Goal: Task Accomplishment & Management: Use online tool/utility

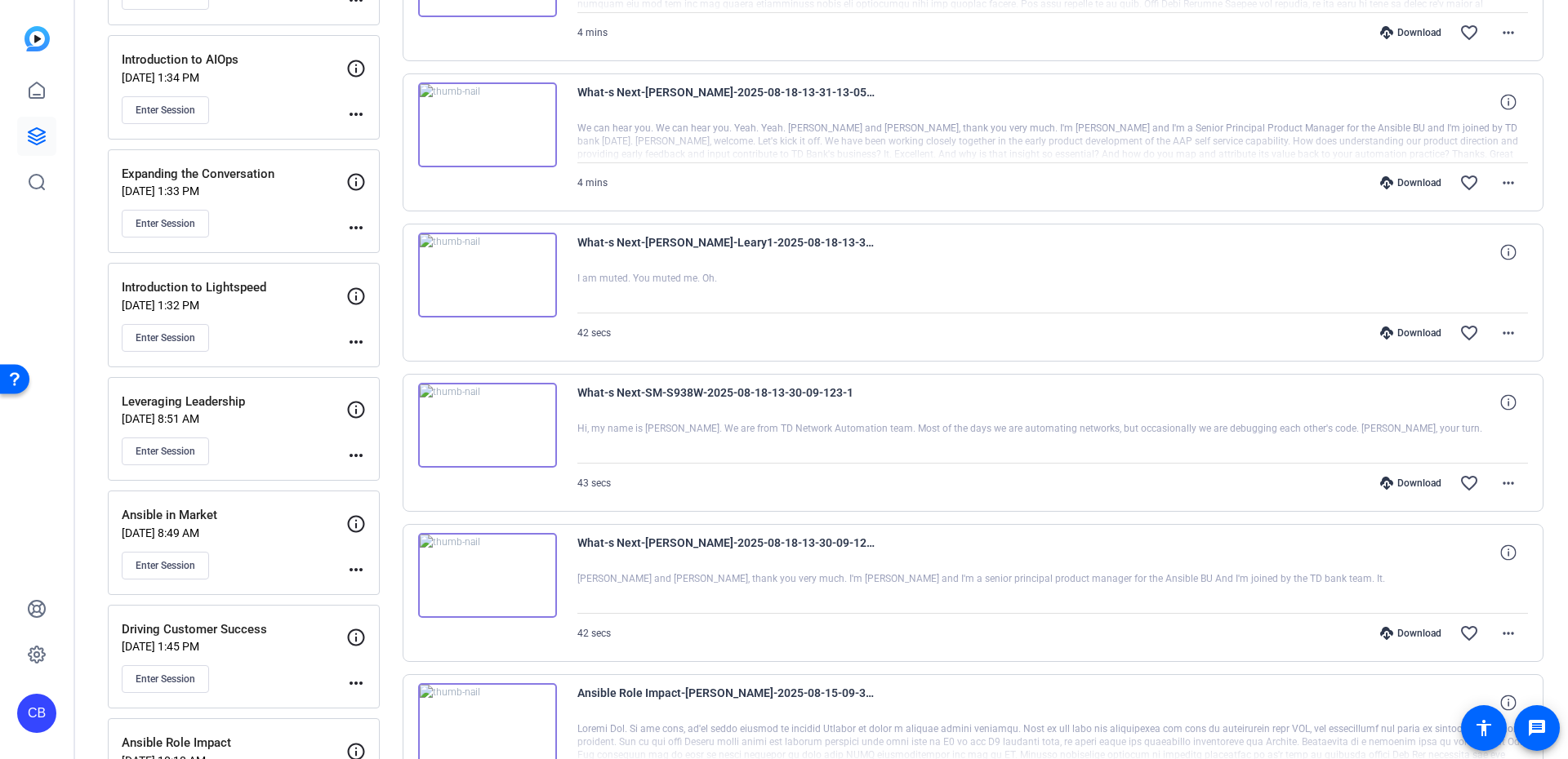
scroll to position [587, 0]
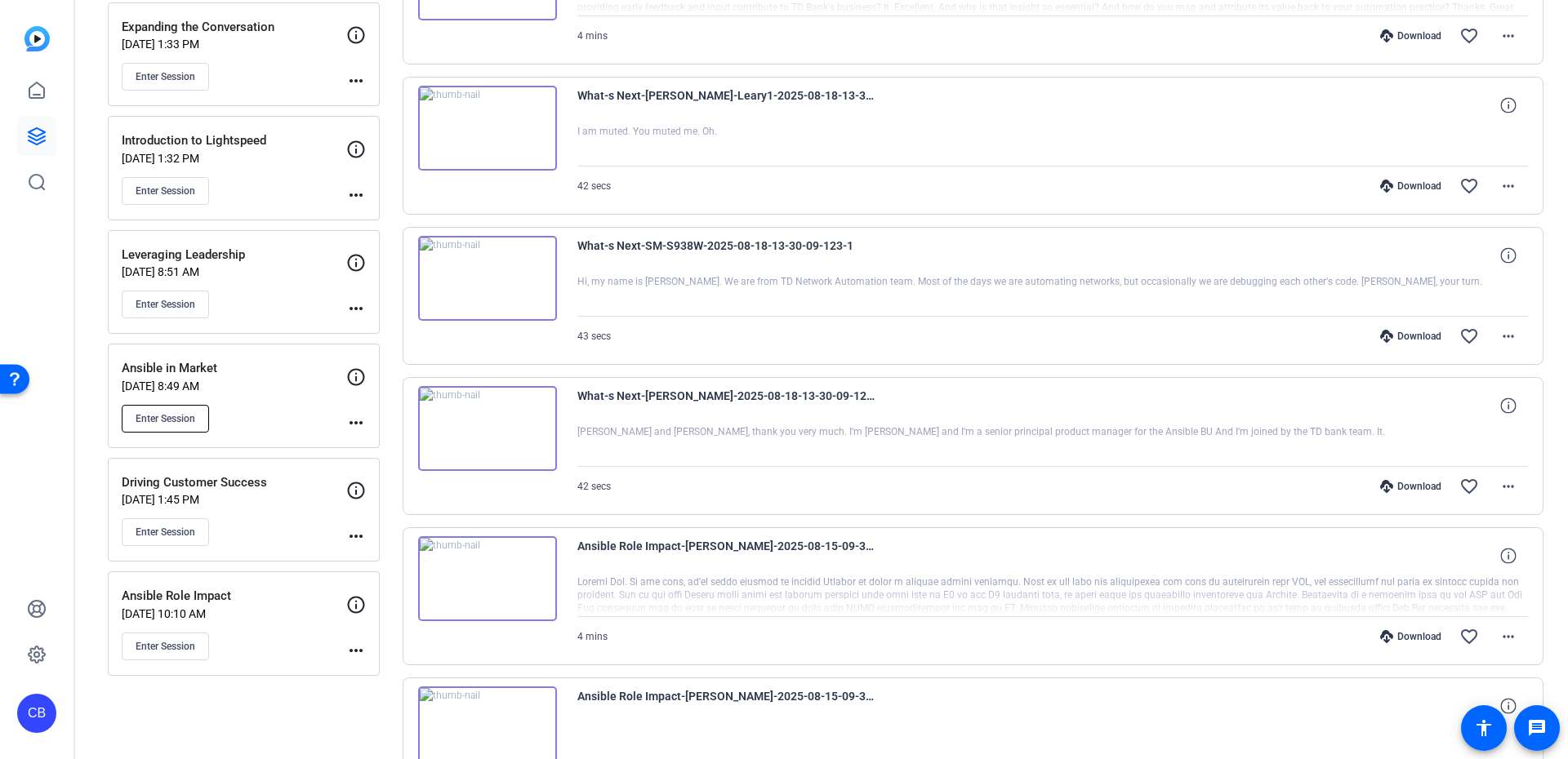
click at [150, 419] on span "Enter Session" at bounding box center [165, 419] width 59 height 13
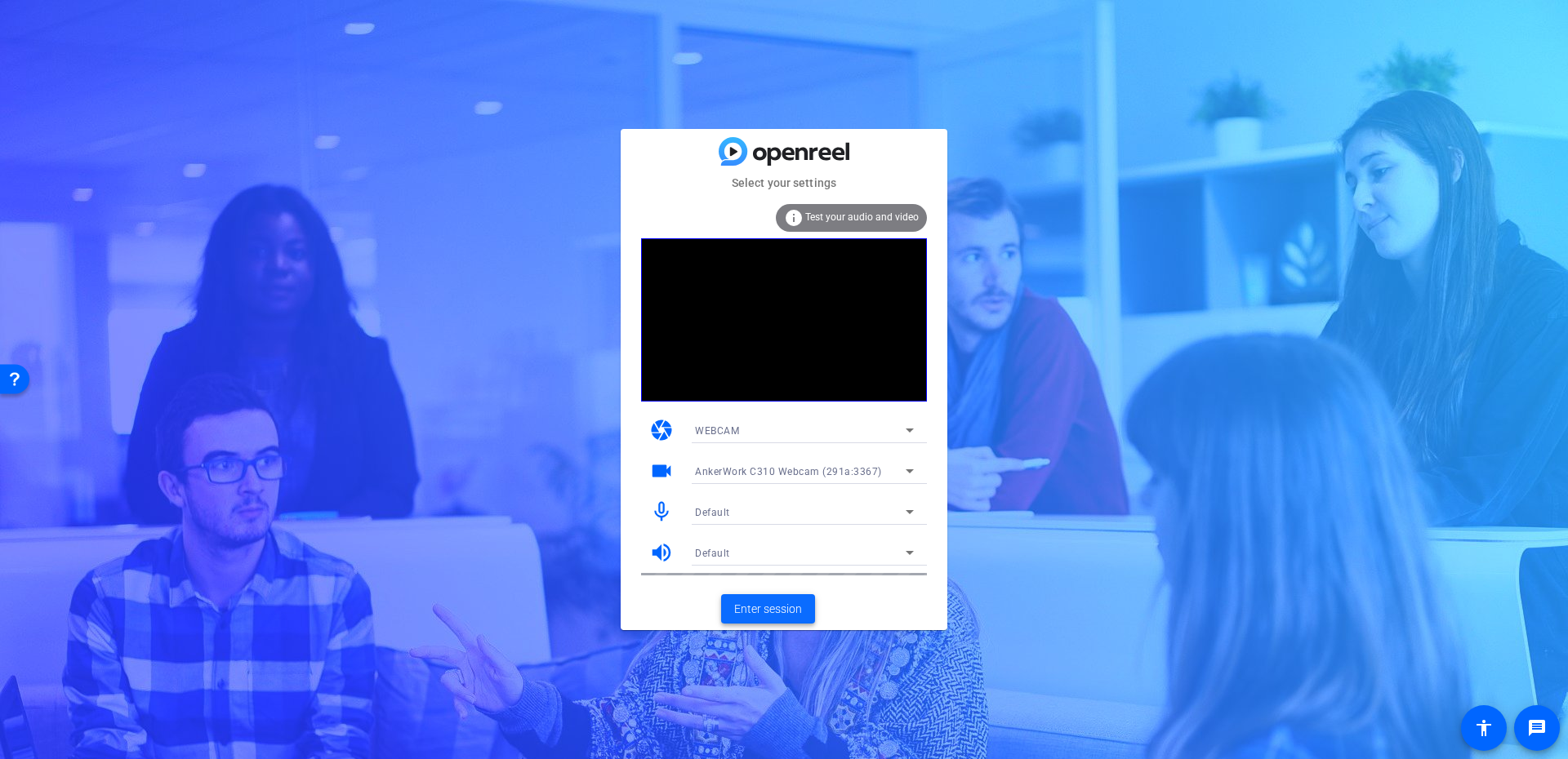
click at [776, 602] on span "Enter session" at bounding box center [768, 609] width 68 height 17
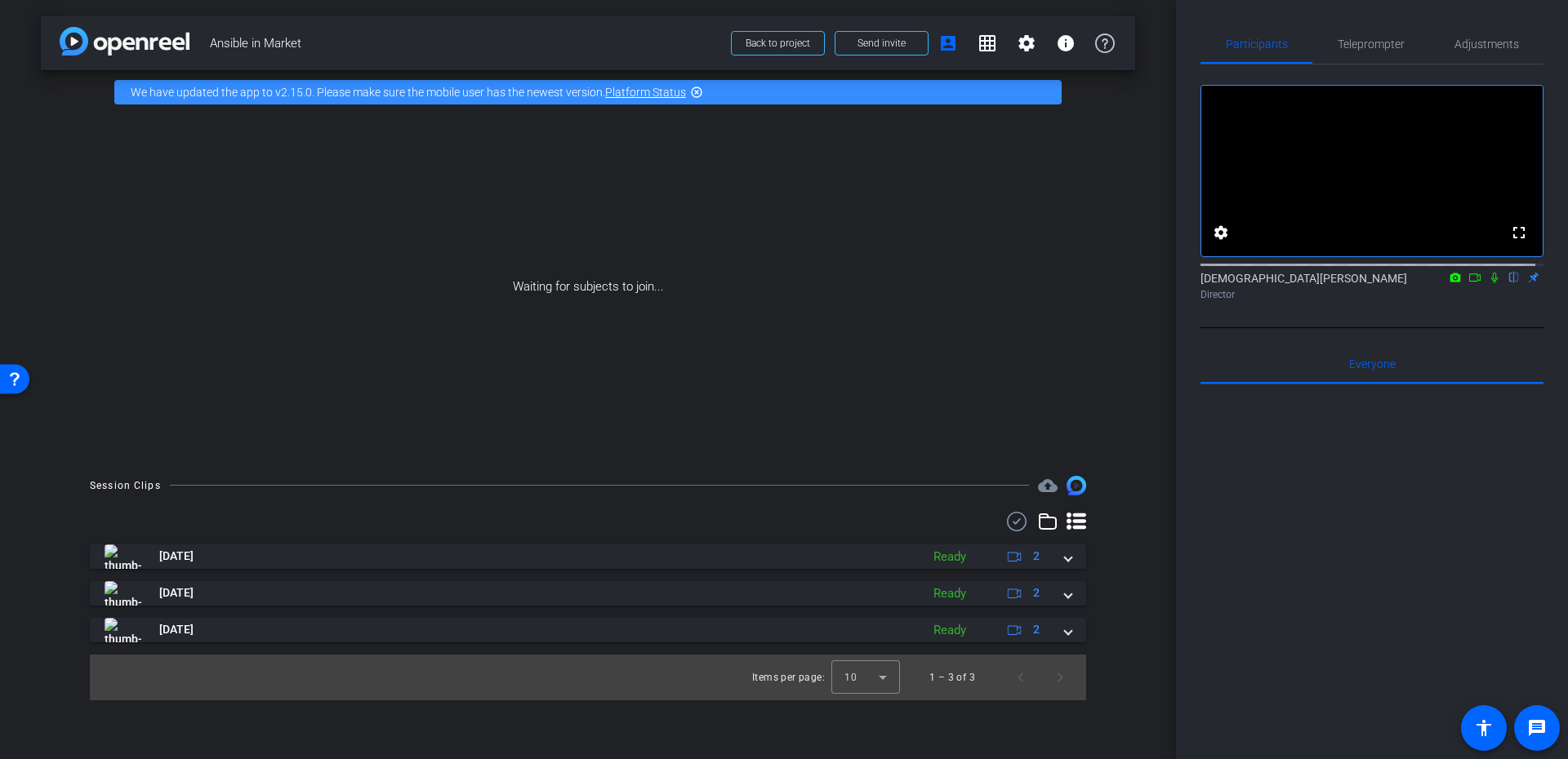
click at [1295, 593] on div at bounding box center [1373, 586] width 343 height 404
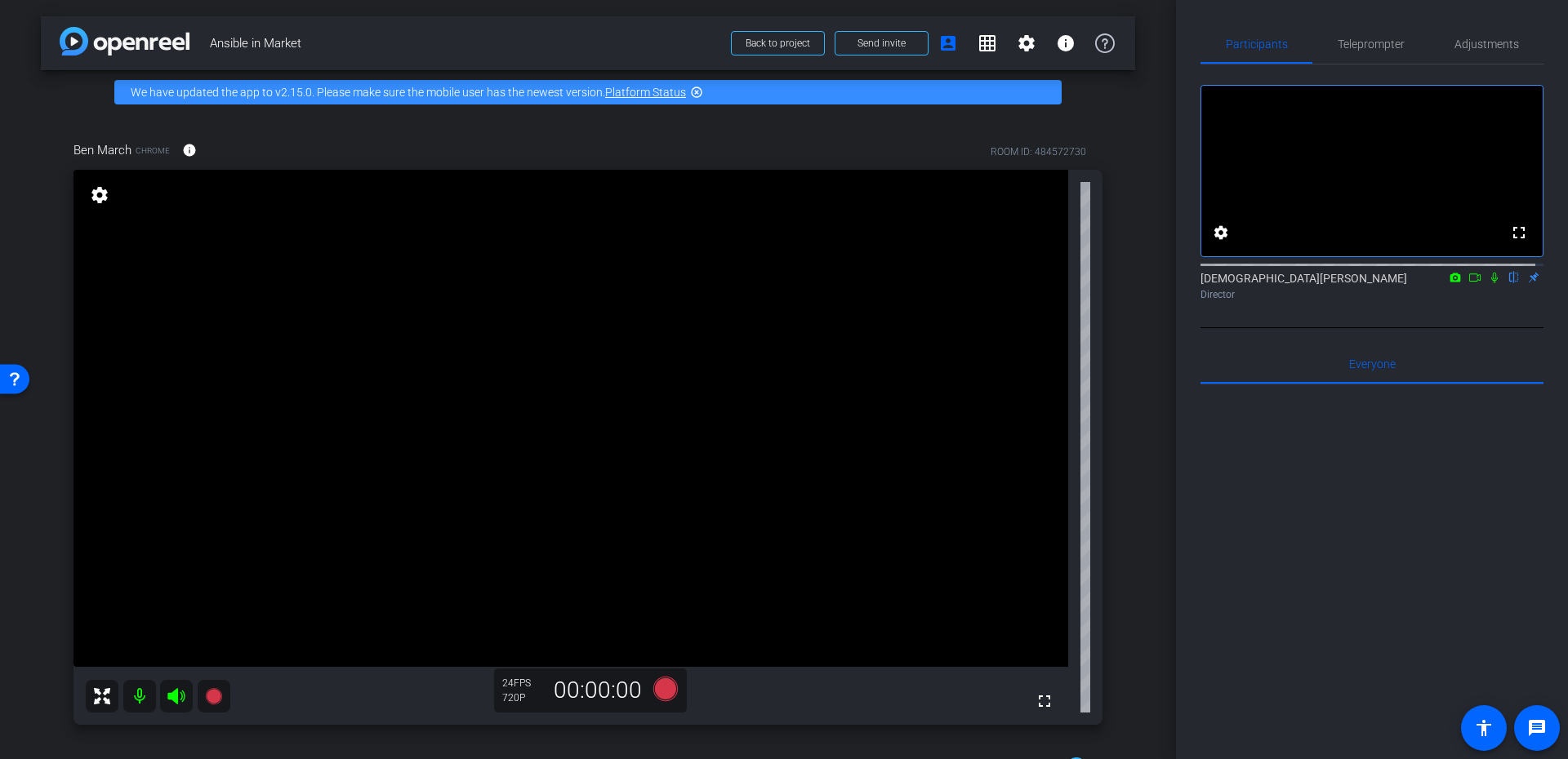
scroll to position [147, 0]
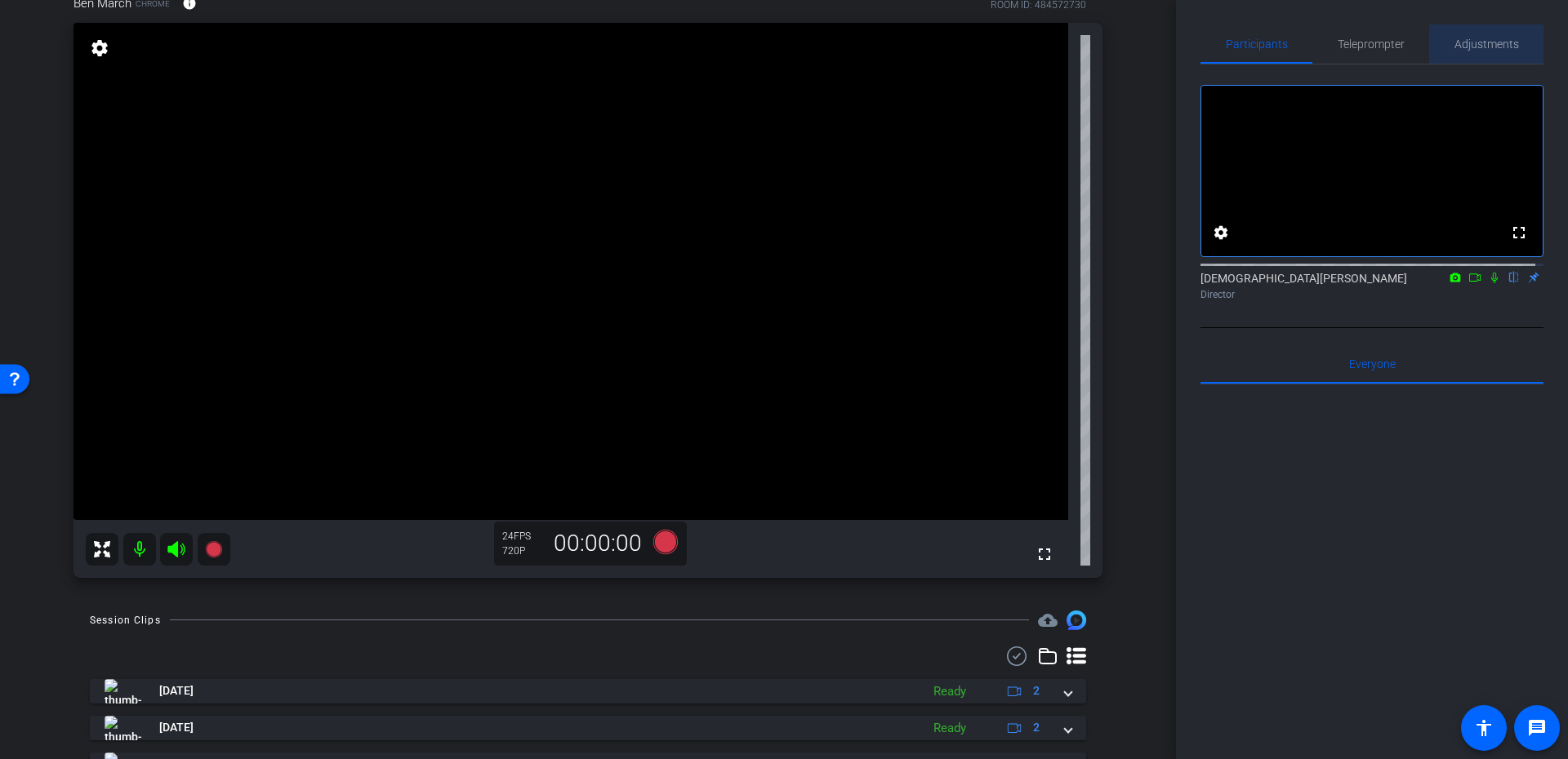
click at [1490, 49] on span "Adjustments" at bounding box center [1487, 44] width 64 height 11
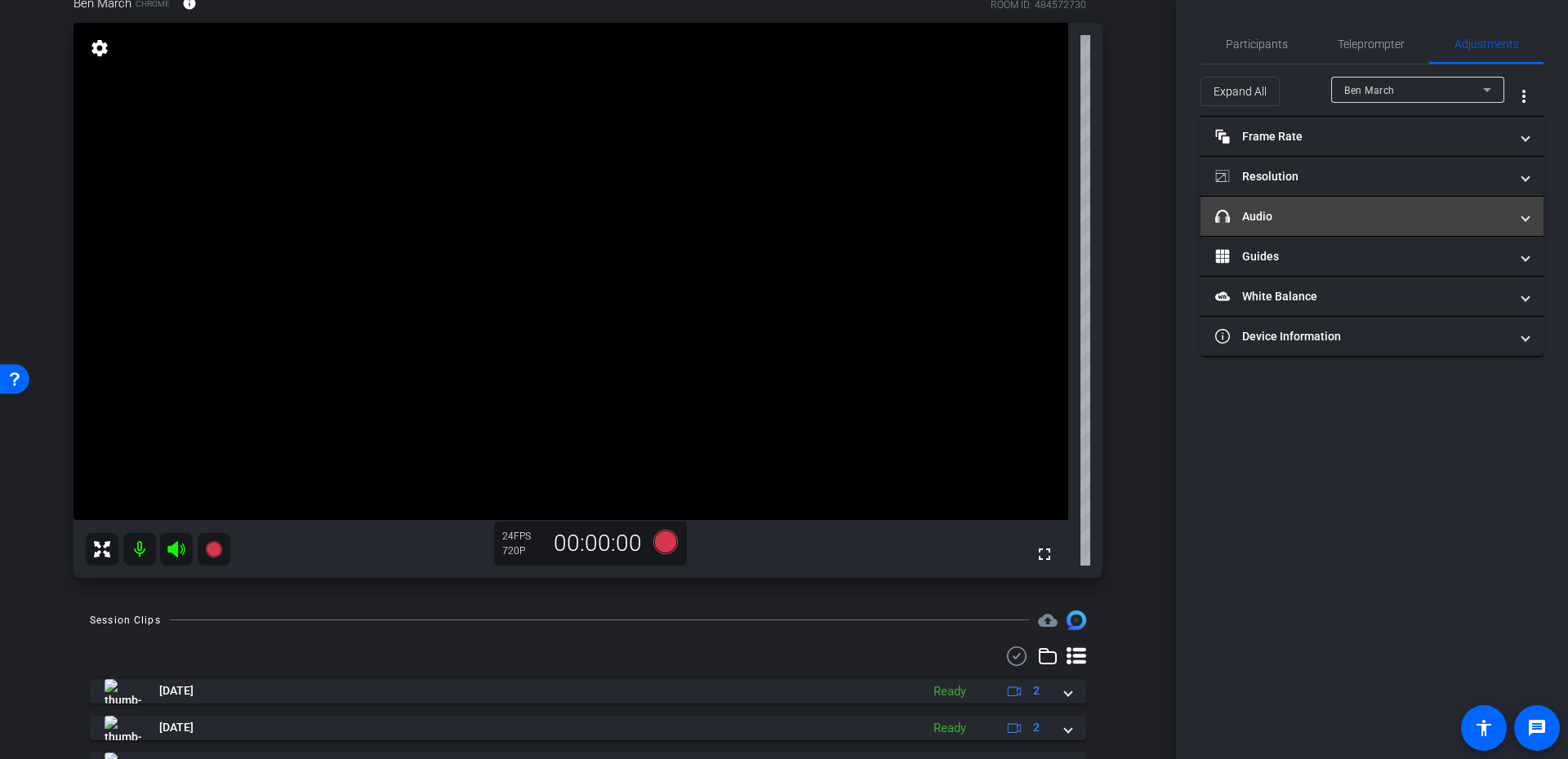
click at [1323, 223] on mat-panel-title "headphone icon Audio" at bounding box center [1362, 217] width 294 height 17
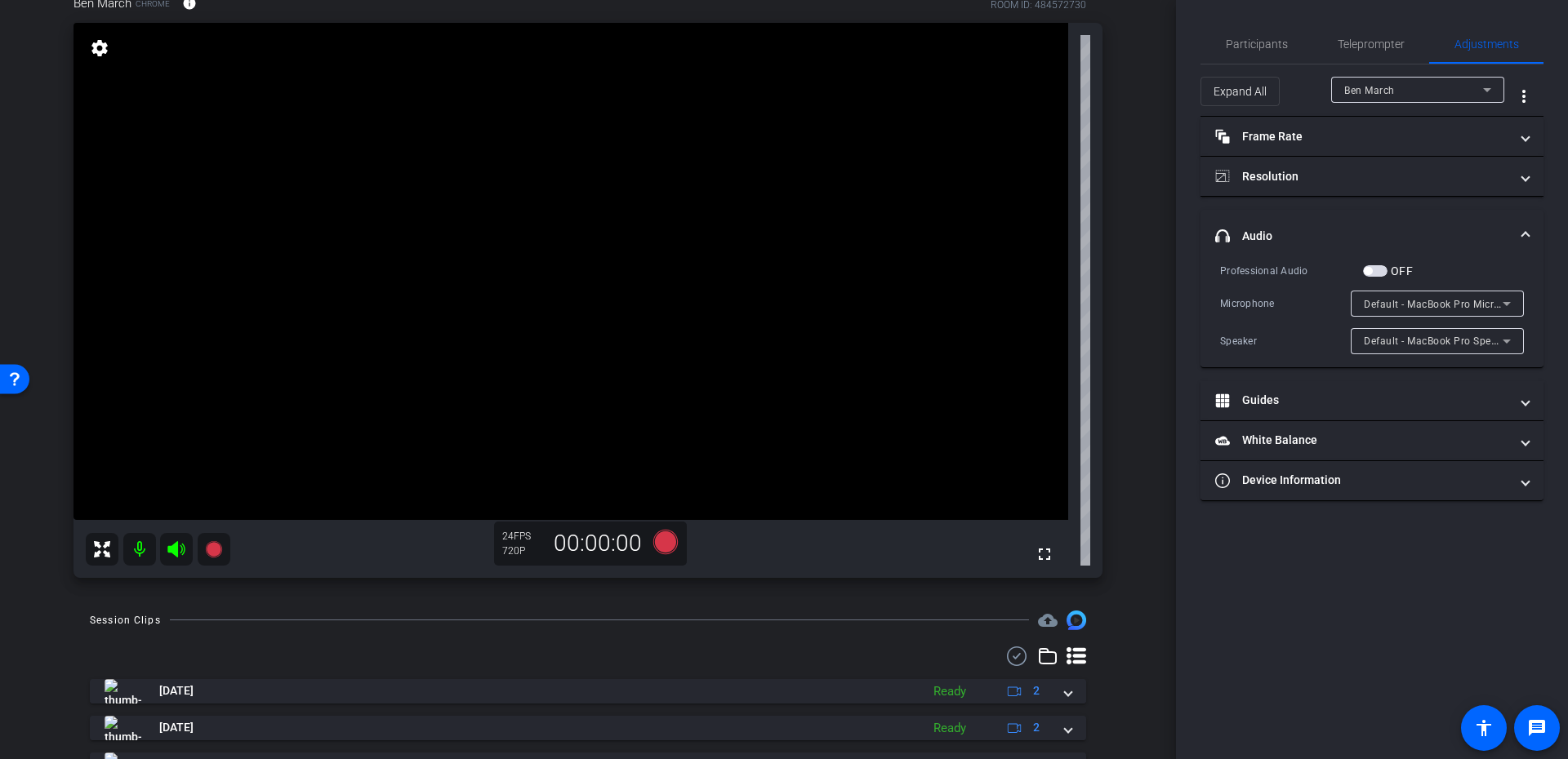
click at [1286, 228] on mat-panel-title "headphone icon Audio" at bounding box center [1362, 237] width 294 height 17
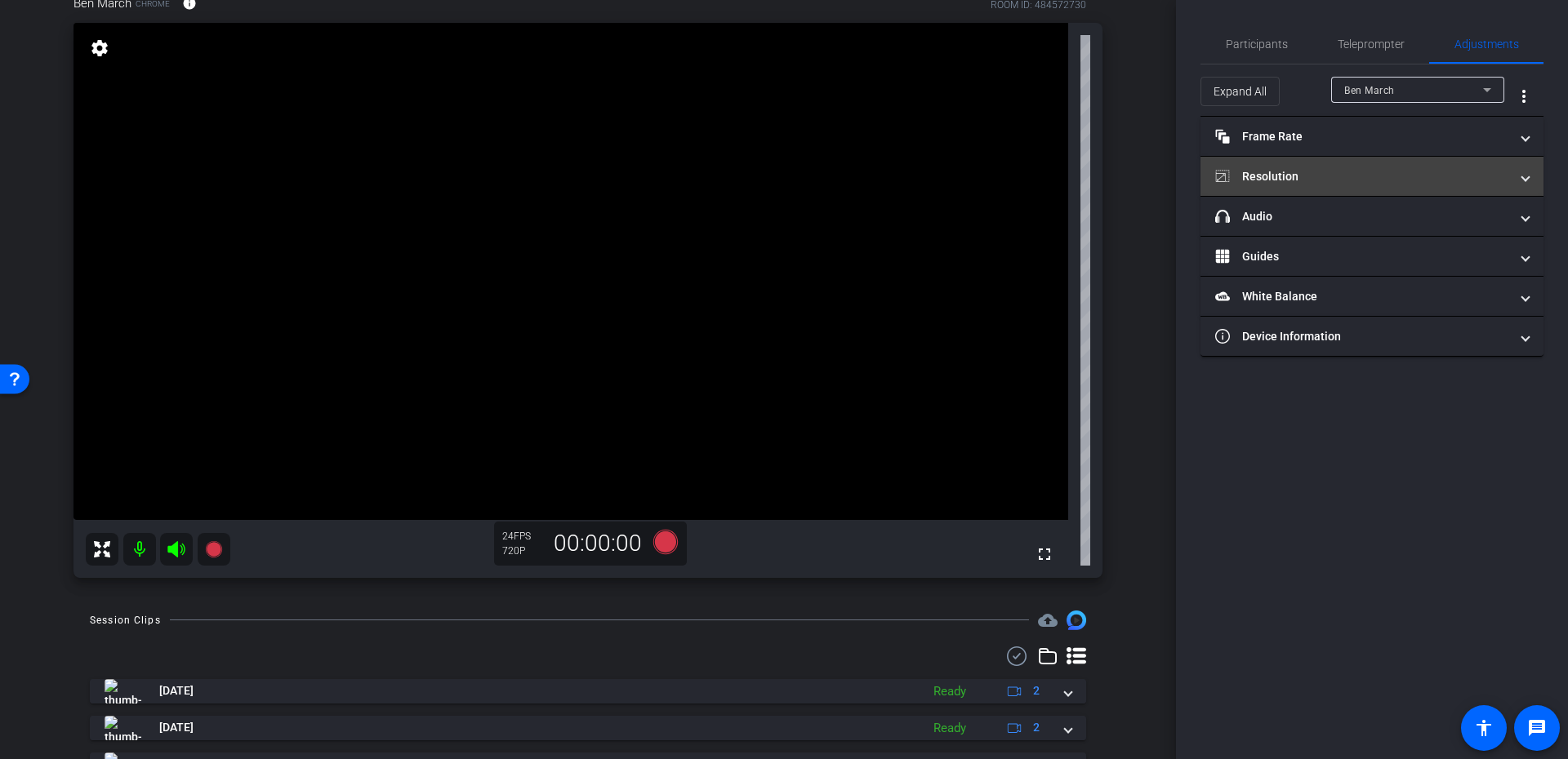
click at [1292, 173] on mat-panel-title "Resolution" at bounding box center [1362, 176] width 294 height 17
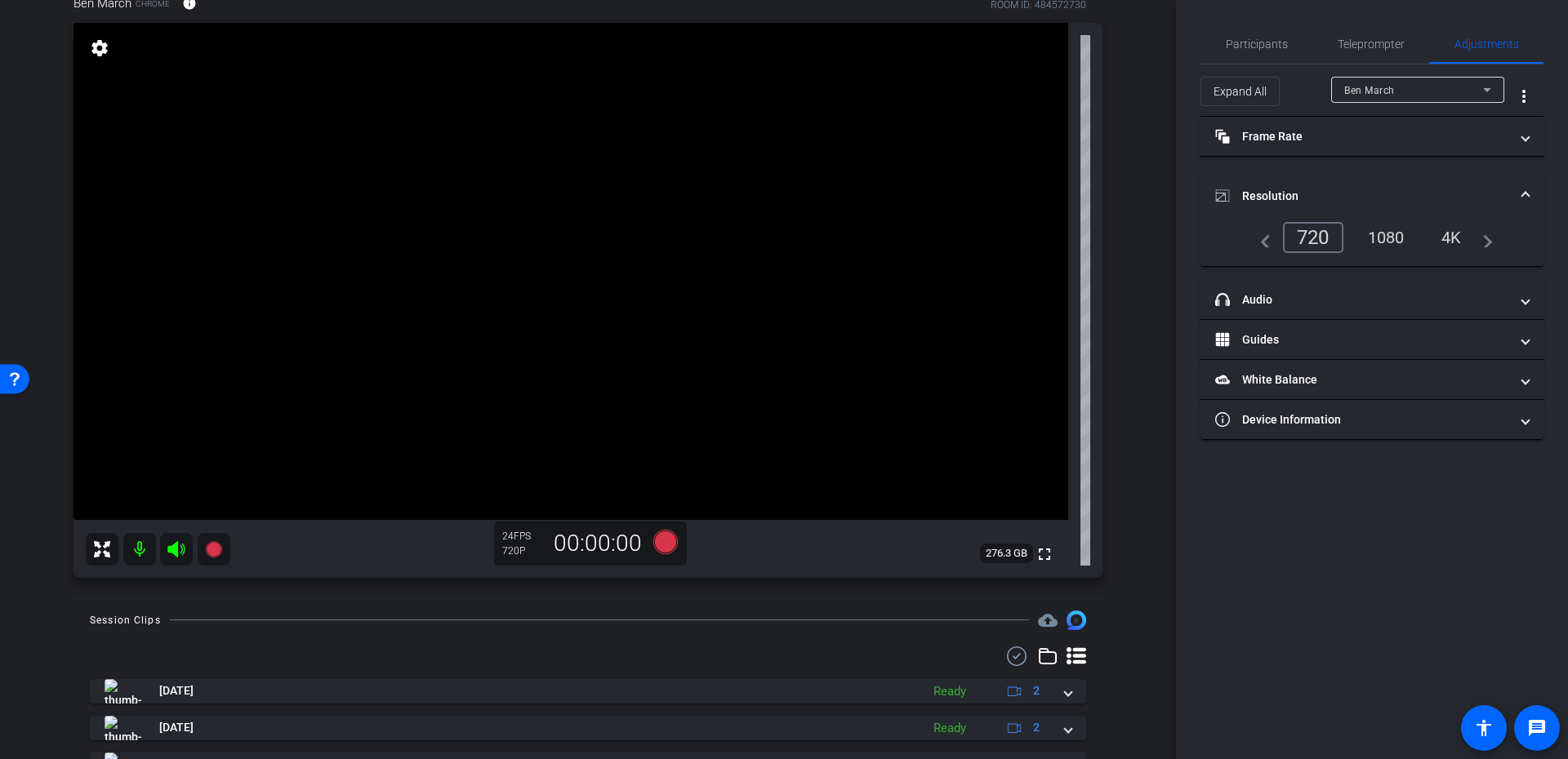
click at [1393, 239] on div "1080" at bounding box center [1386, 237] width 61 height 27
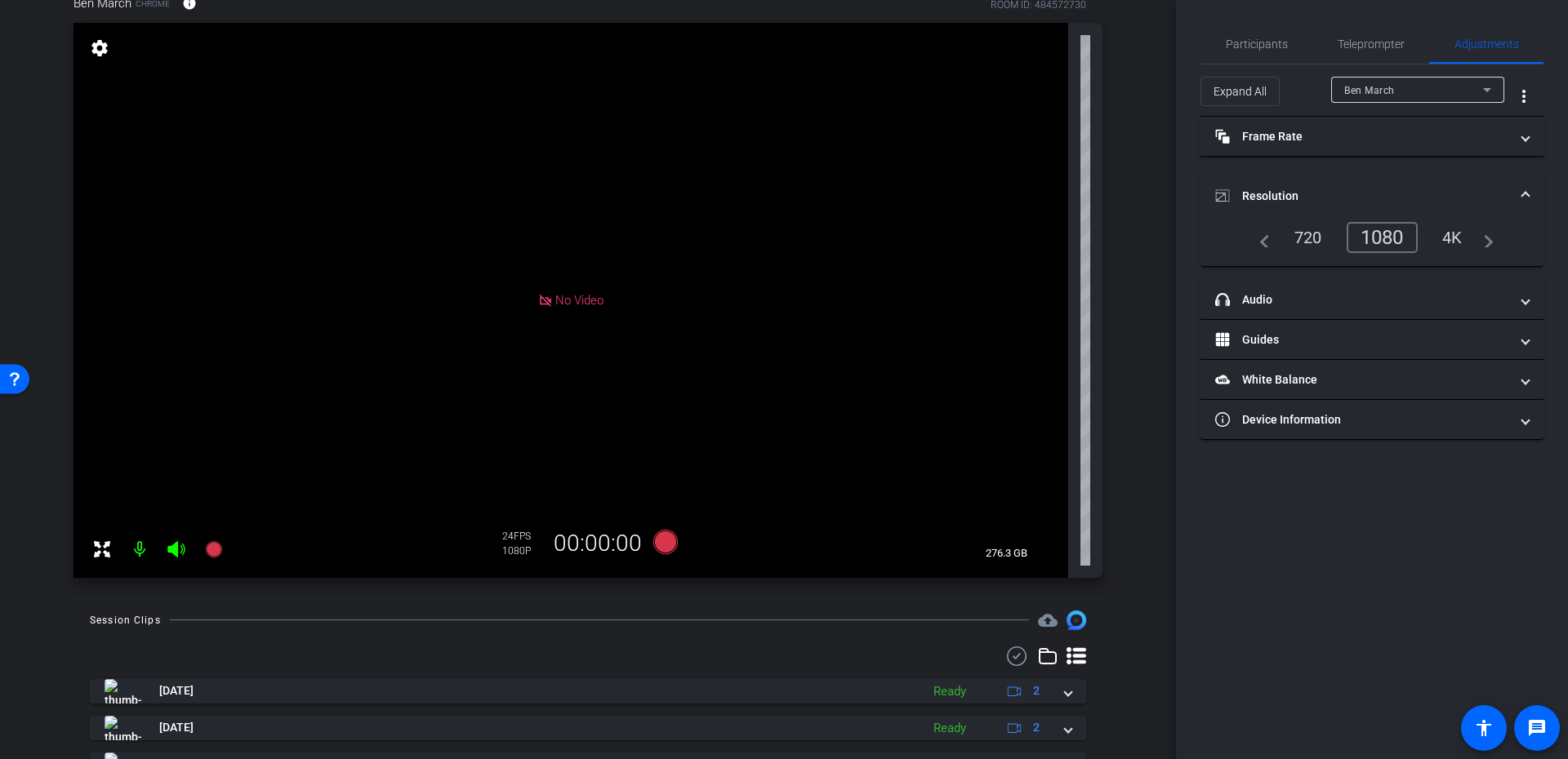
scroll to position [0, 0]
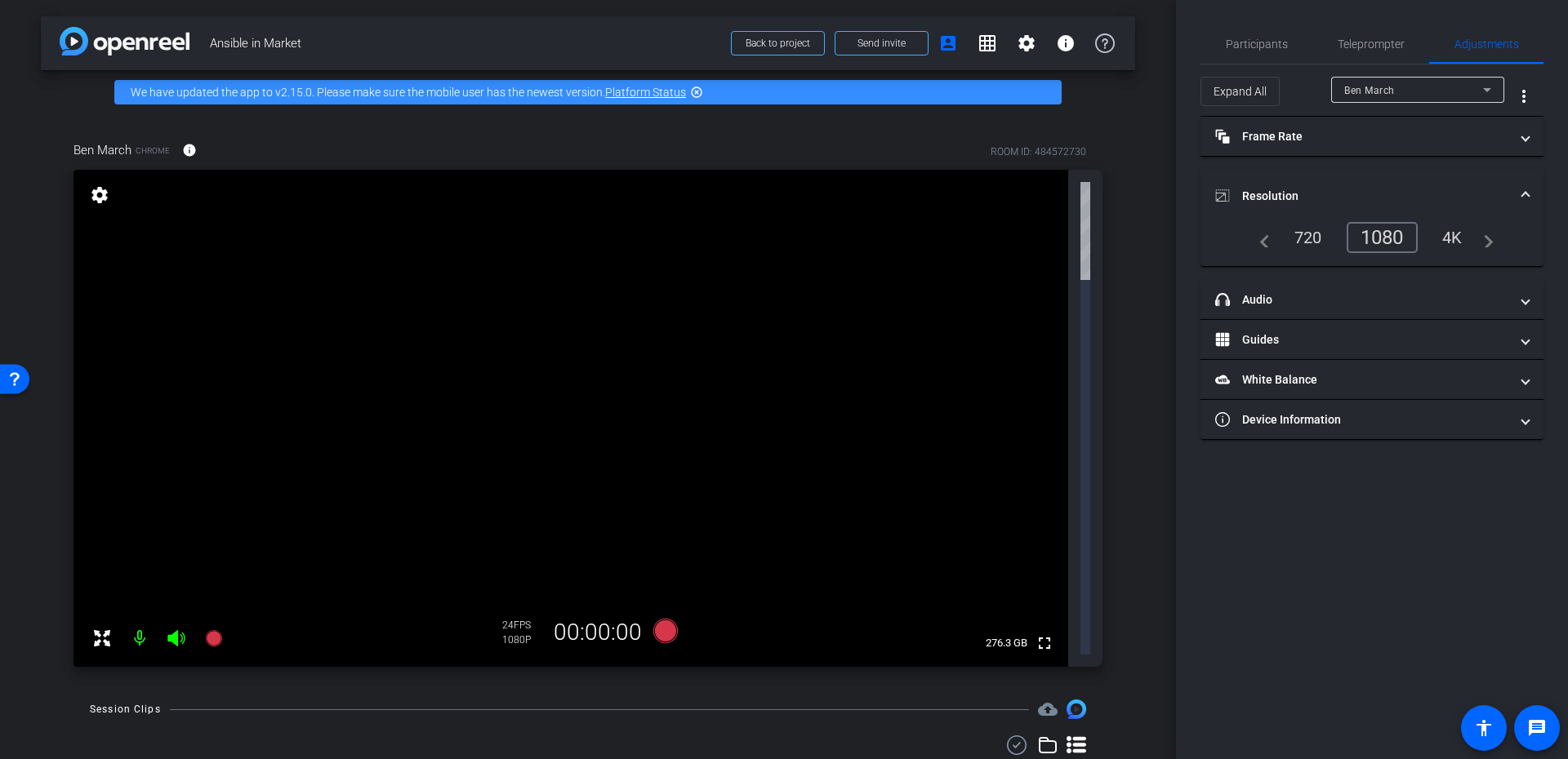
click at [1360, 192] on mat-panel-title "Resolution" at bounding box center [1362, 196] width 294 height 17
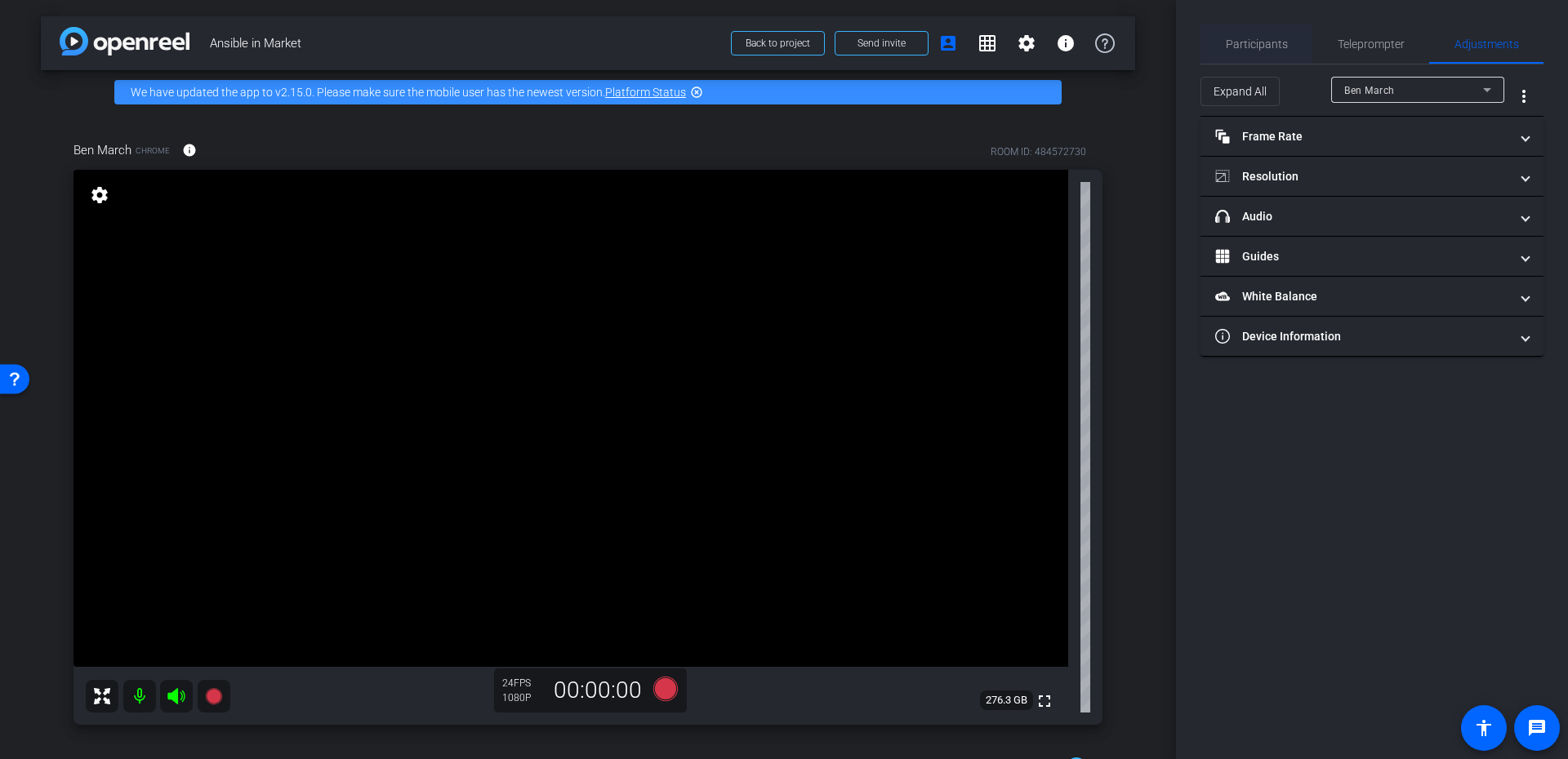
click at [1271, 45] on span "Participants" at bounding box center [1258, 44] width 62 height 11
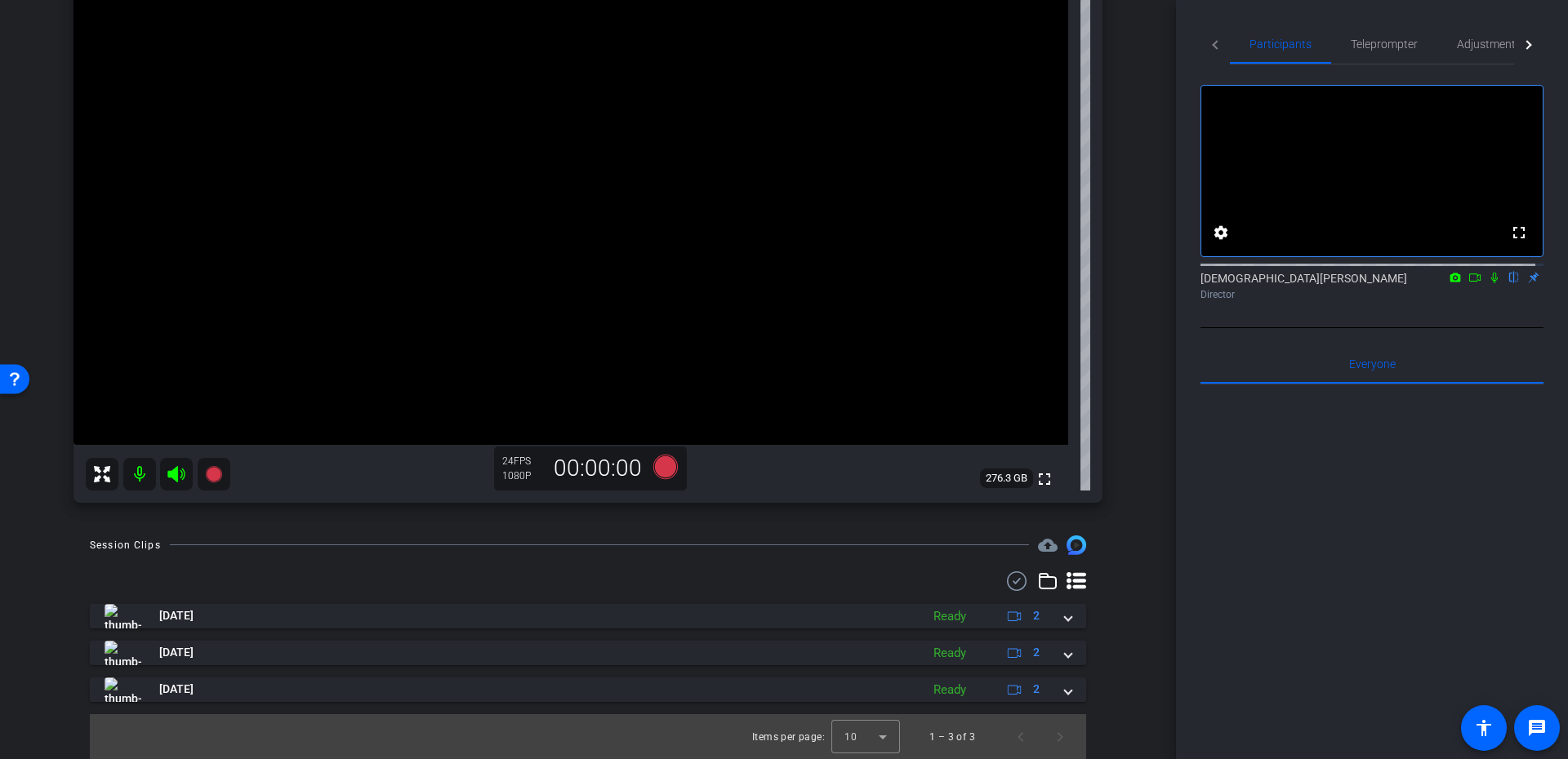
scroll to position [223, 0]
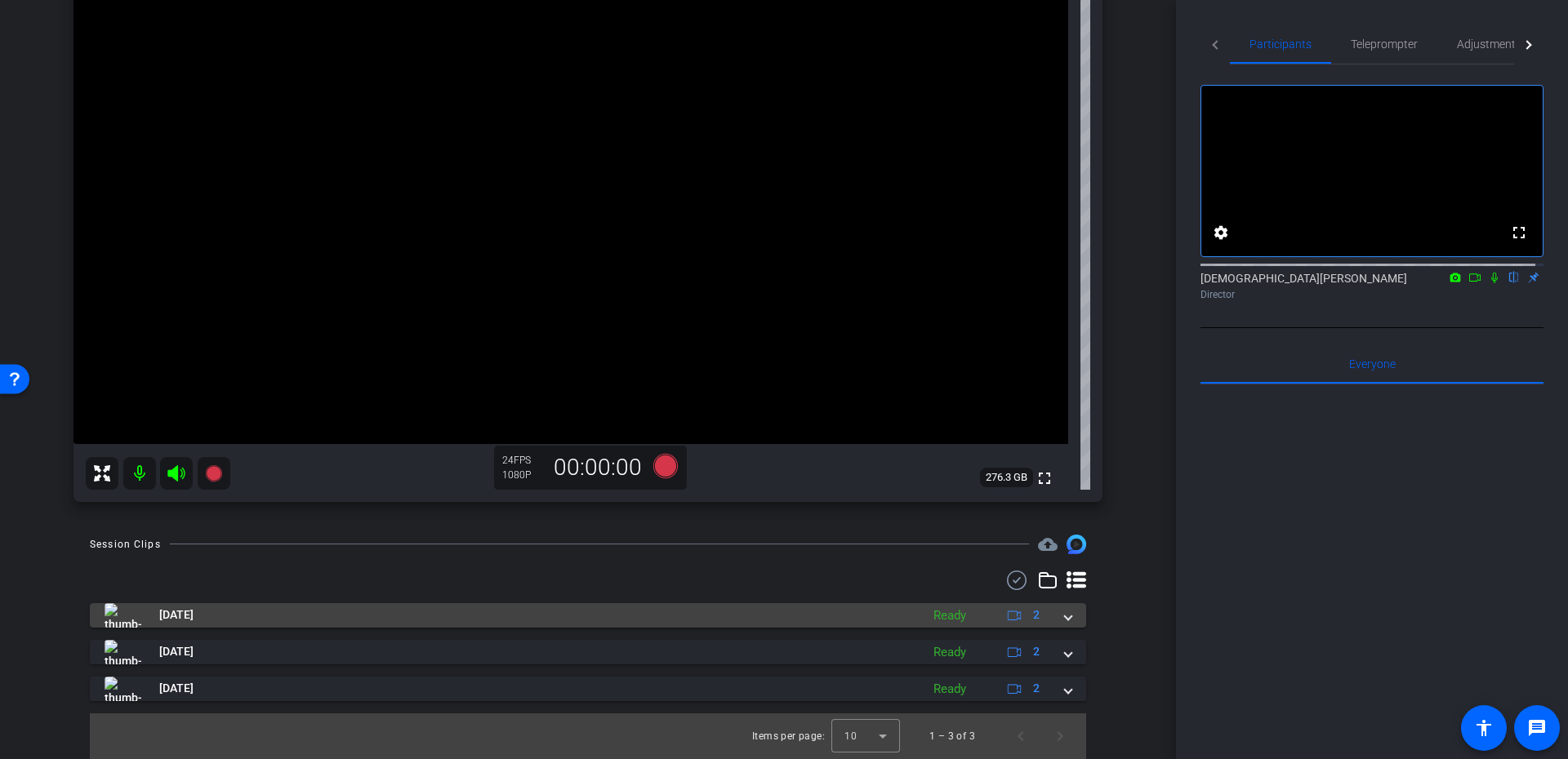
click at [1063, 609] on mat-expansion-panel-header "Aug 11, 2025 Ready 2" at bounding box center [588, 616] width 996 height 25
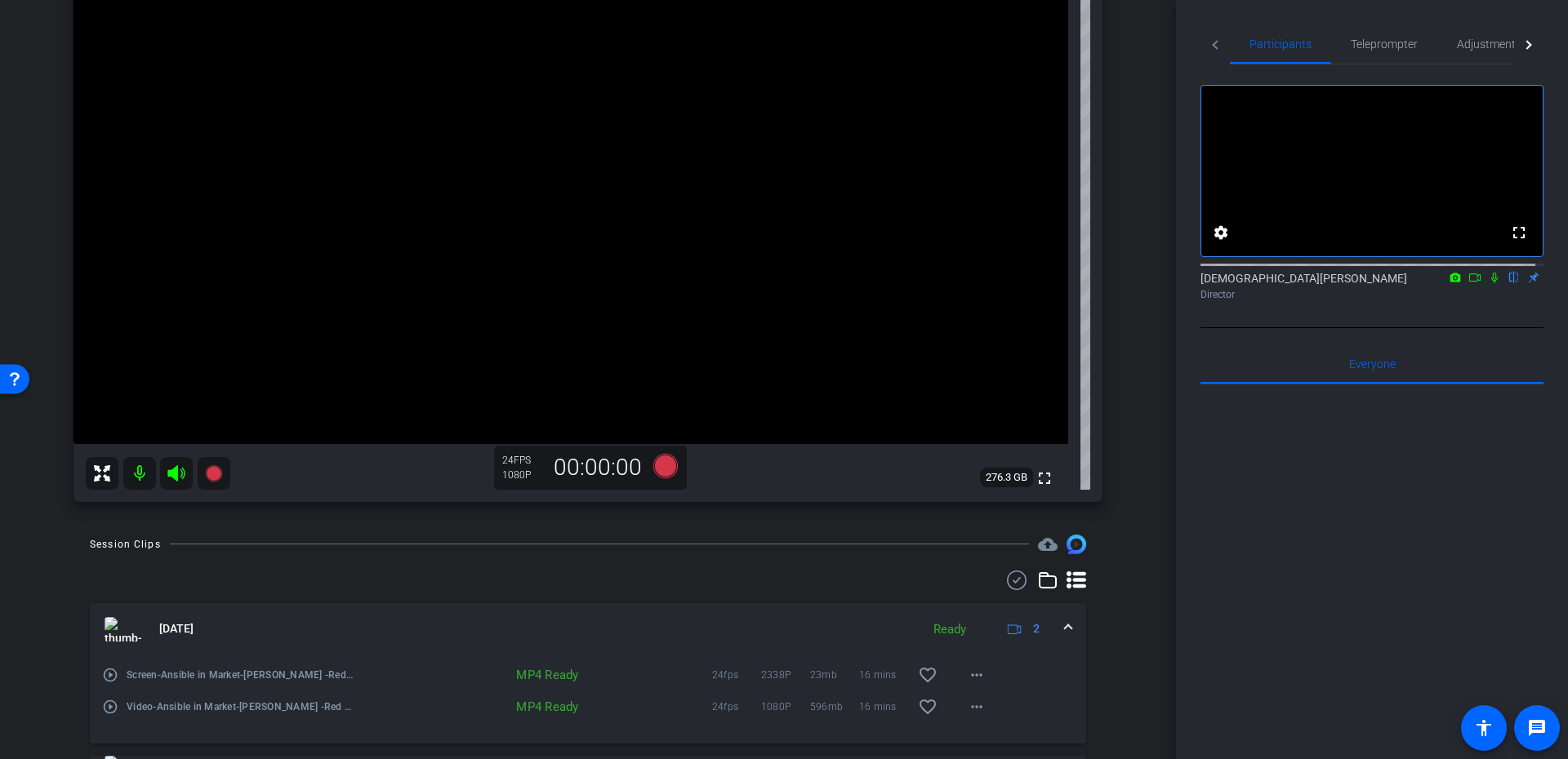
click at [1064, 611] on mat-expansion-panel-header "Aug 11, 2025 Ready 2" at bounding box center [588, 629] width 996 height 52
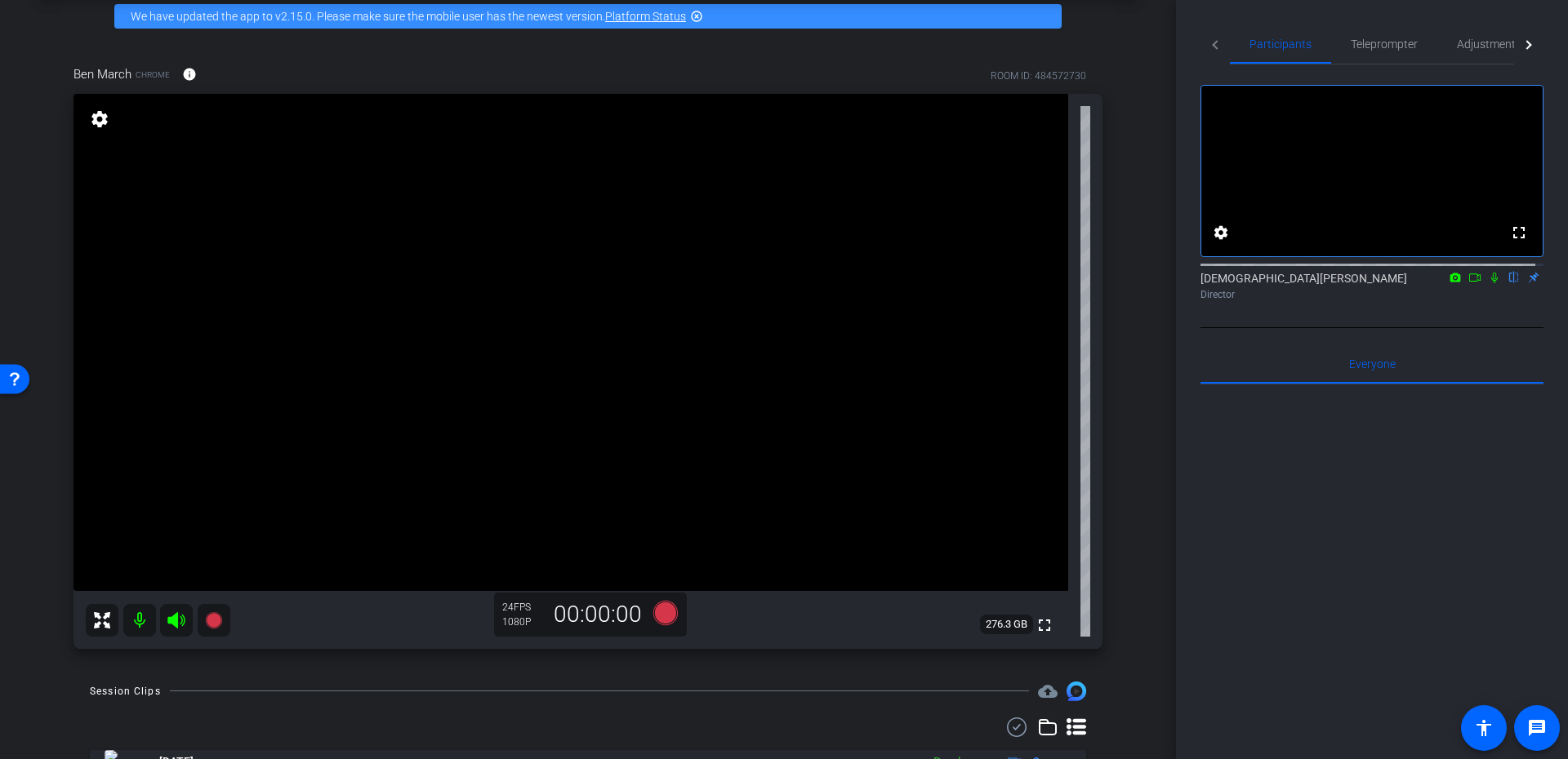
scroll to position [147, 0]
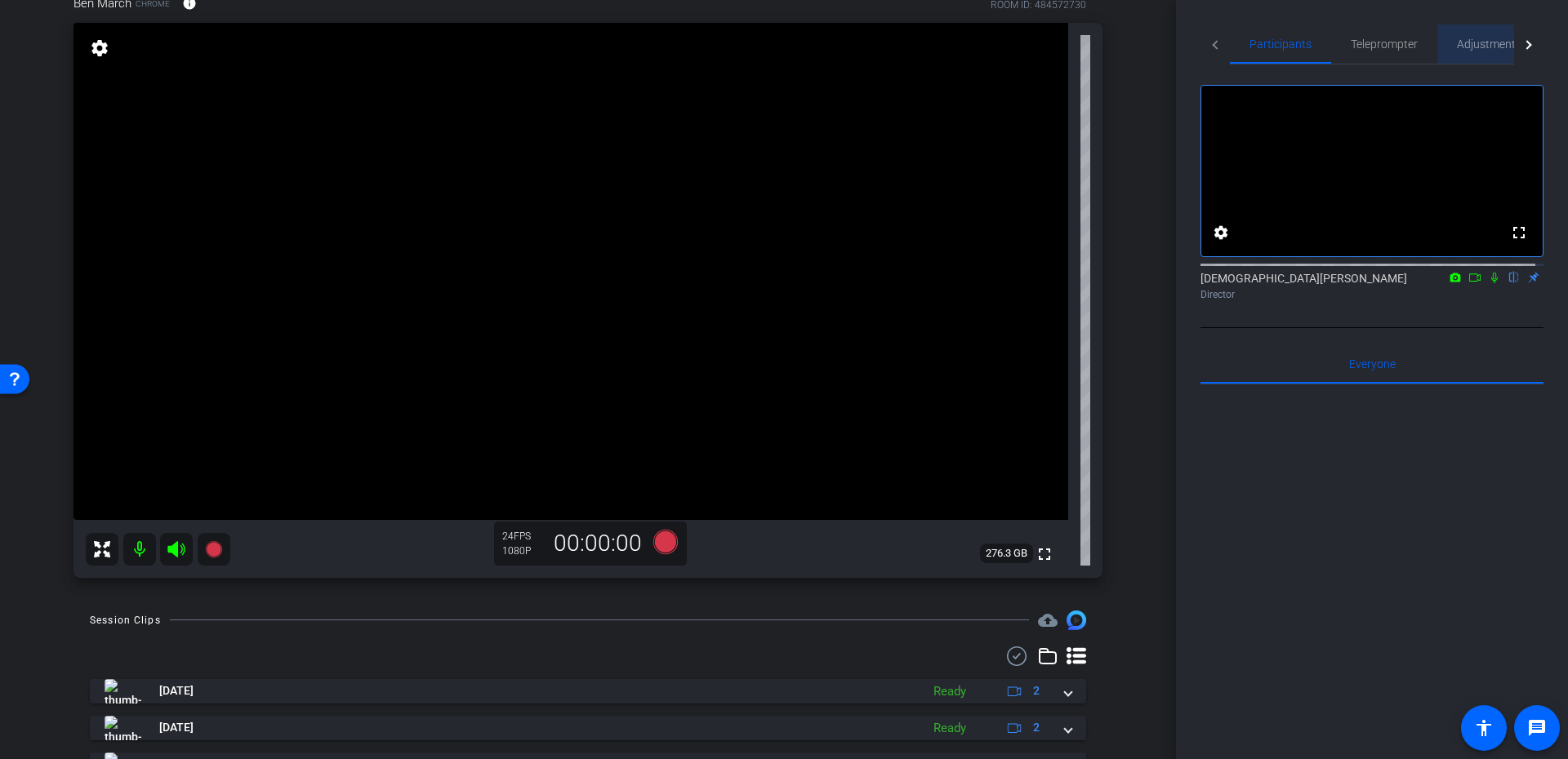
click at [1460, 41] on span "Adjustments" at bounding box center [1490, 44] width 64 height 11
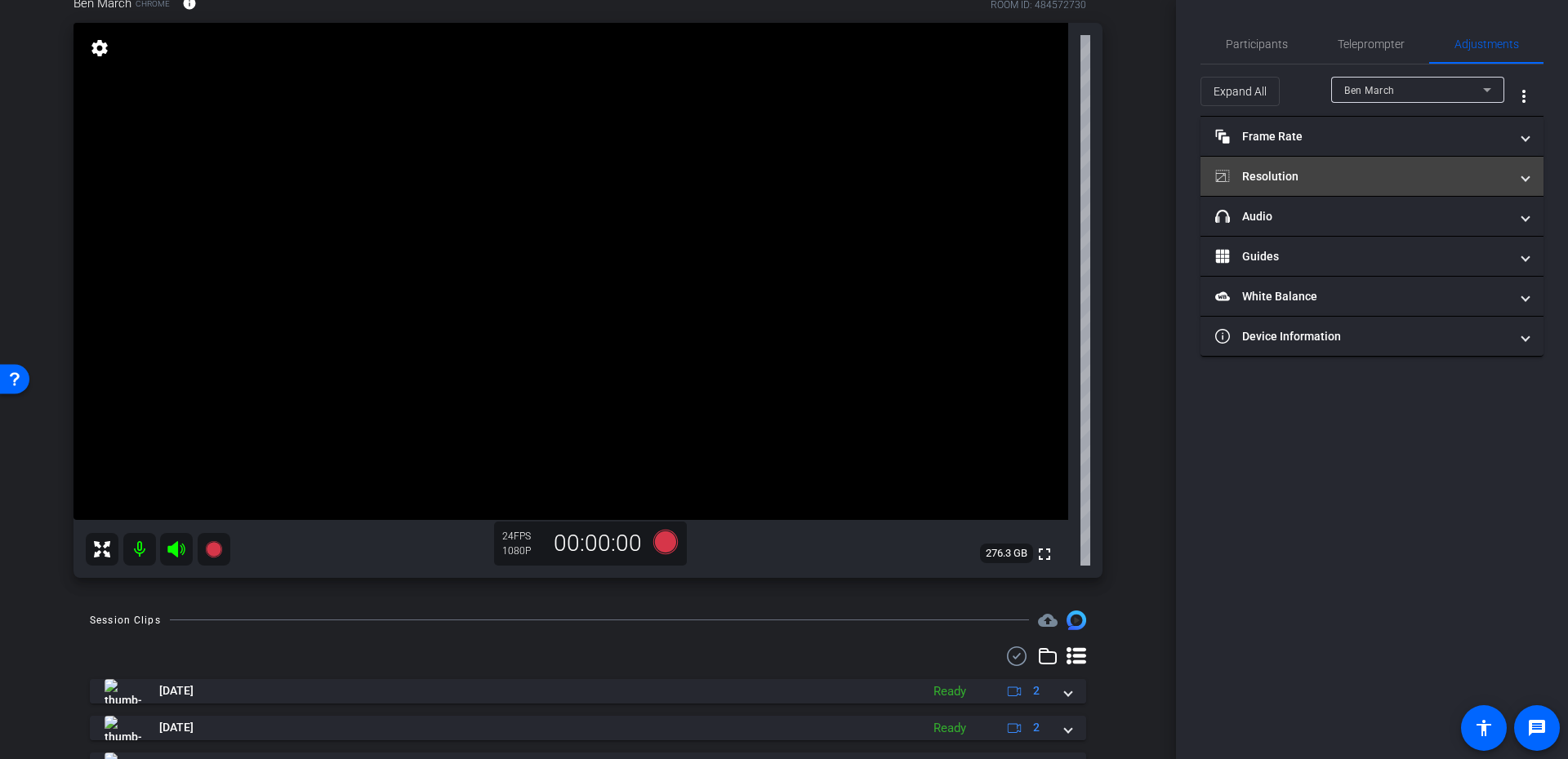
click at [1392, 178] on mat-panel-title "Resolution" at bounding box center [1362, 176] width 294 height 17
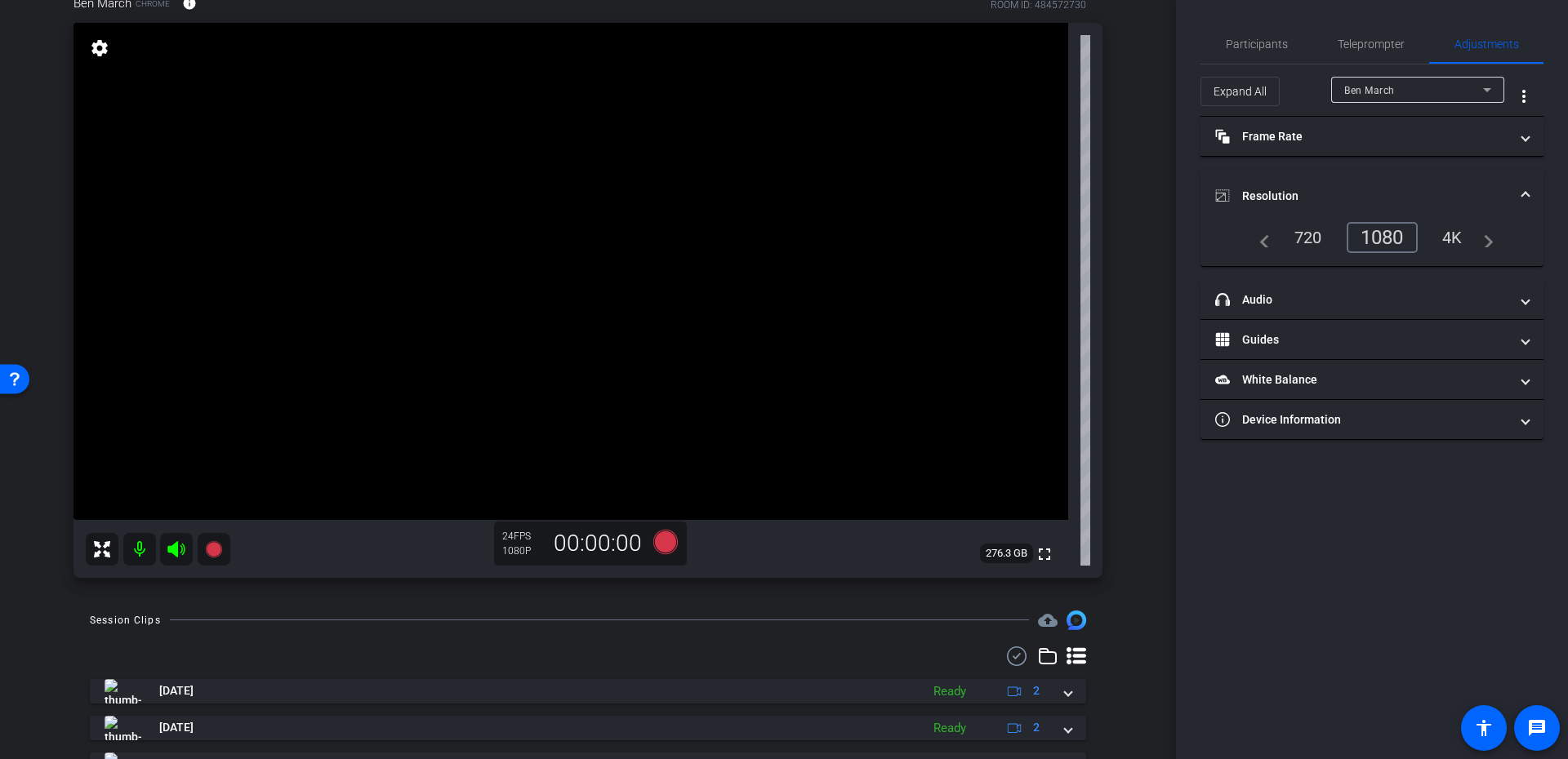
click at [1426, 190] on mat-panel-title "Resolution" at bounding box center [1362, 196] width 294 height 17
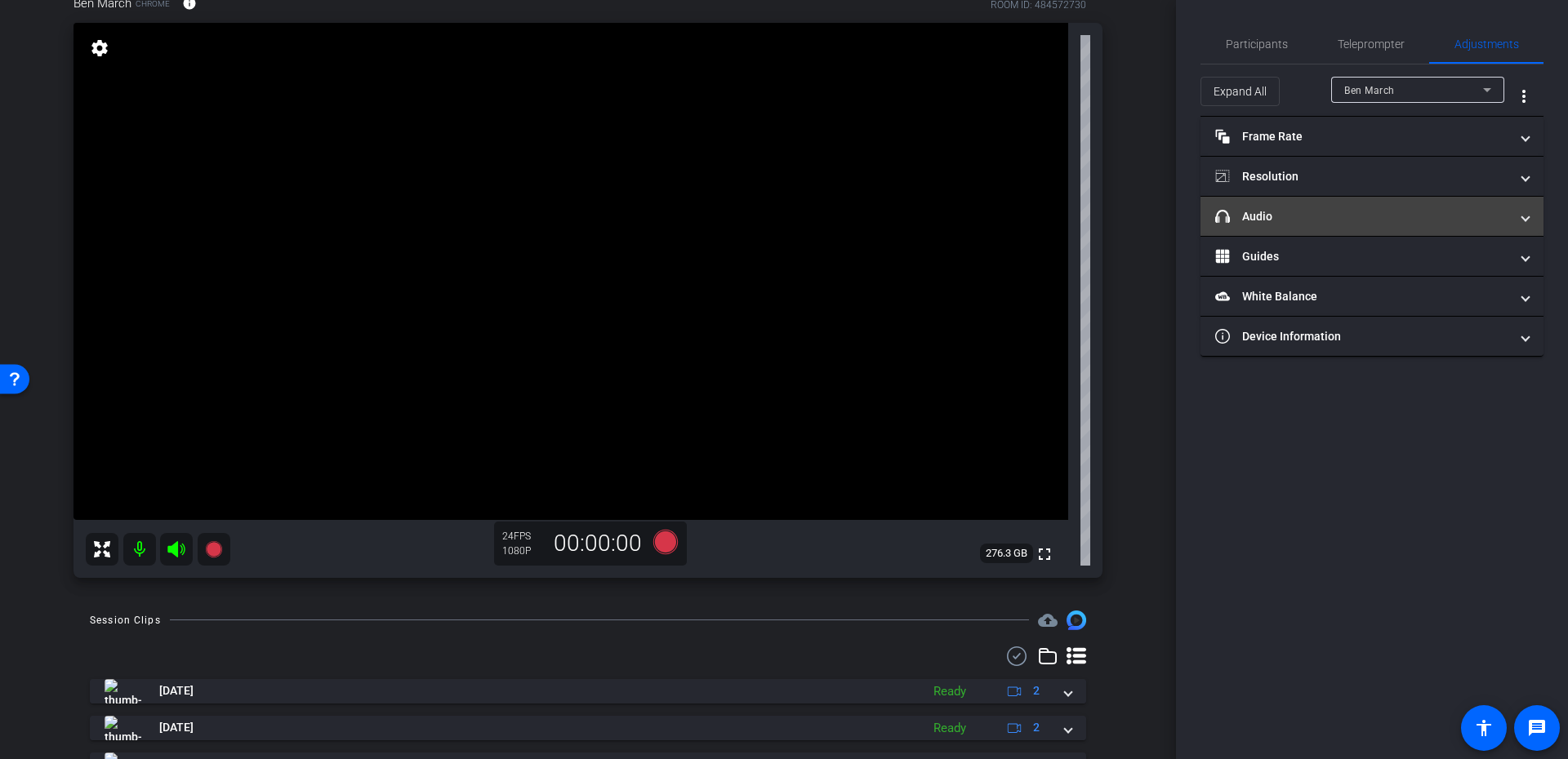
click at [1299, 222] on mat-panel-title "headphone icon Audio" at bounding box center [1362, 217] width 294 height 17
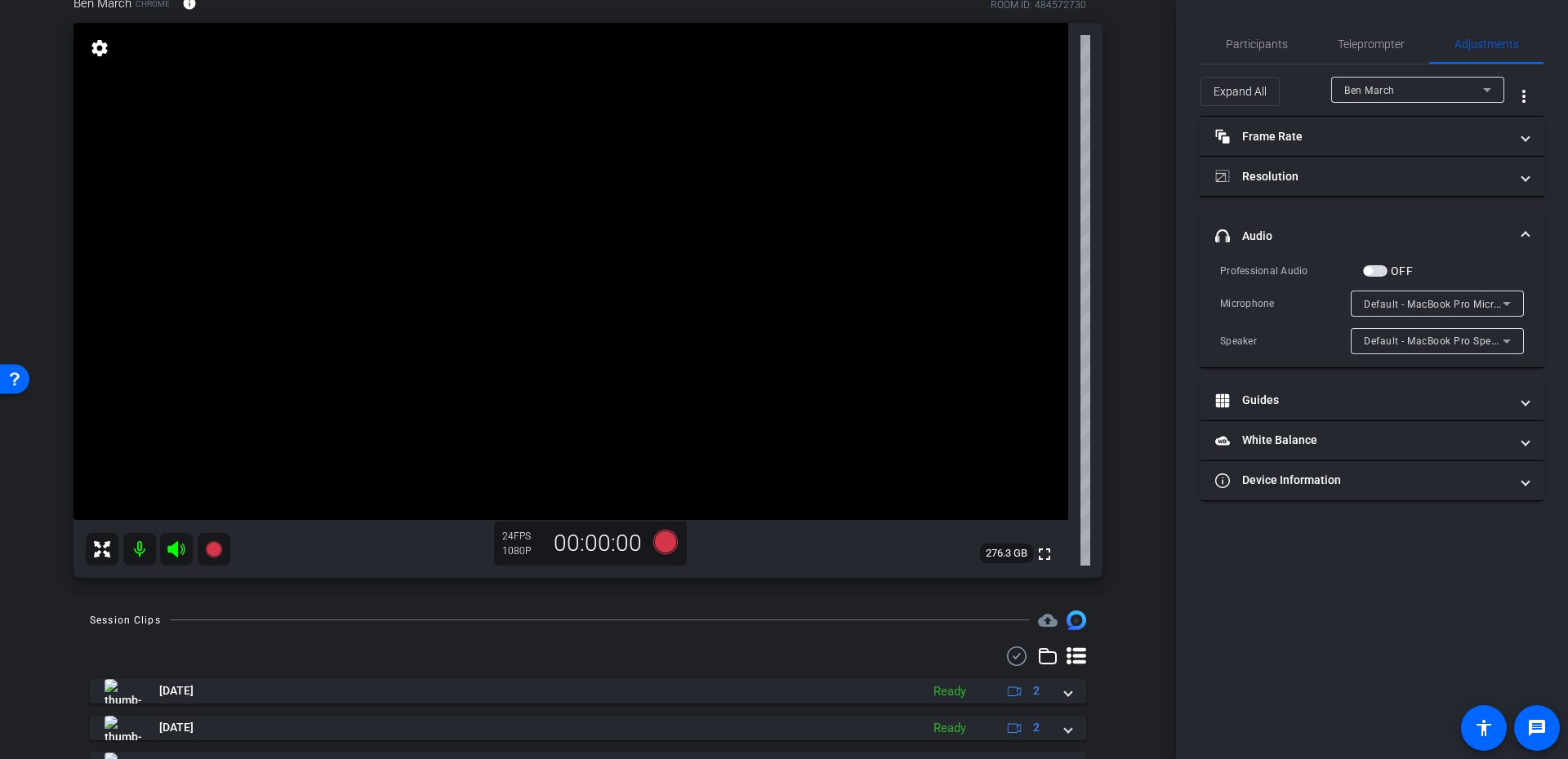
click at [1318, 223] on mat-expansion-panel-header "headphone icon Audio" at bounding box center [1373, 236] width 343 height 52
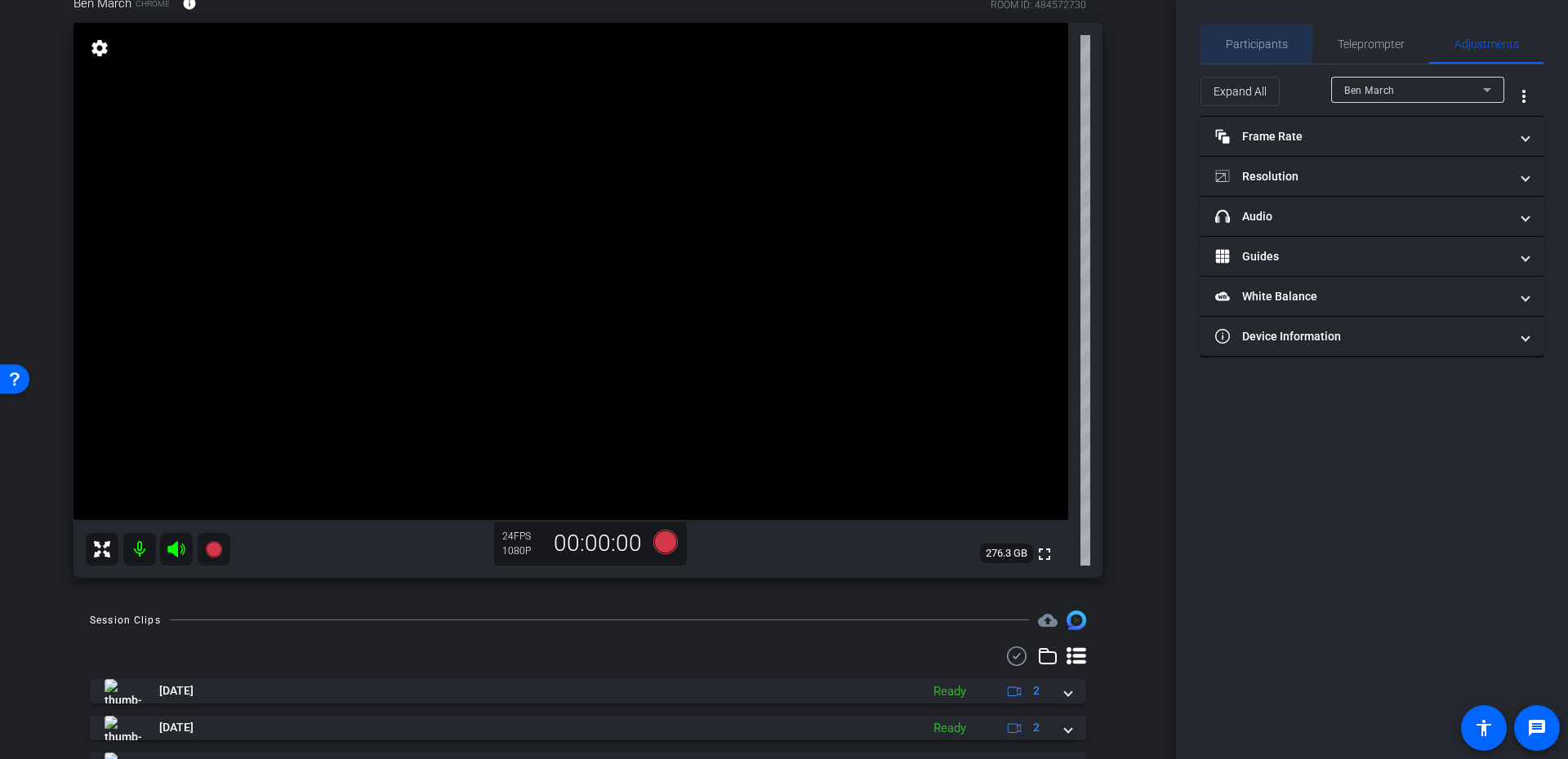
click at [1247, 36] on span "Participants" at bounding box center [1258, 44] width 62 height 40
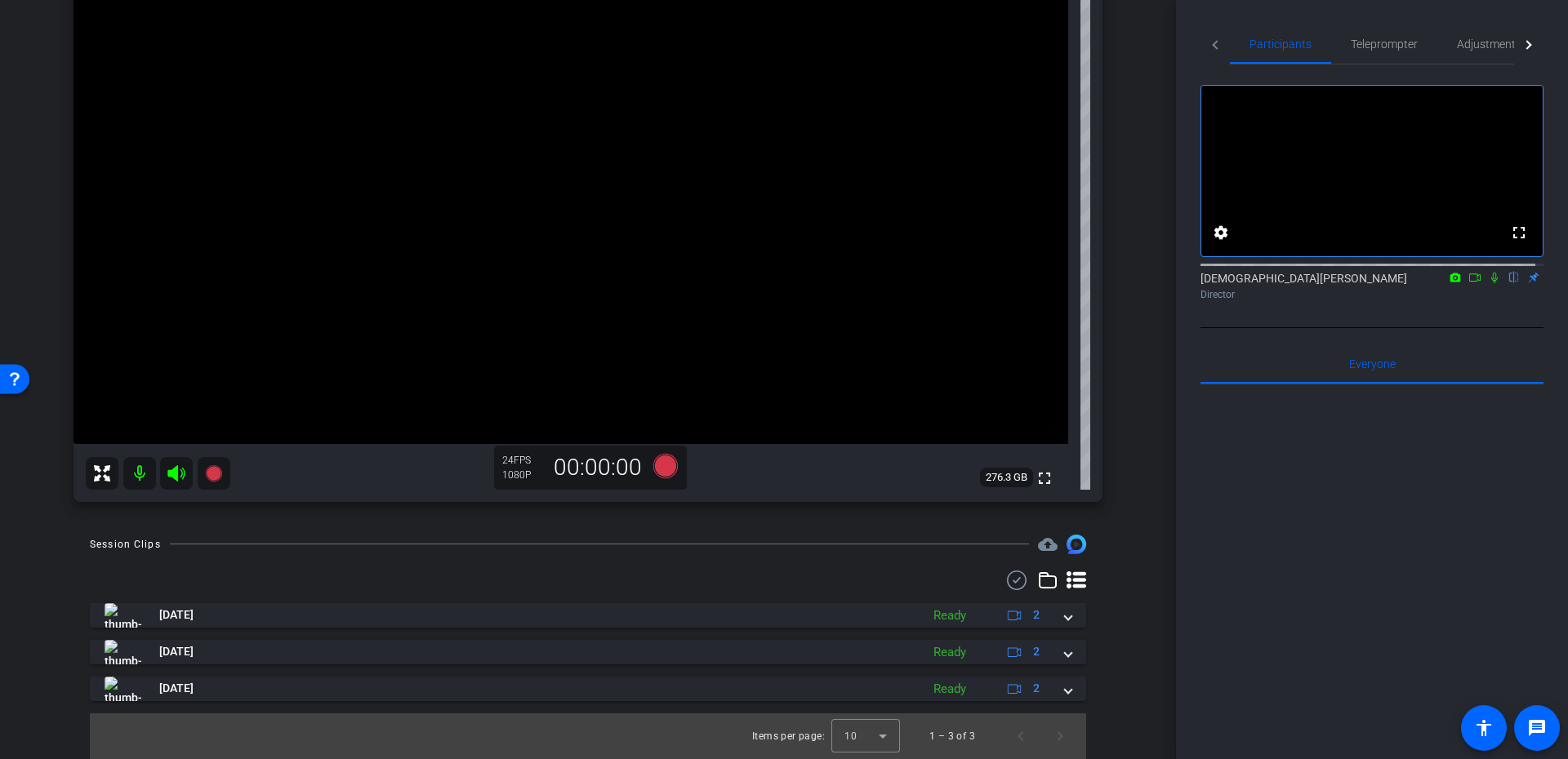
scroll to position [76, 0]
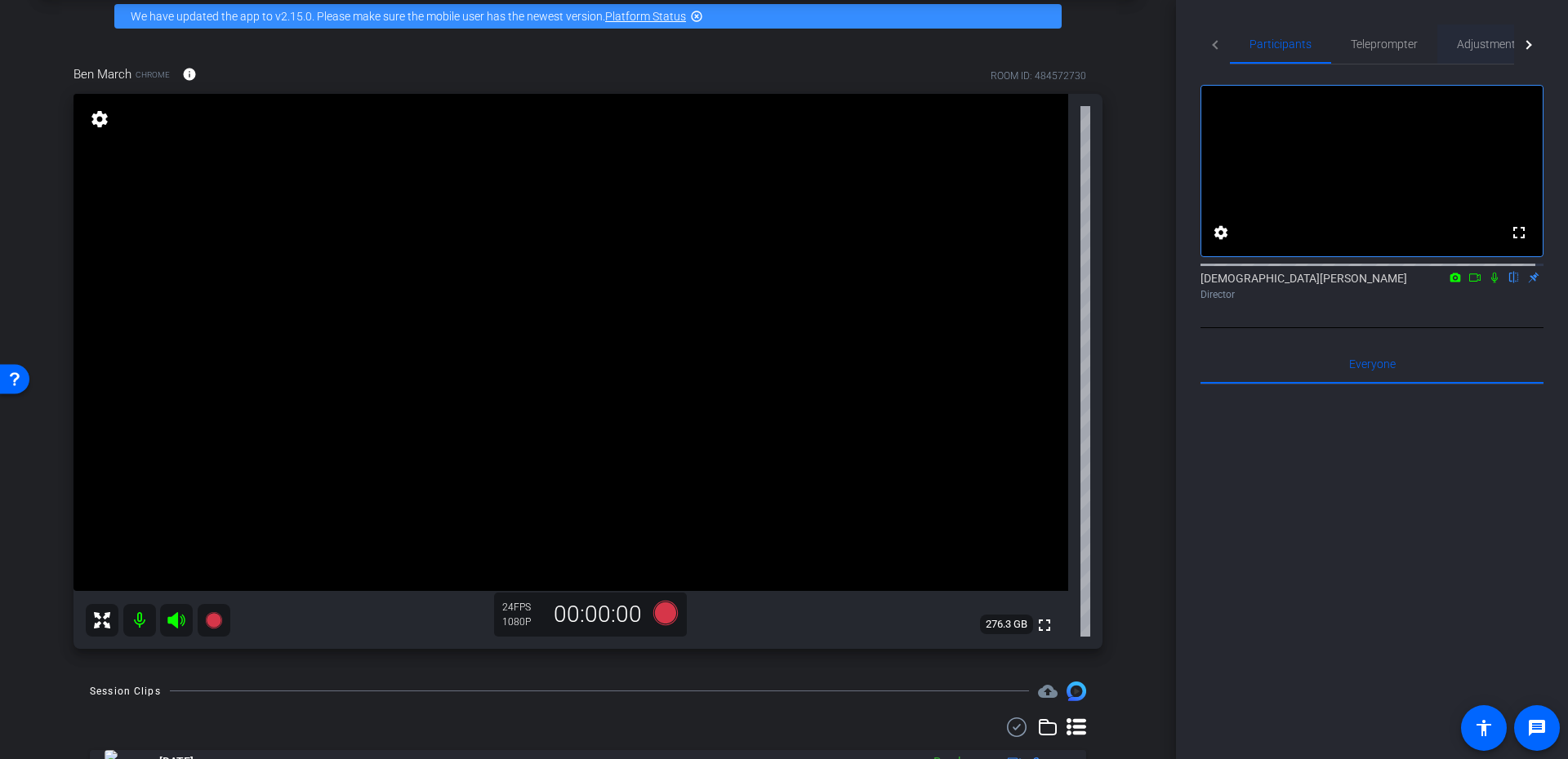
click at [1438, 42] on div "Adjustments" at bounding box center [1490, 44] width 104 height 40
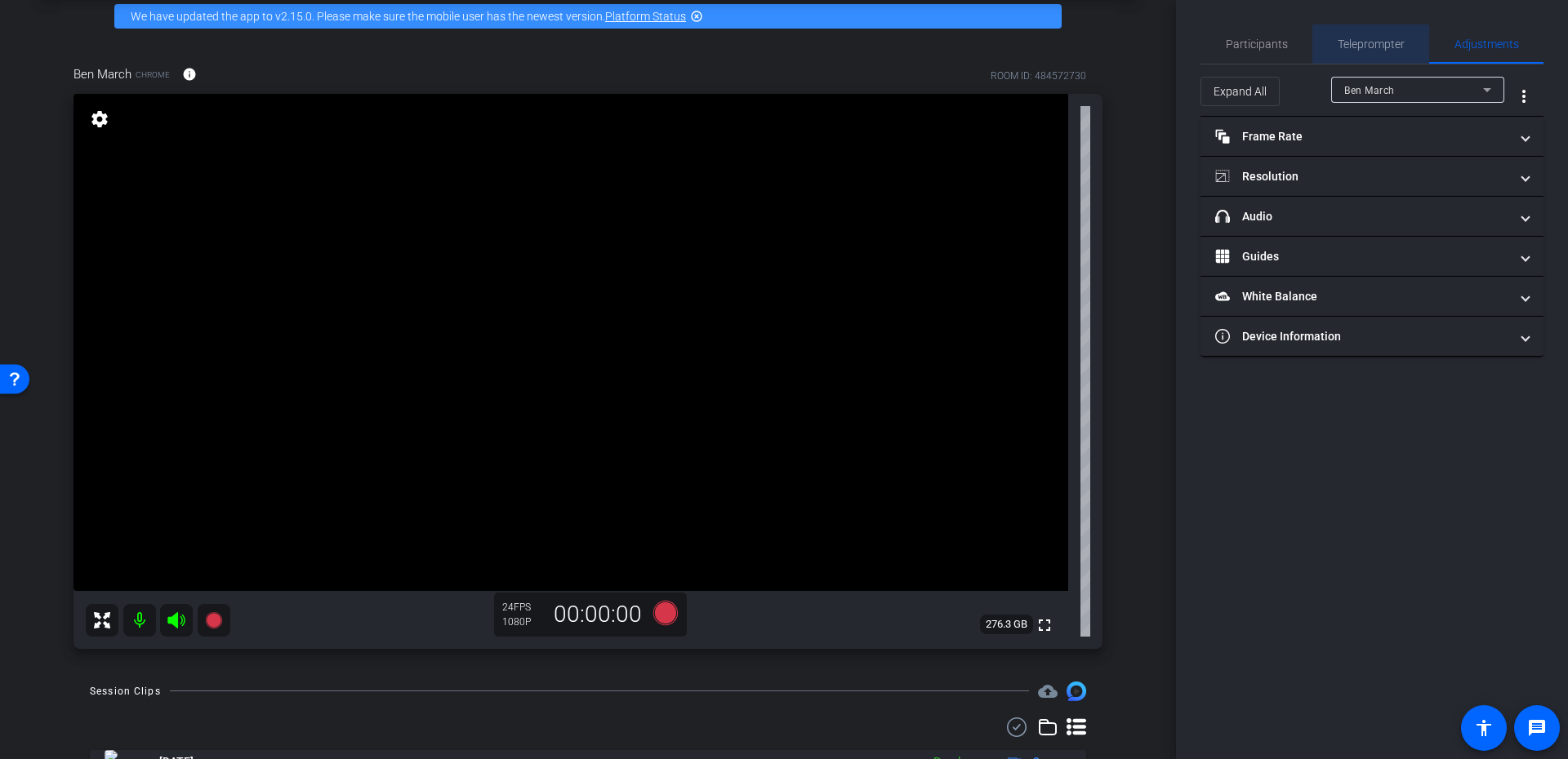
click at [1405, 42] on div "Teleprompter" at bounding box center [1371, 44] width 117 height 40
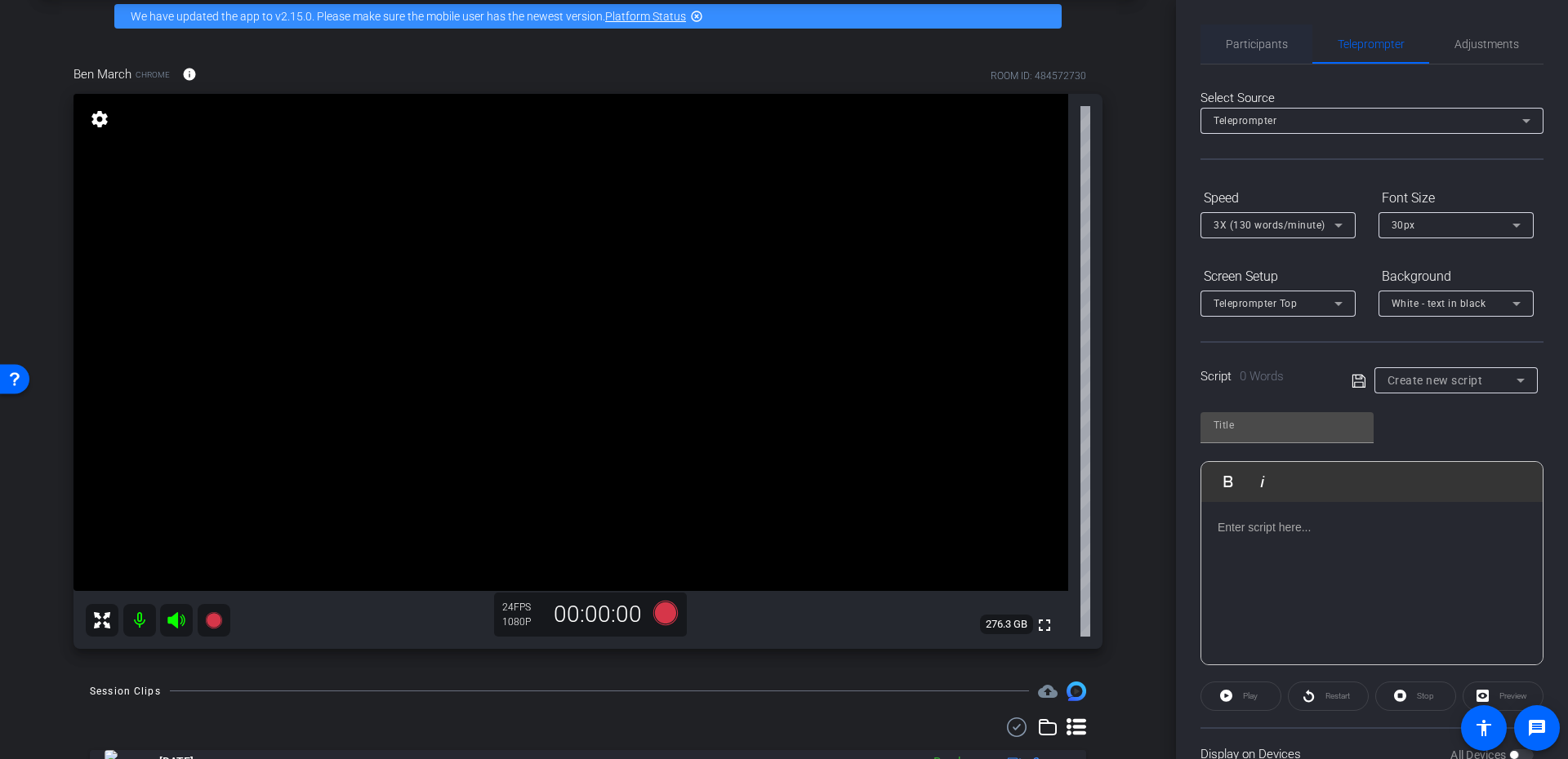
click at [1263, 41] on span "Participants" at bounding box center [1258, 44] width 62 height 11
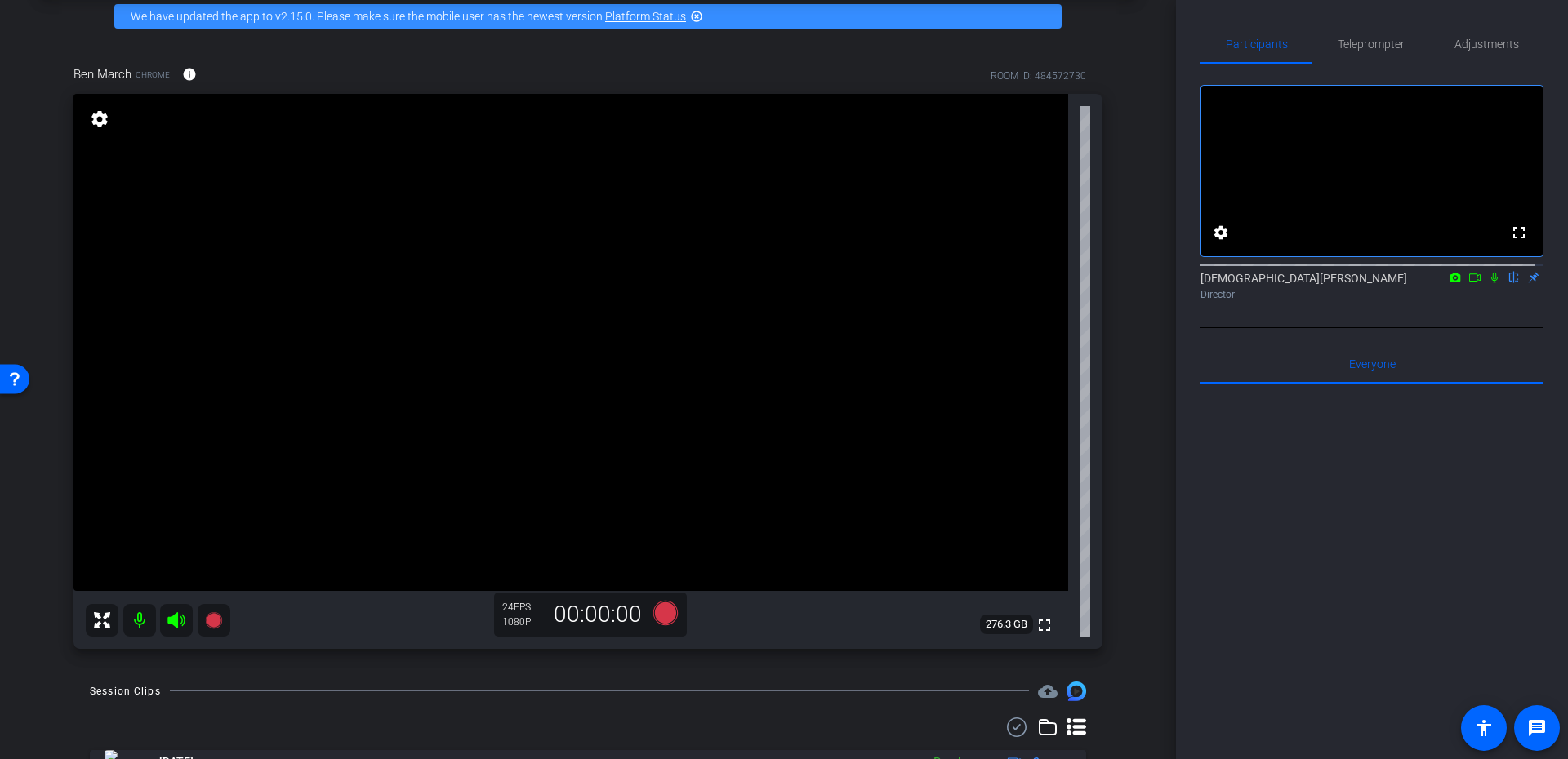
scroll to position [0, 0]
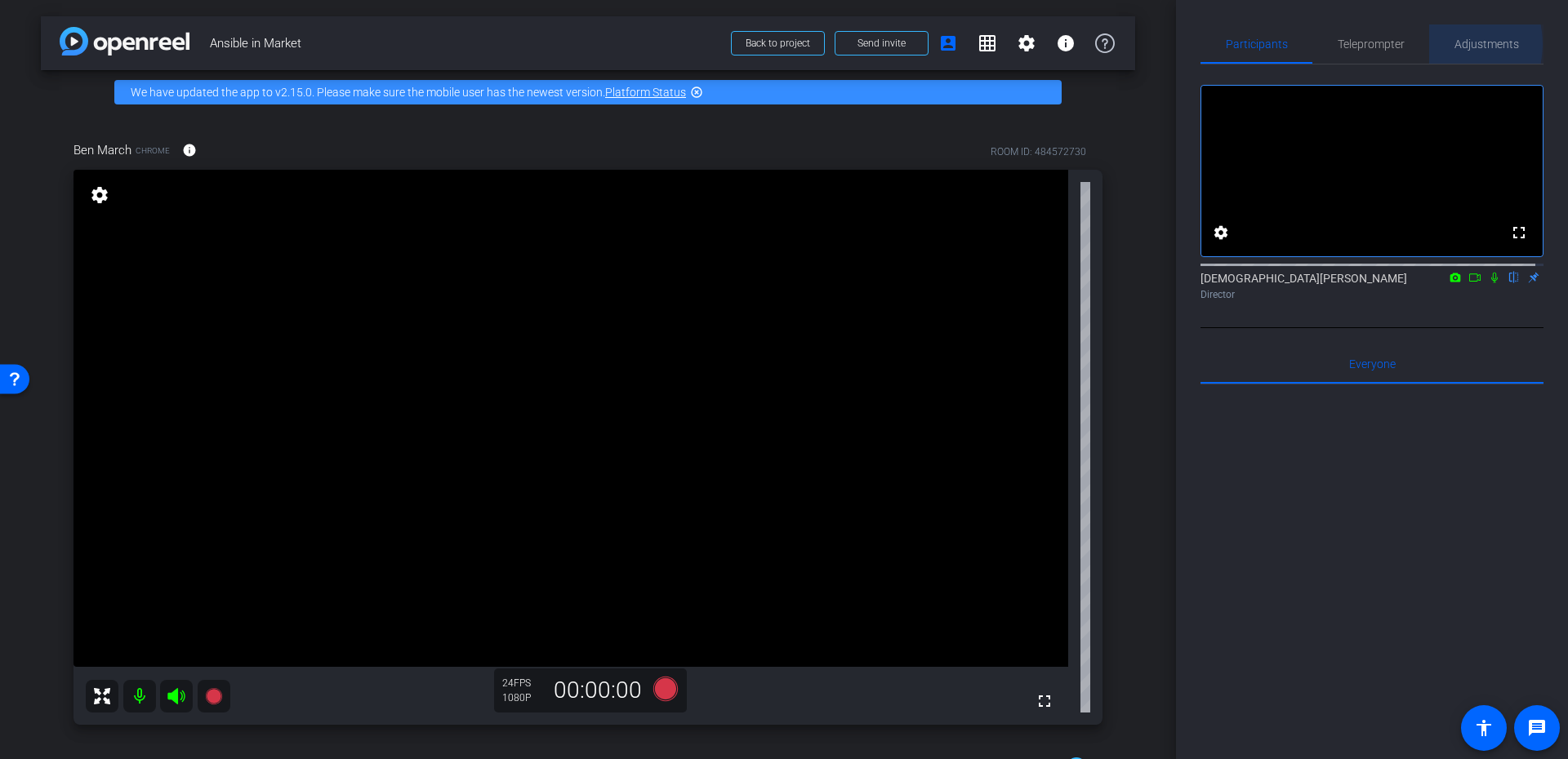
click at [1438, 44] on div "Adjustments" at bounding box center [1486, 44] width 114 height 40
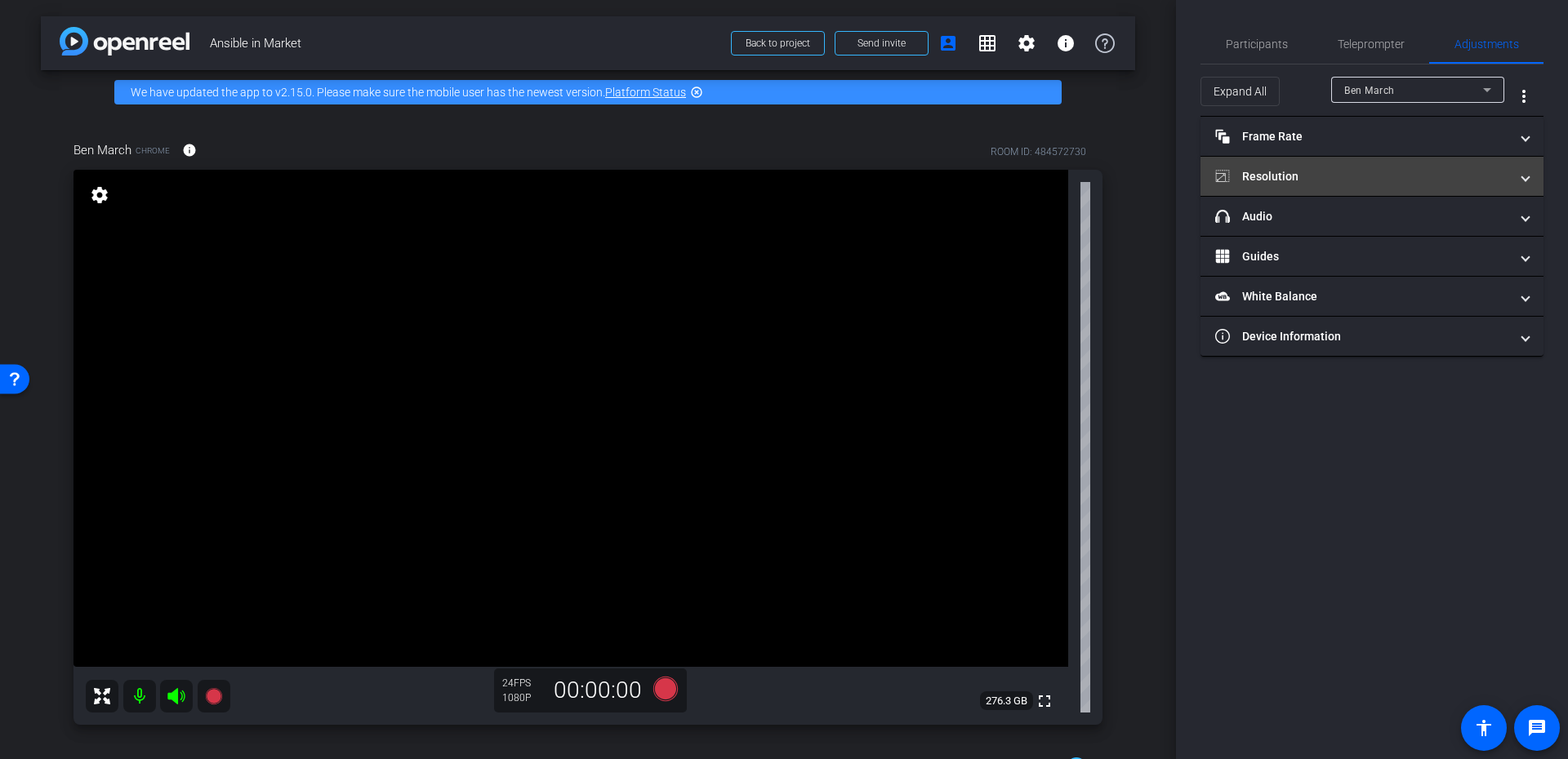
click at [1309, 185] on mat-panel-title "Resolution" at bounding box center [1362, 176] width 294 height 17
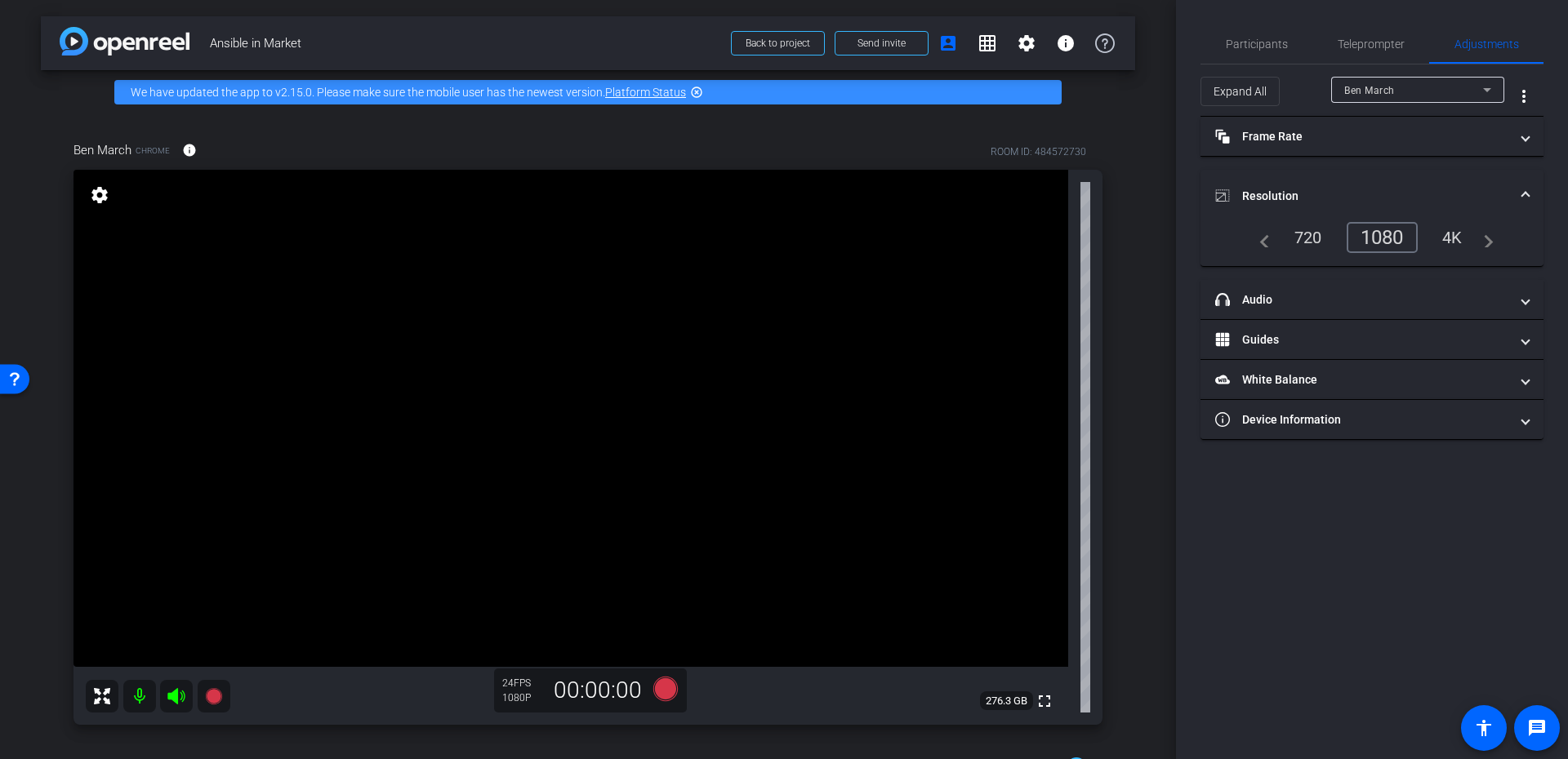
click at [1389, 227] on div "1080" at bounding box center [1382, 237] width 71 height 31
click at [1270, 41] on span "Participants" at bounding box center [1258, 44] width 62 height 11
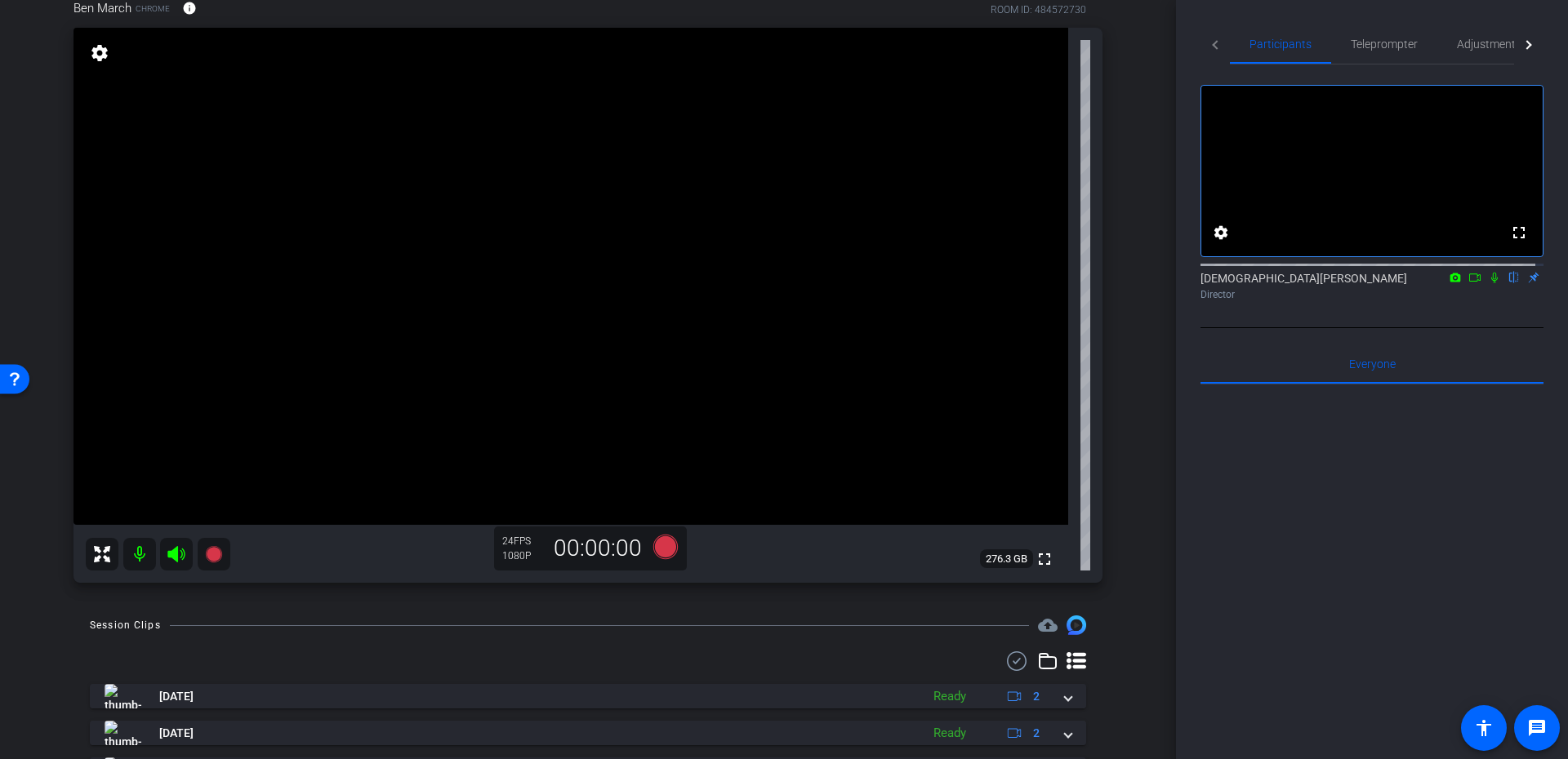
scroll to position [76, 0]
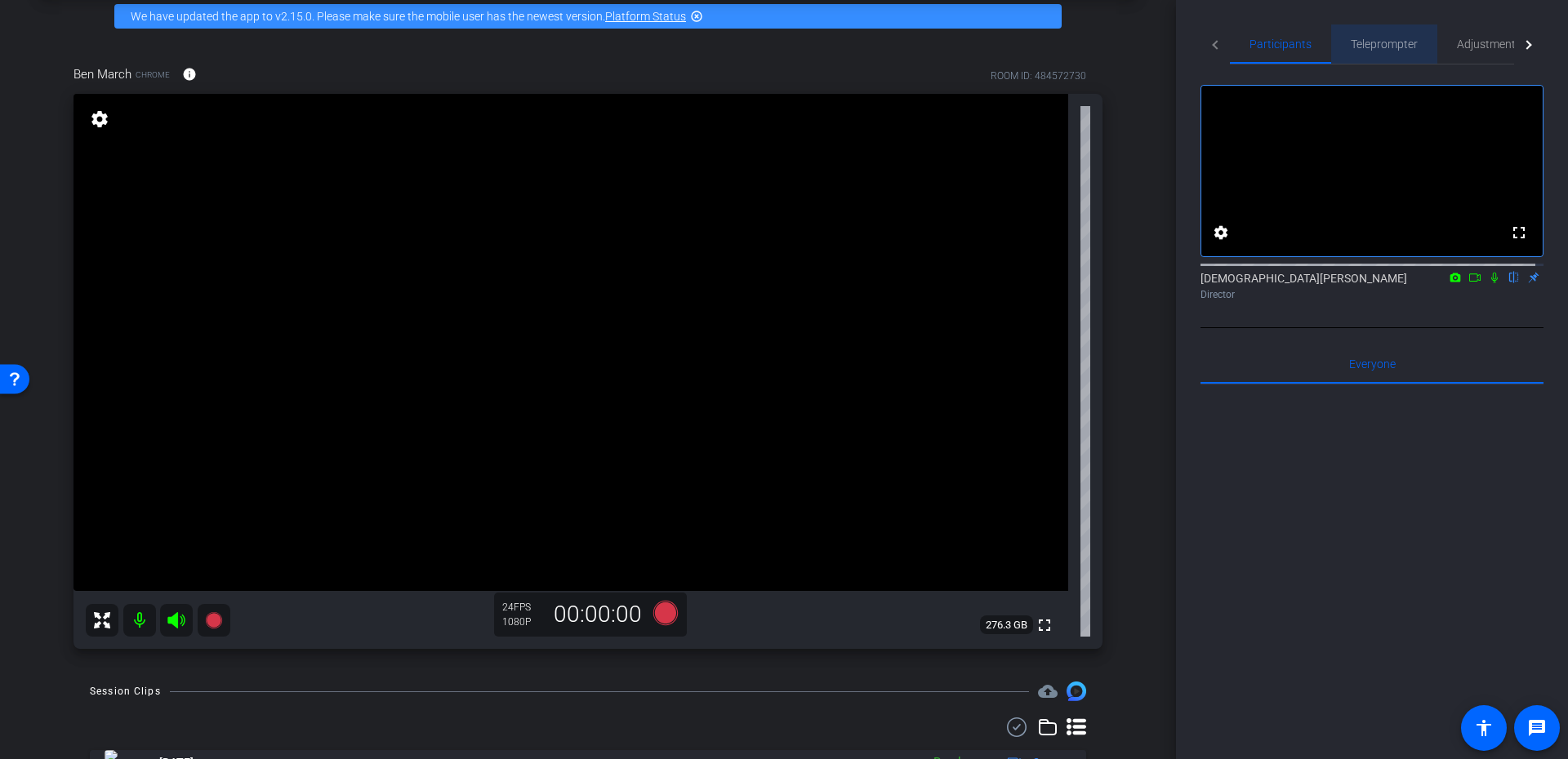
click at [1378, 36] on span "Teleprompter" at bounding box center [1384, 44] width 67 height 40
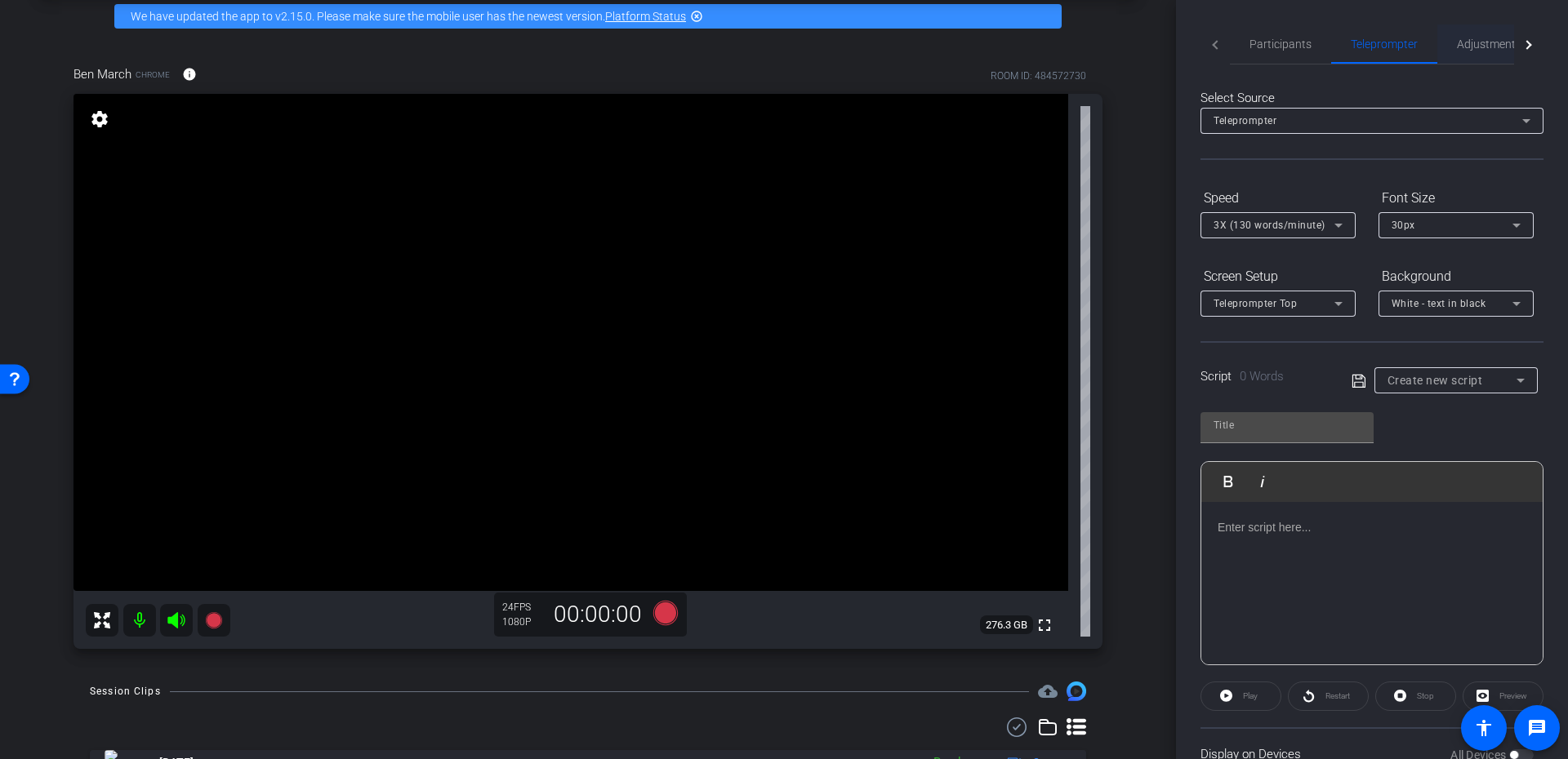
click at [1460, 48] on span "Adjustments" at bounding box center [1490, 44] width 64 height 11
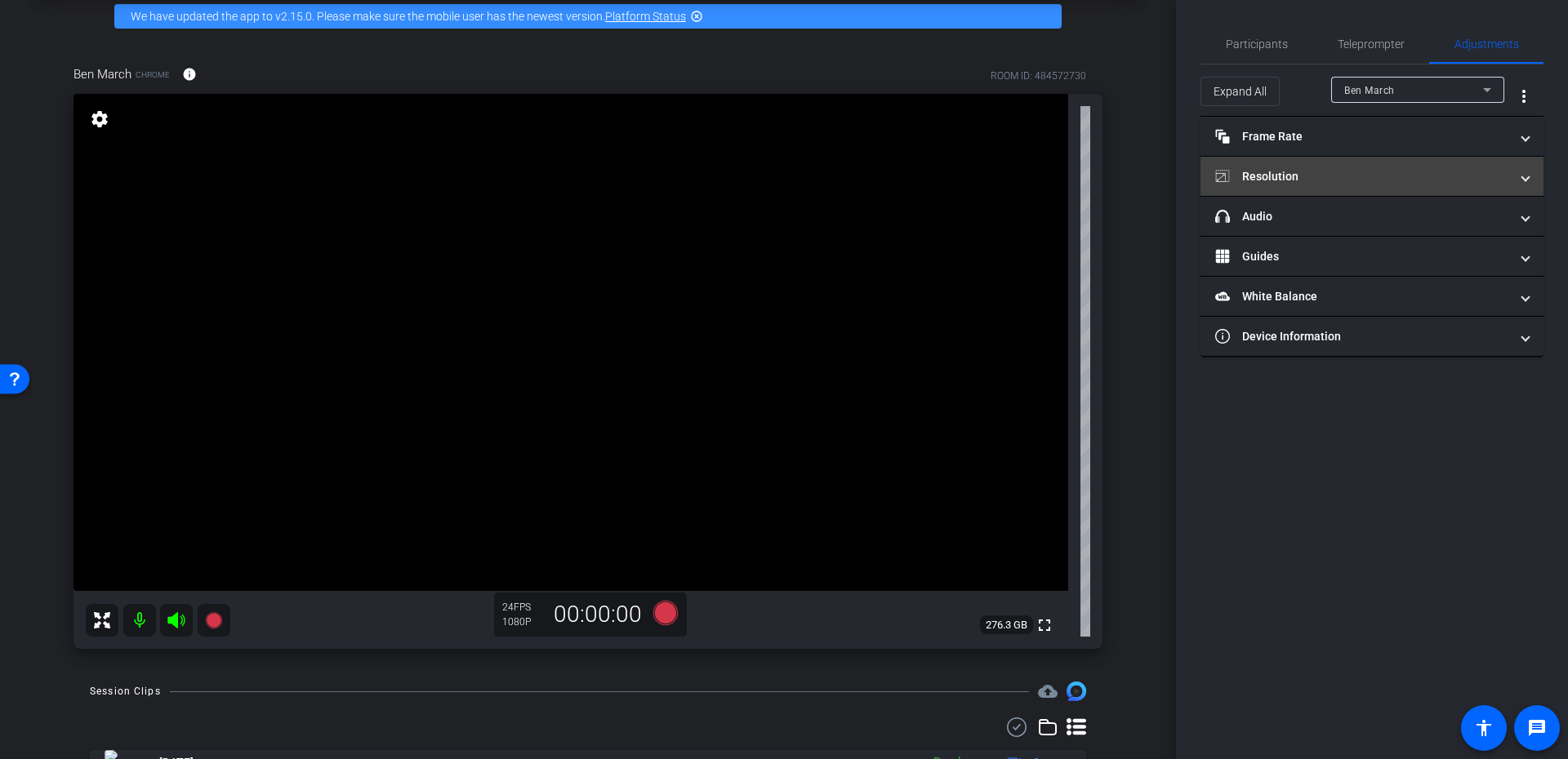
click at [1354, 180] on mat-panel-title "Resolution" at bounding box center [1362, 176] width 294 height 17
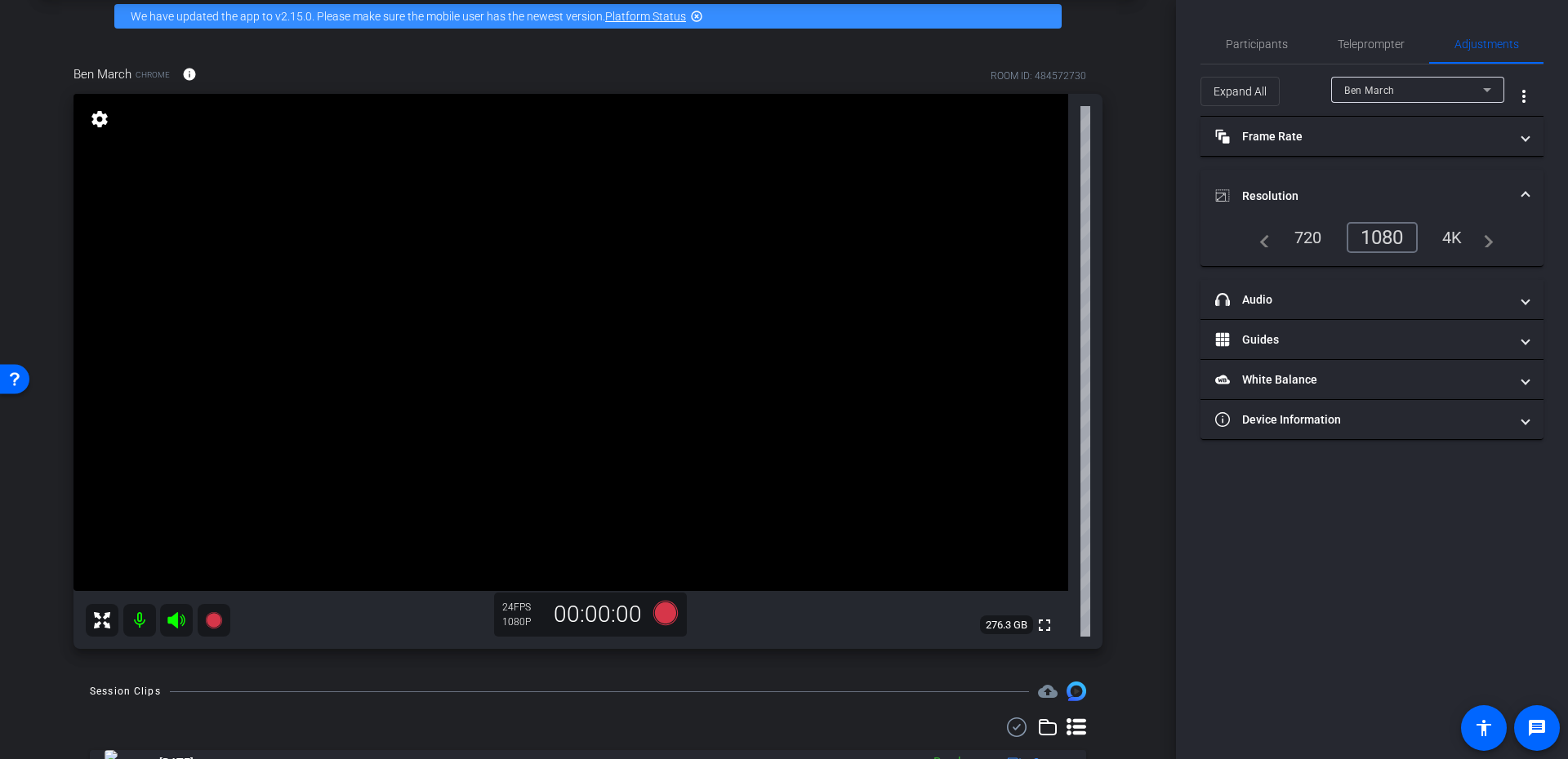
click at [1309, 246] on div "720" at bounding box center [1308, 237] width 52 height 27
click at [1251, 50] on span "Participants" at bounding box center [1258, 44] width 62 height 11
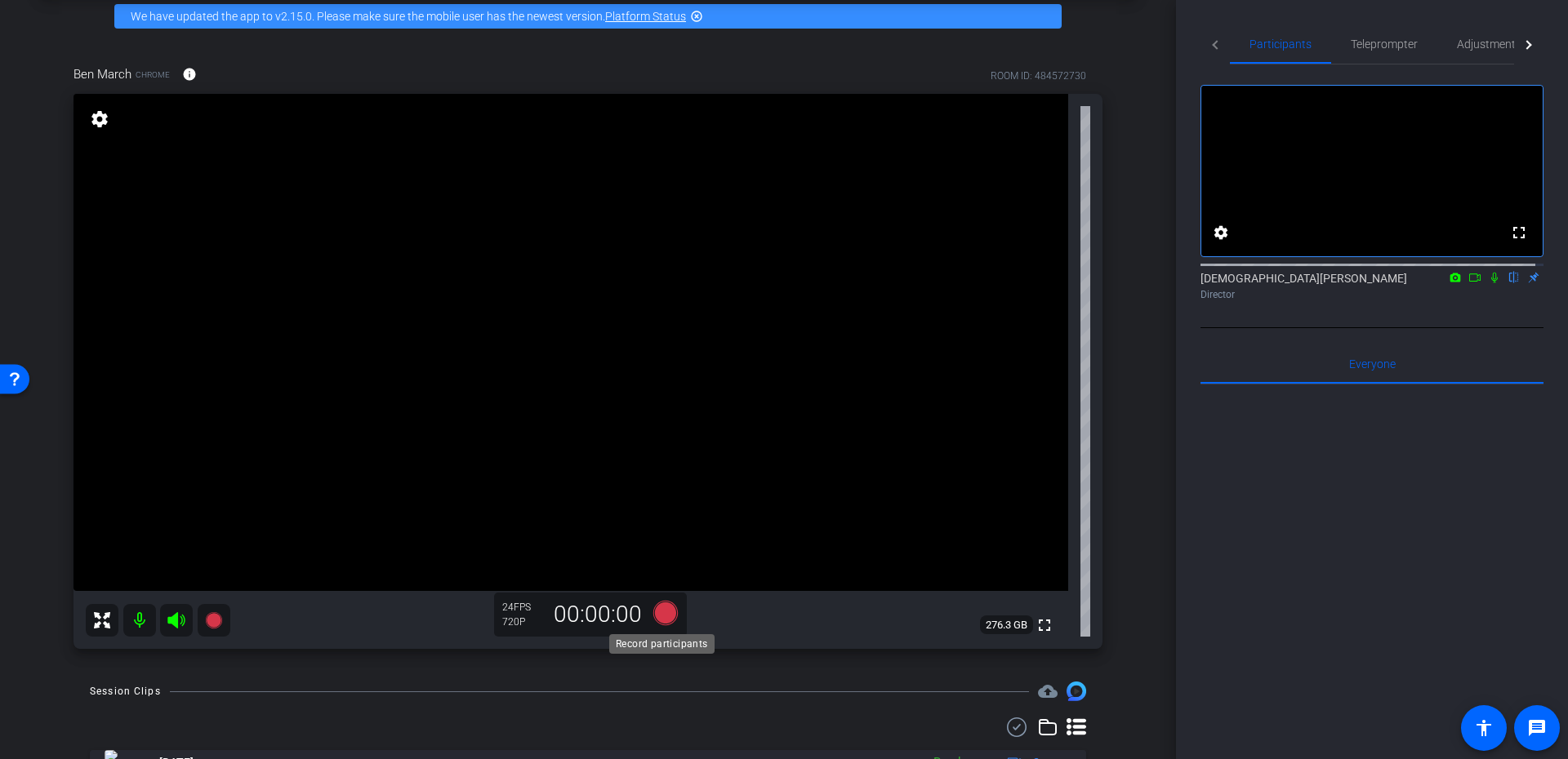
click at [668, 605] on icon at bounding box center [666, 613] width 25 height 25
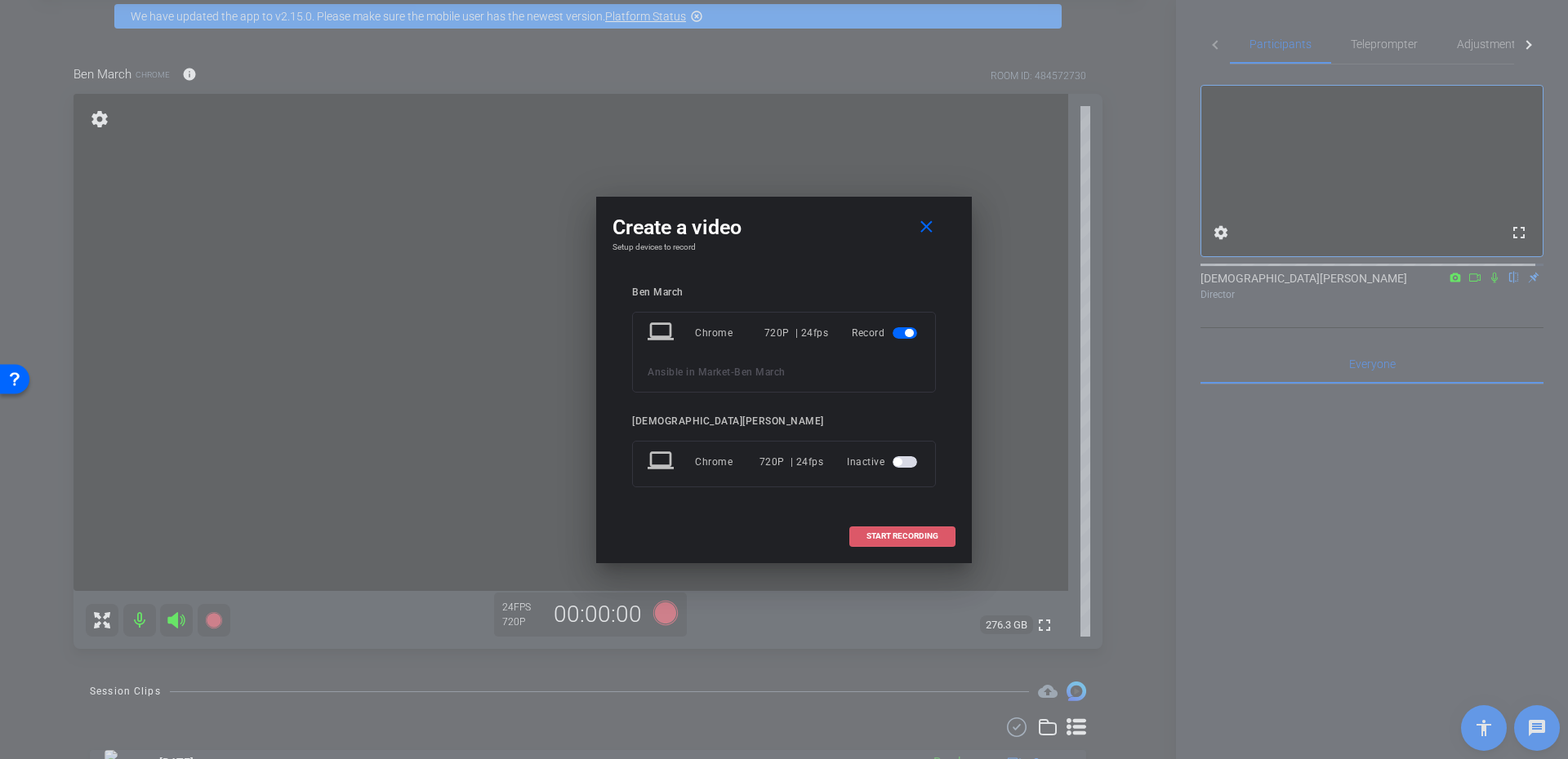
click at [909, 538] on span "START RECORDING" at bounding box center [903, 536] width 72 height 8
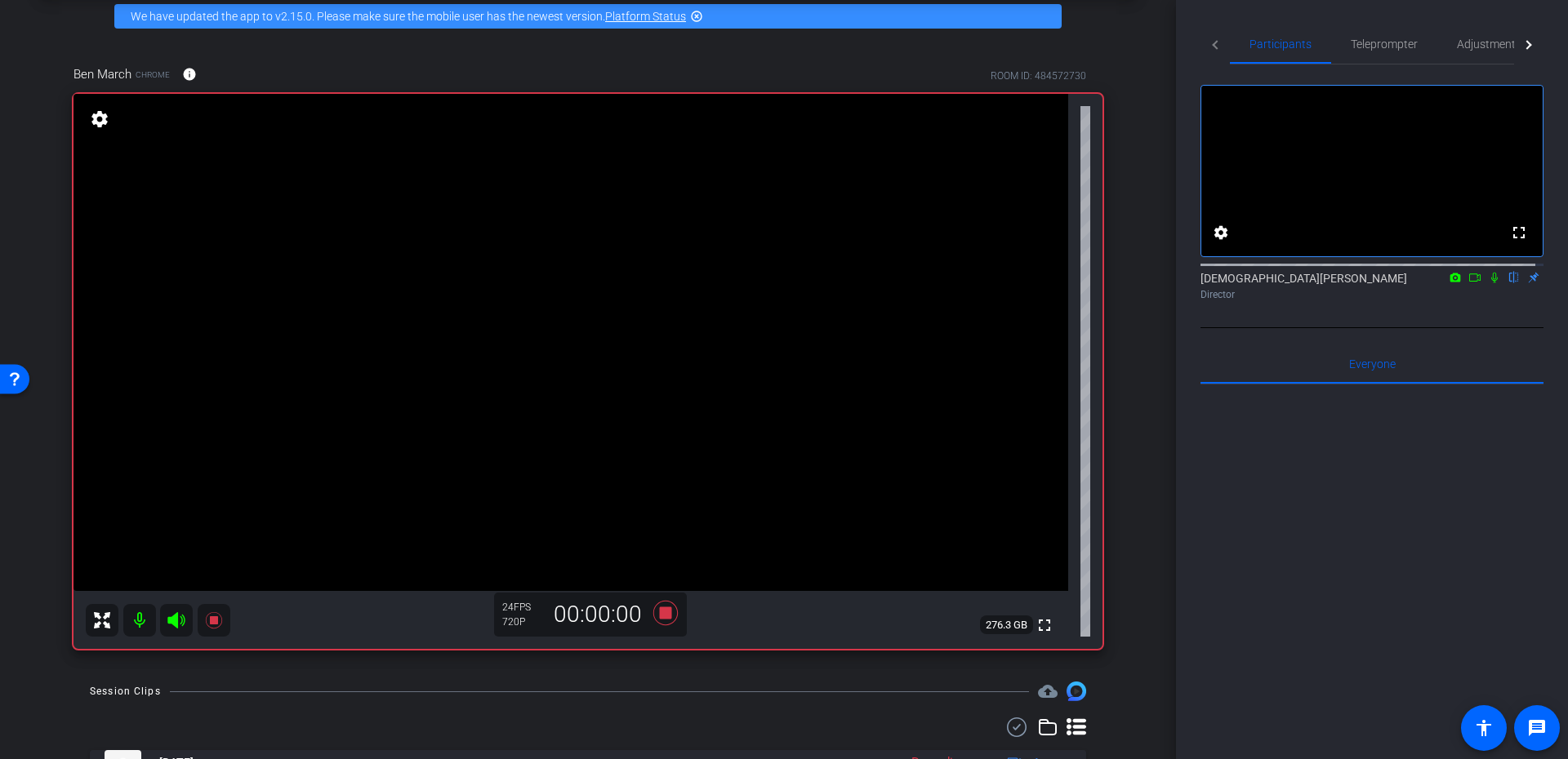
click at [1488, 283] on icon at bounding box center [1494, 277] width 13 height 11
click at [648, 606] on icon at bounding box center [666, 613] width 40 height 29
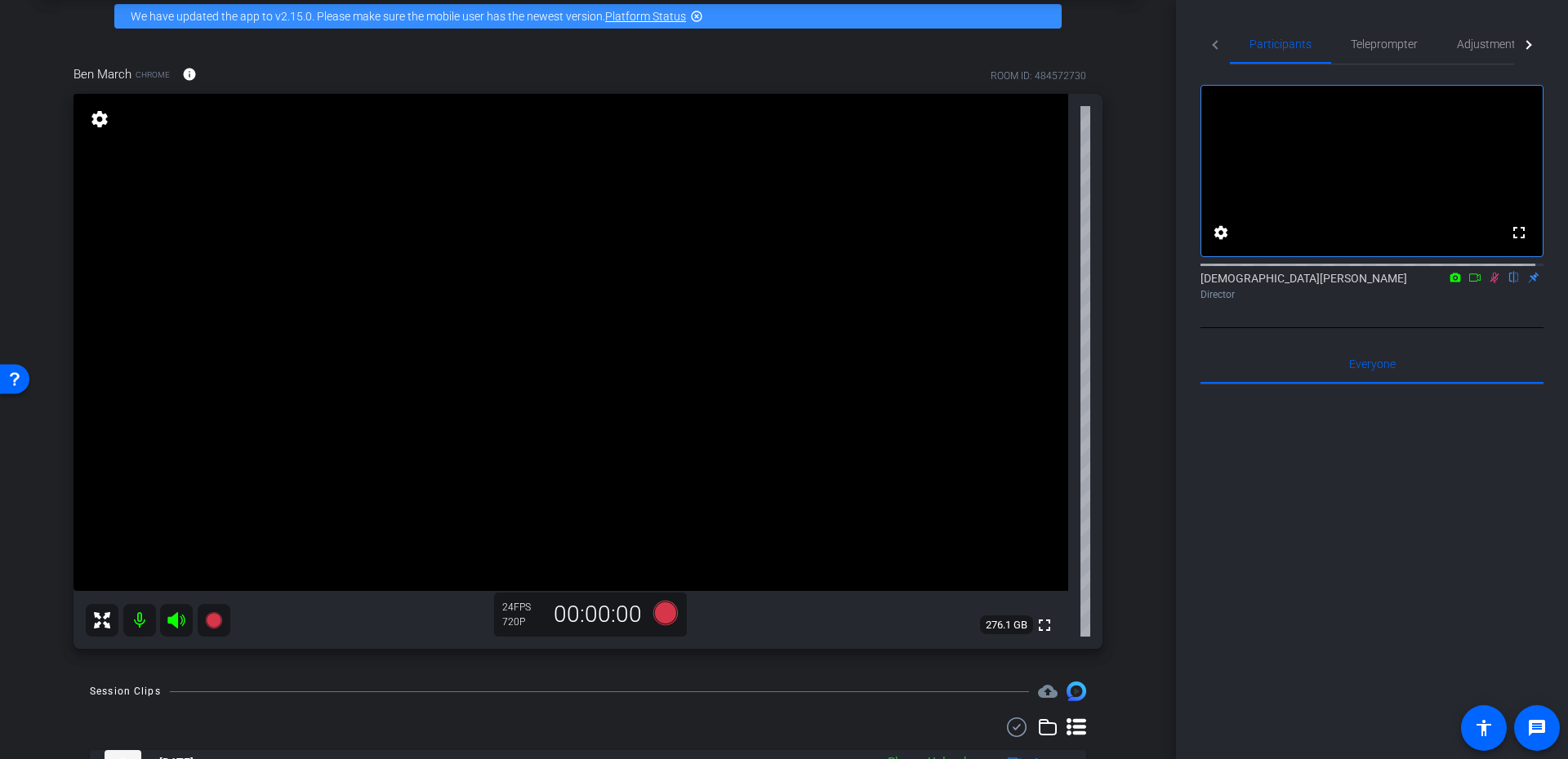
click at [1485, 285] on mat-icon at bounding box center [1494, 278] width 20 height 15
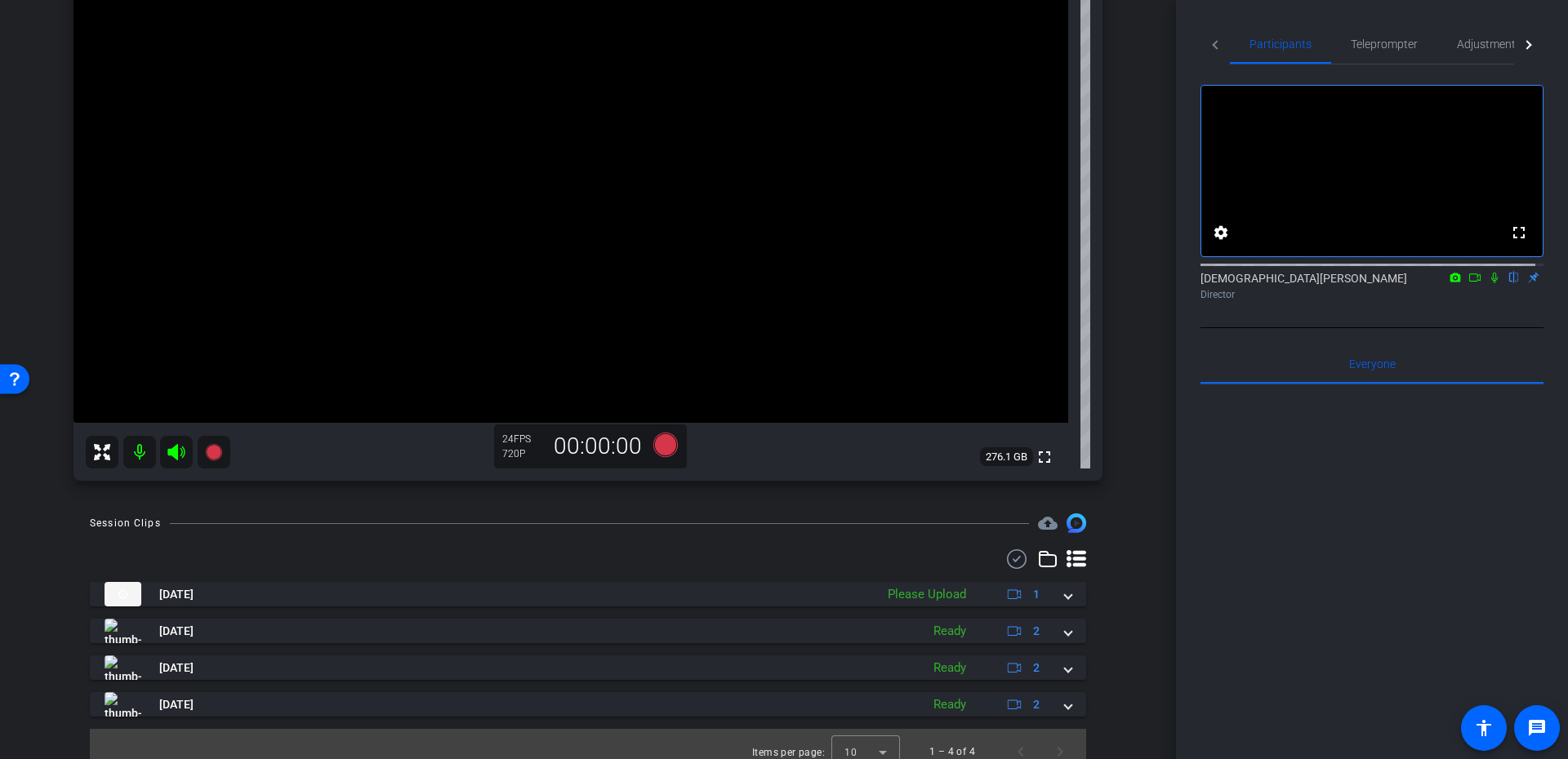
scroll to position [259, 0]
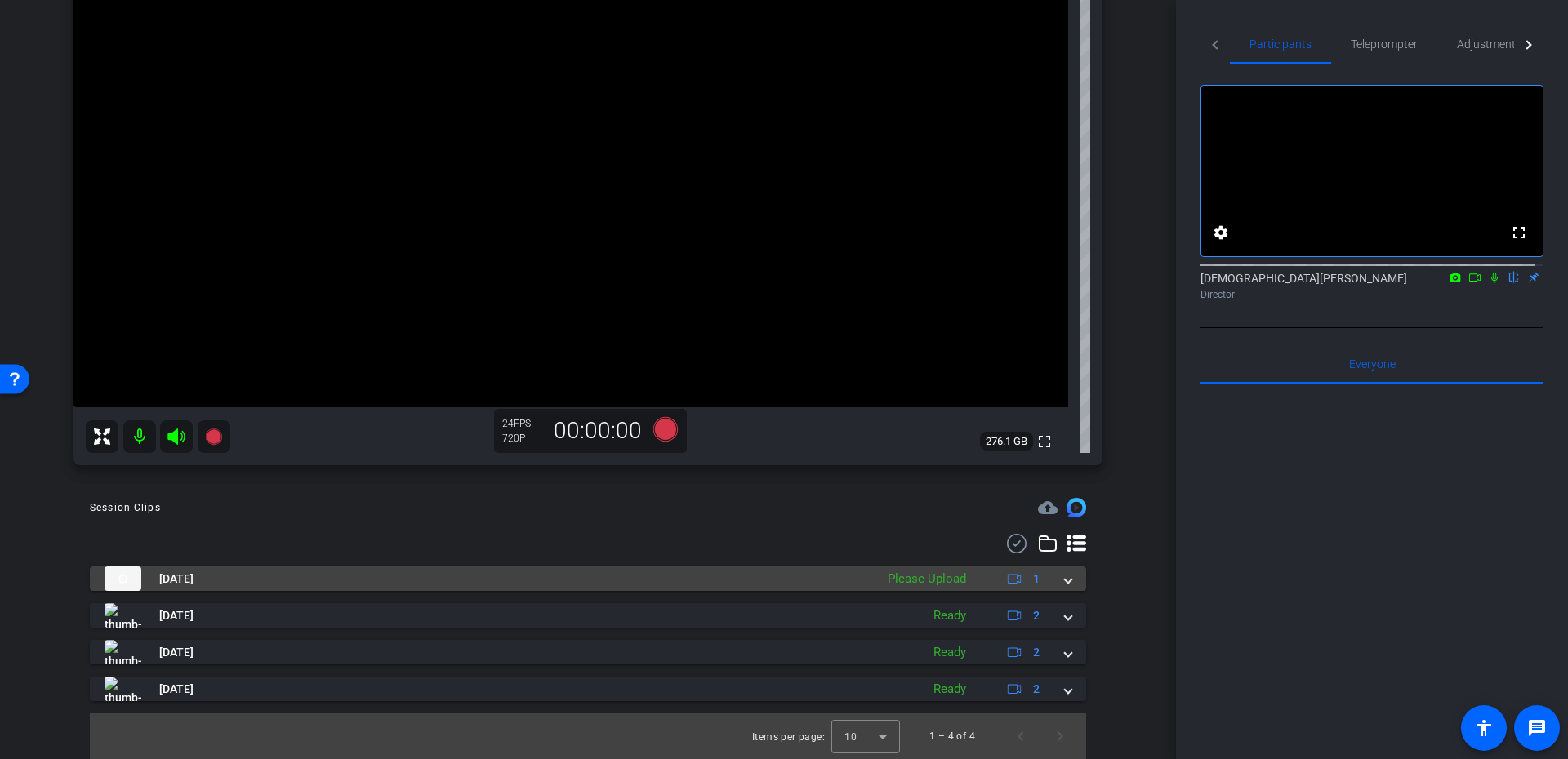
click at [1050, 573] on div "Aug 19, 2025 Please Upload 1" at bounding box center [585, 579] width 960 height 25
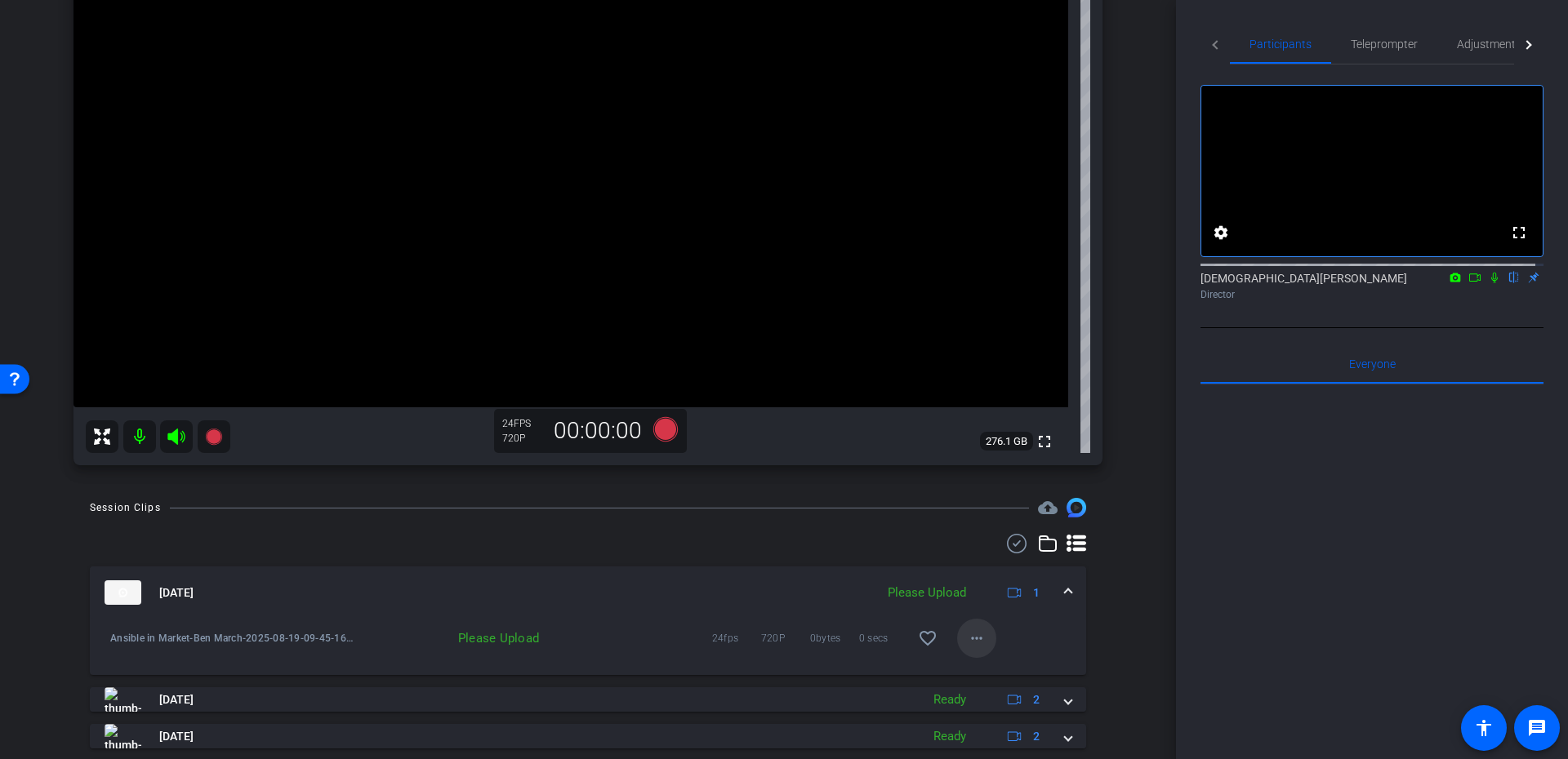
click at [970, 627] on span at bounding box center [977, 638] width 40 height 40
click at [964, 668] on span "Upload" at bounding box center [995, 672] width 65 height 20
drag, startPoint x: 971, startPoint y: 636, endPoint x: 978, endPoint y: 635, distance: 7.1
click at [978, 635] on mat-icon "more_horiz" at bounding box center [976, 638] width 20 height 20
click at [994, 666] on span "Upload" at bounding box center [995, 672] width 65 height 20
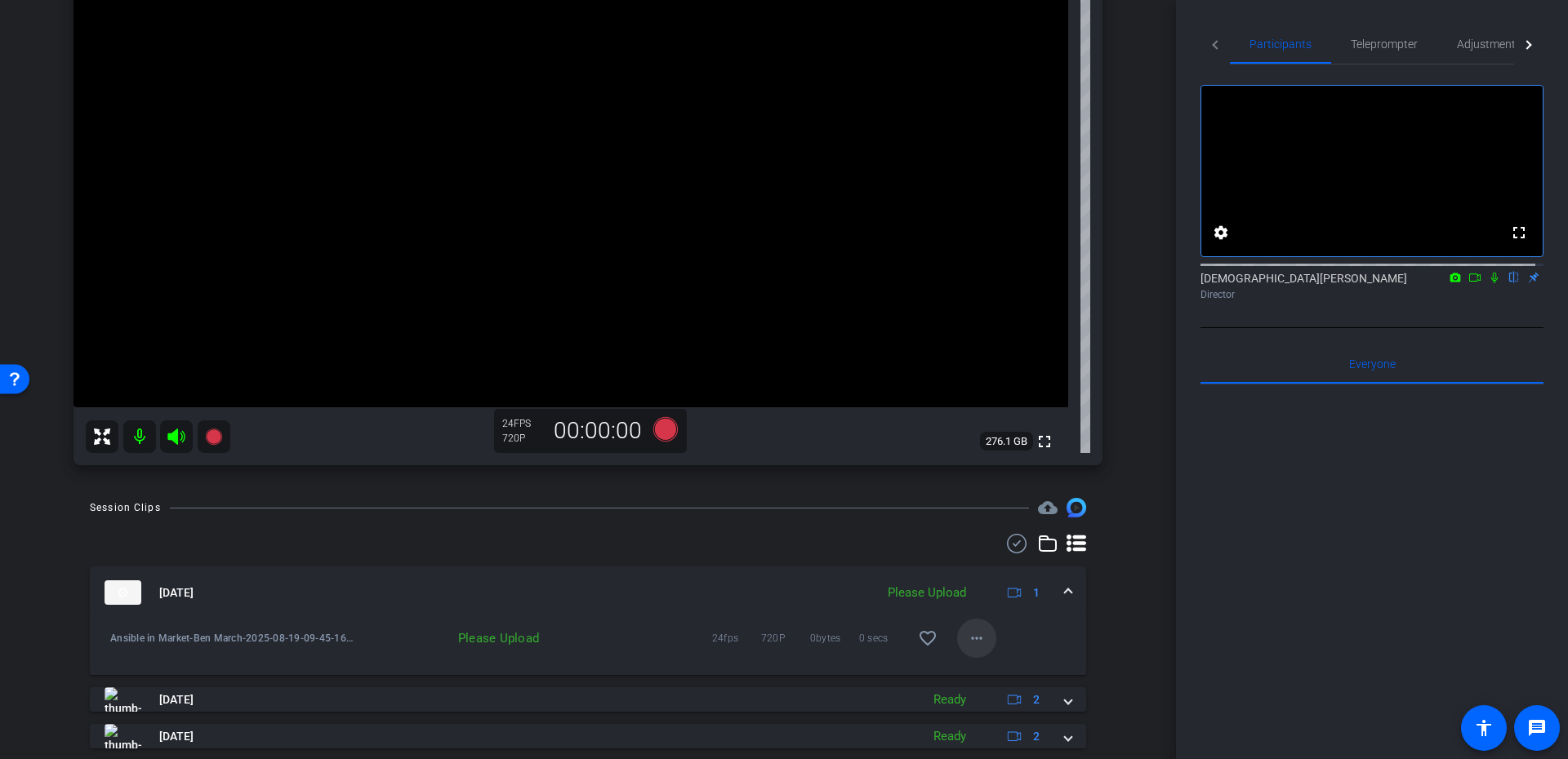
click at [967, 635] on mat-icon "more_horiz" at bounding box center [976, 638] width 20 height 20
click at [1010, 672] on span "Upload" at bounding box center [995, 672] width 65 height 20
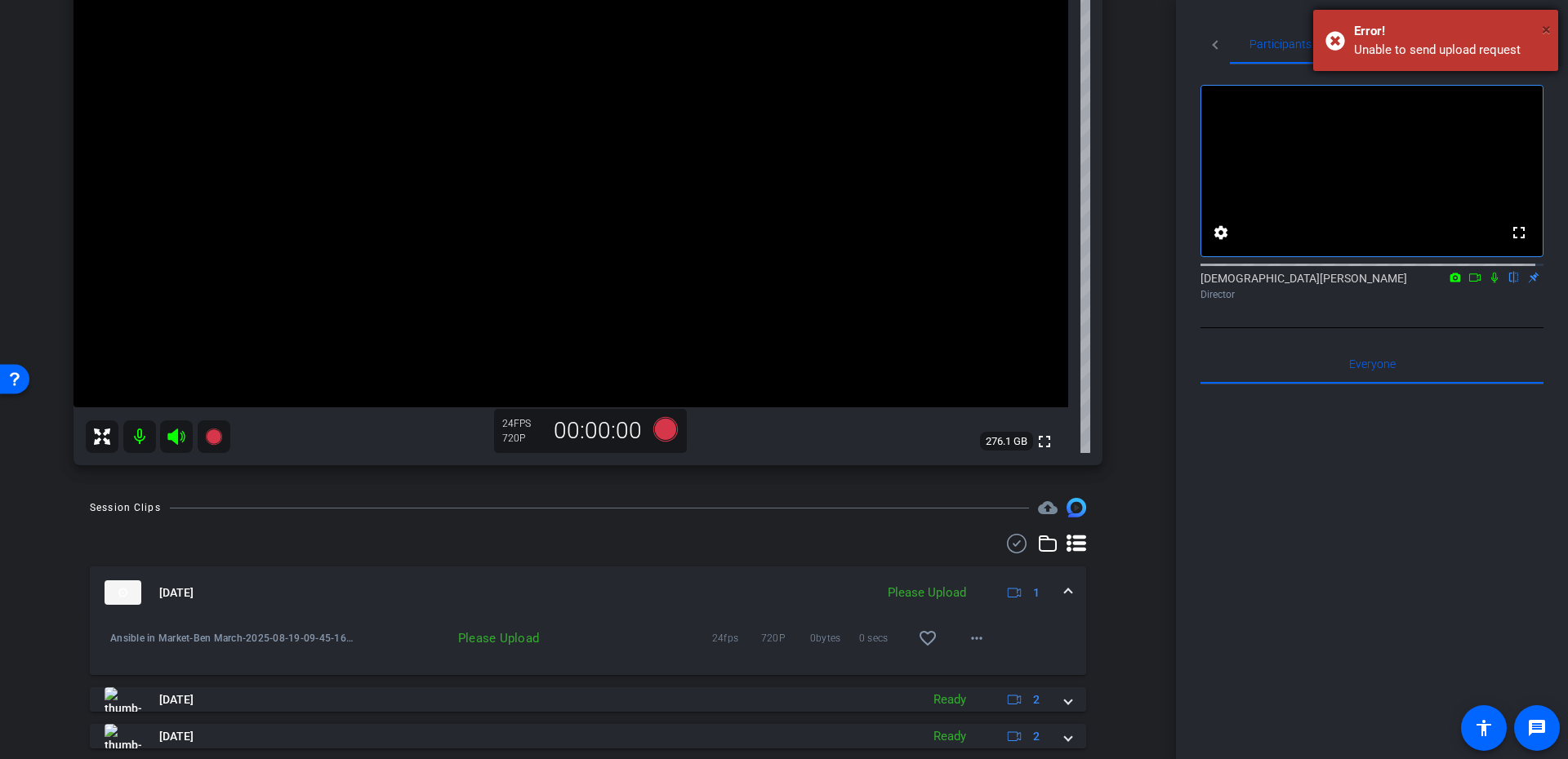
click at [1548, 27] on span "×" at bounding box center [1547, 29] width 9 height 20
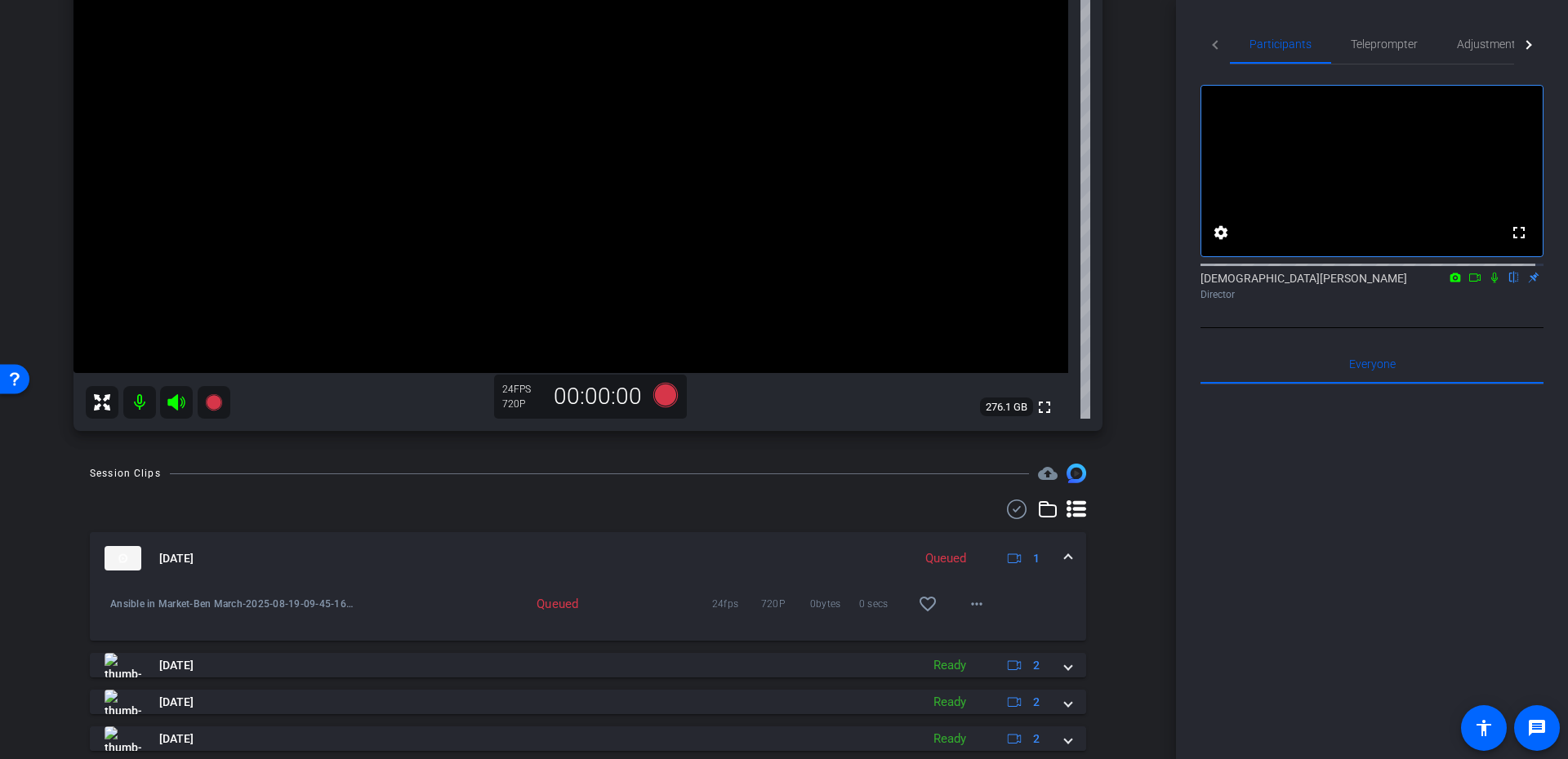
scroll to position [147, 0]
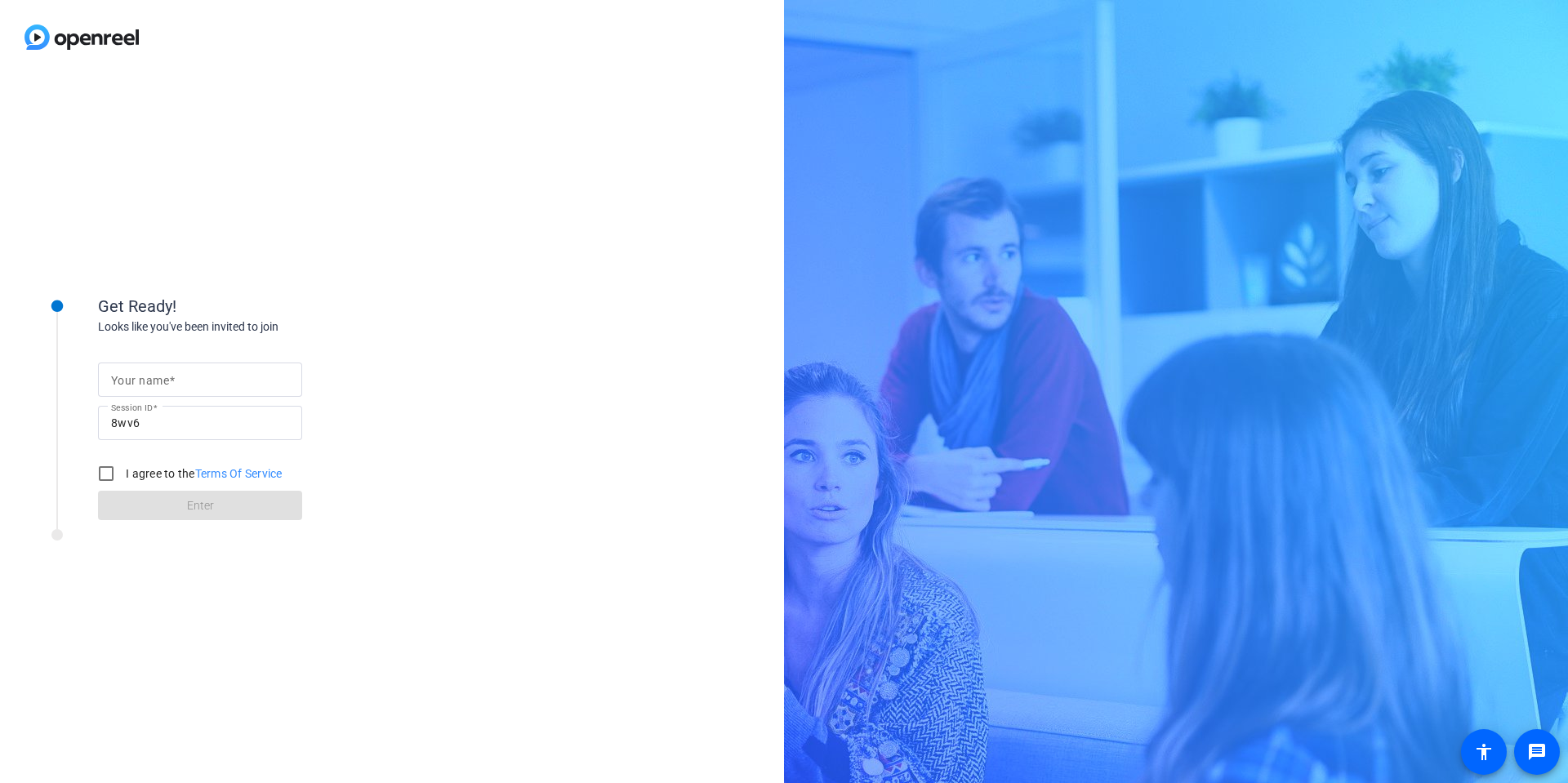
click at [184, 378] on input "Your name" at bounding box center [200, 379] width 178 height 20
type input "Christian Binder"
click at [133, 475] on label "I agree to the Terms Of Service" at bounding box center [203, 473] width 160 height 16
click at [123, 475] on input "I agree to the Terms Of Service" at bounding box center [106, 474] width 33 height 33
checkbox input "true"
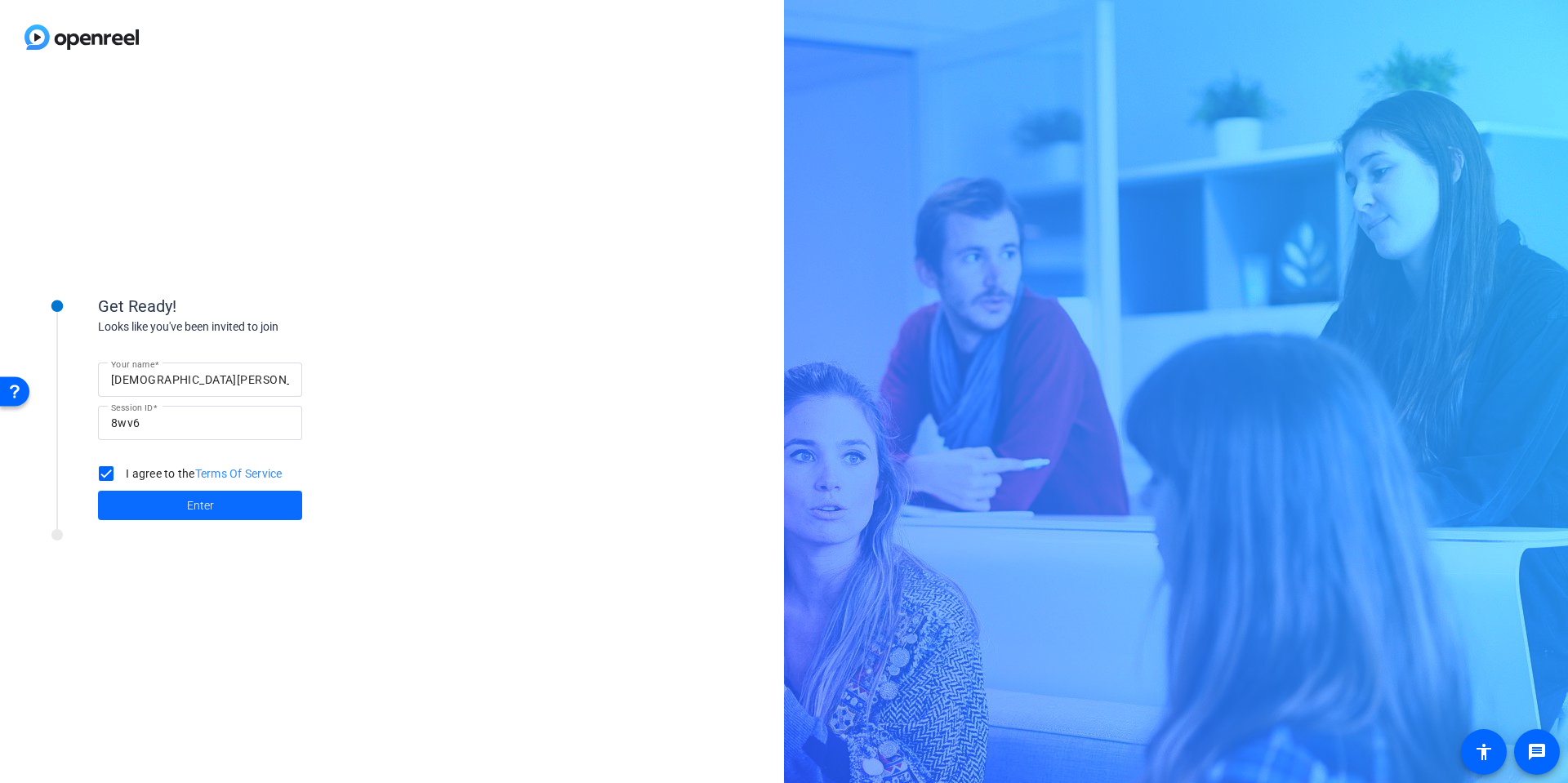
click at [158, 497] on span at bounding box center [200, 506] width 204 height 40
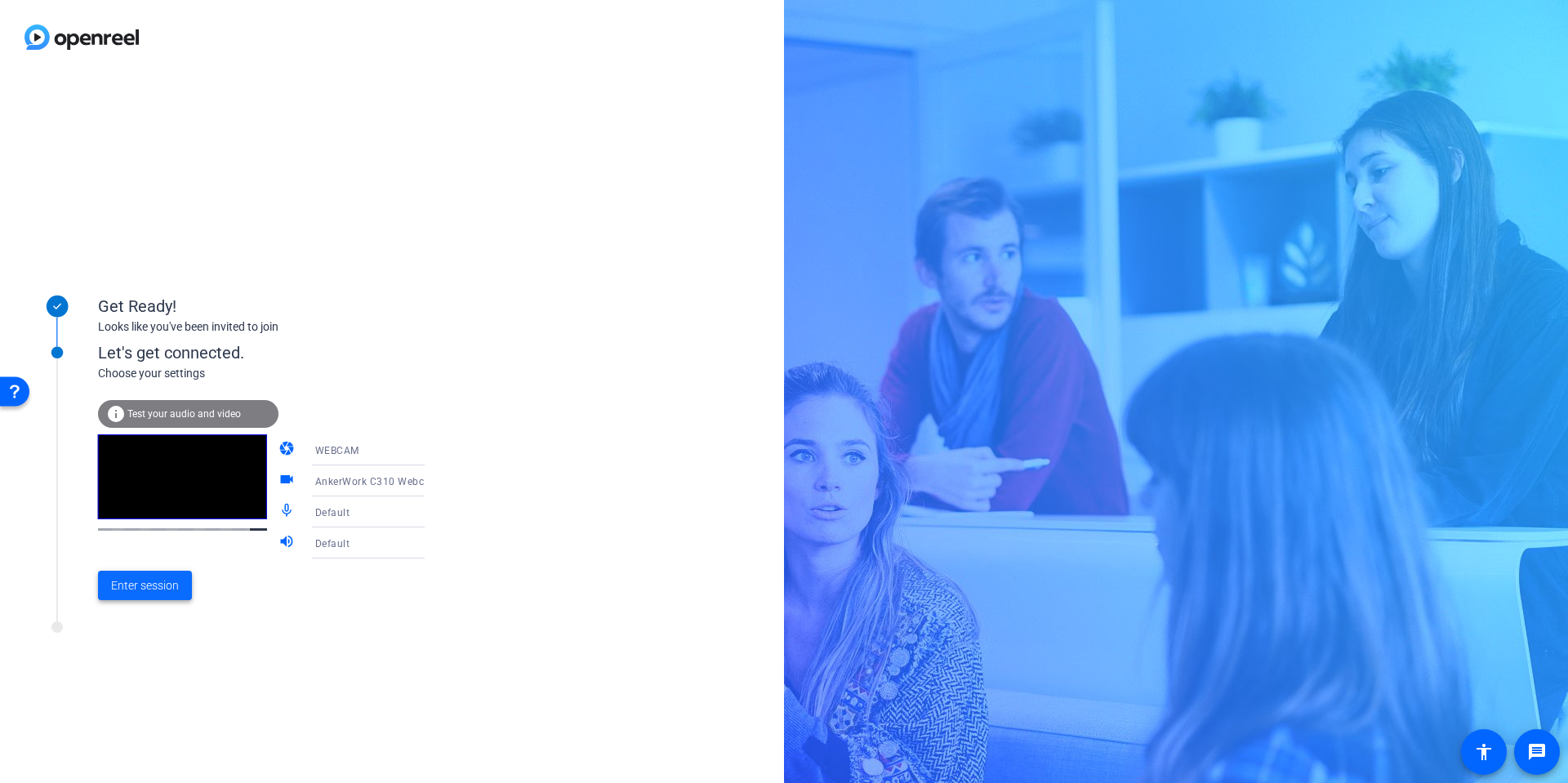
click at [156, 599] on span at bounding box center [145, 586] width 94 height 40
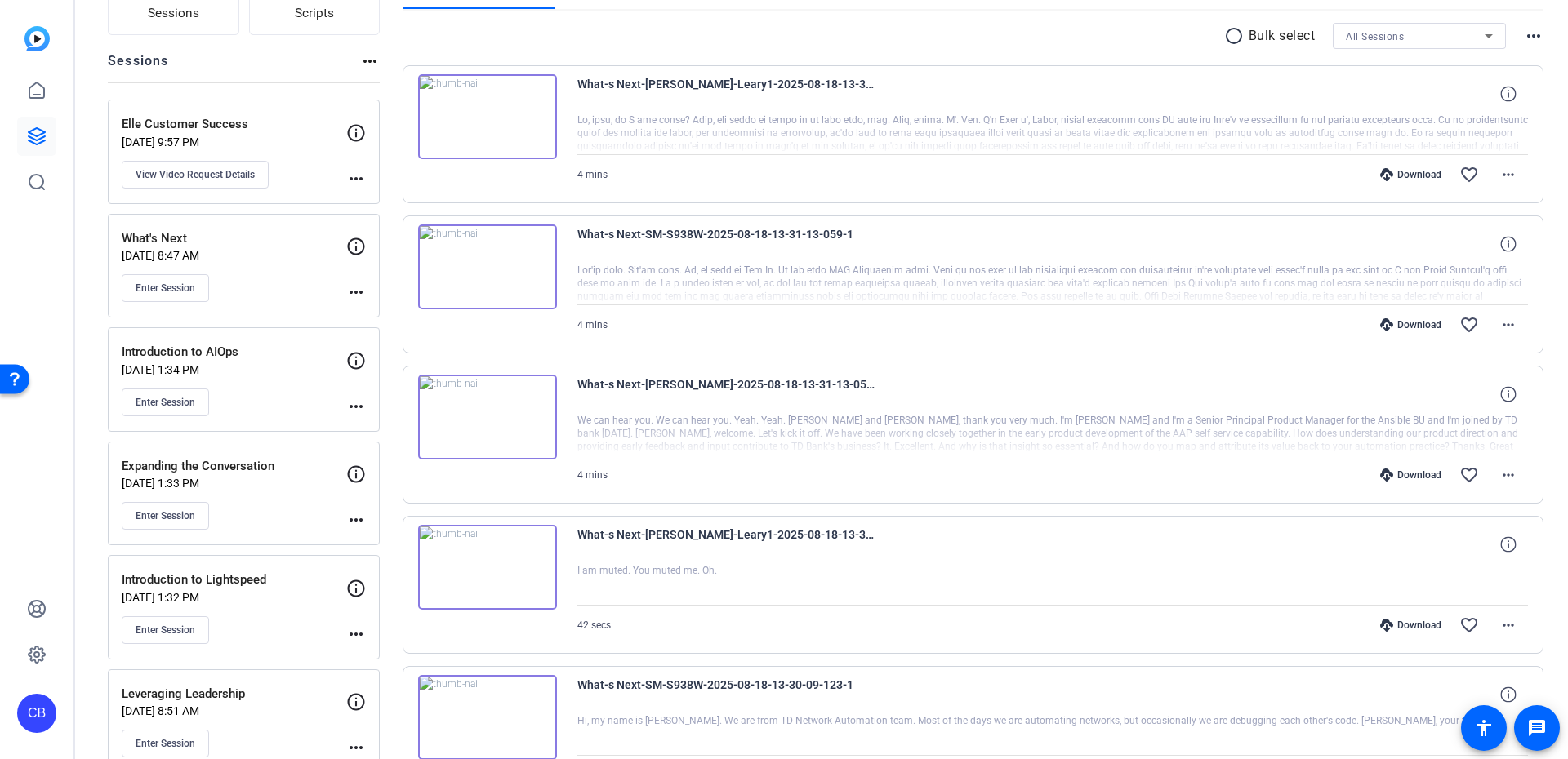
scroll to position [147, 0]
click at [184, 303] on button "Enter Session" at bounding box center [165, 289] width 88 height 27
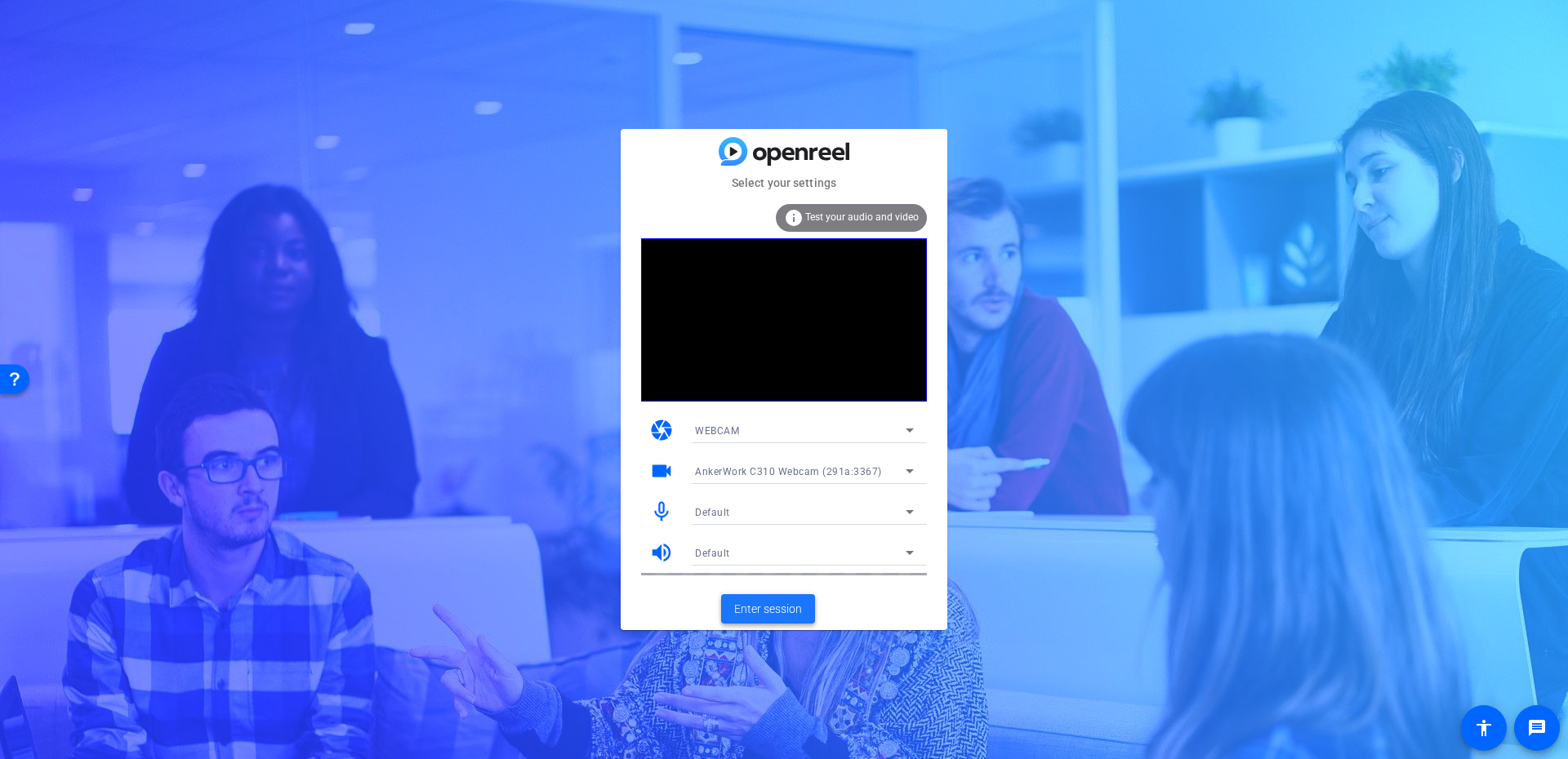
click at [755, 603] on span "Enter session" at bounding box center [768, 609] width 68 height 17
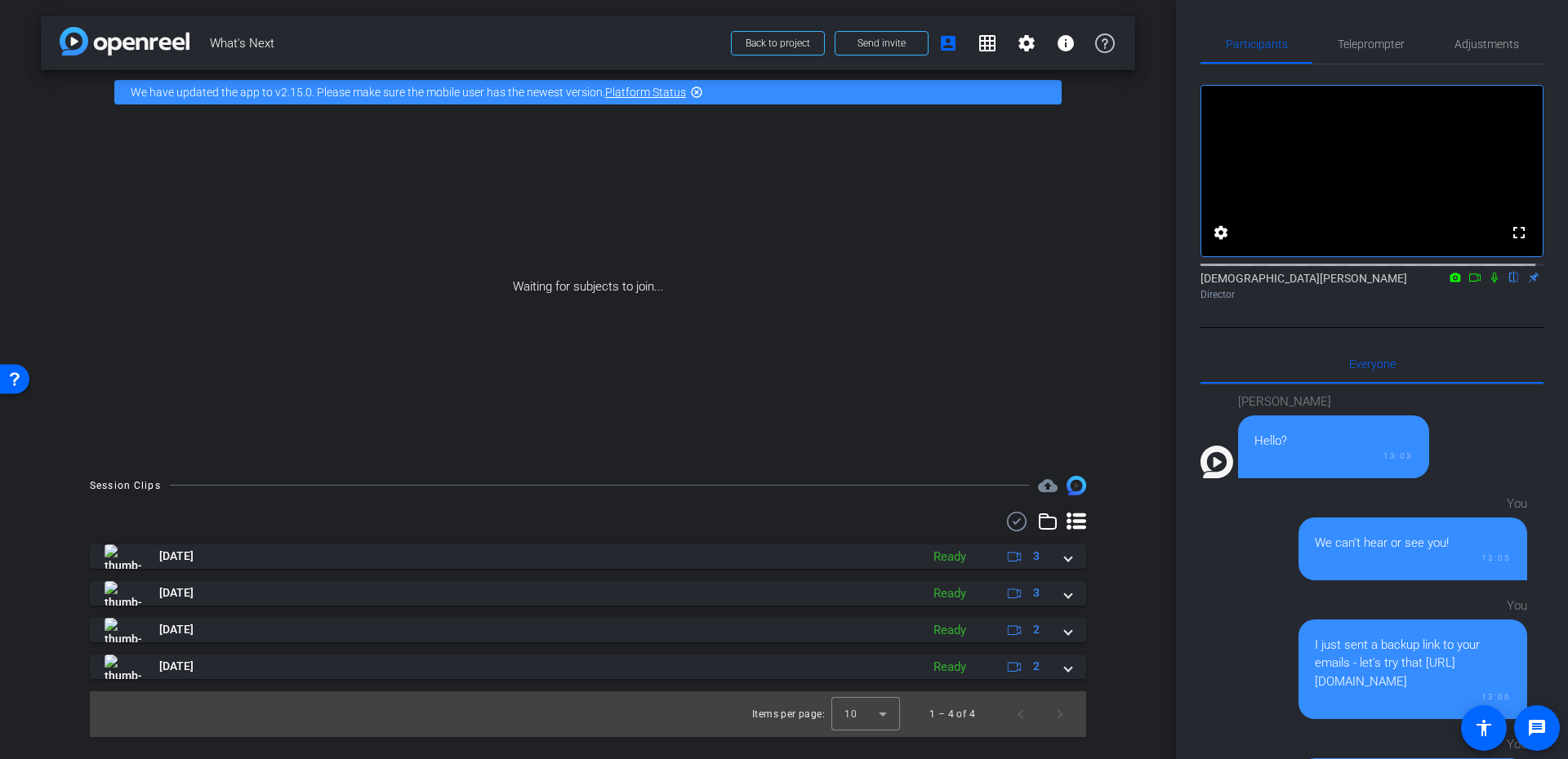
scroll to position [198, 0]
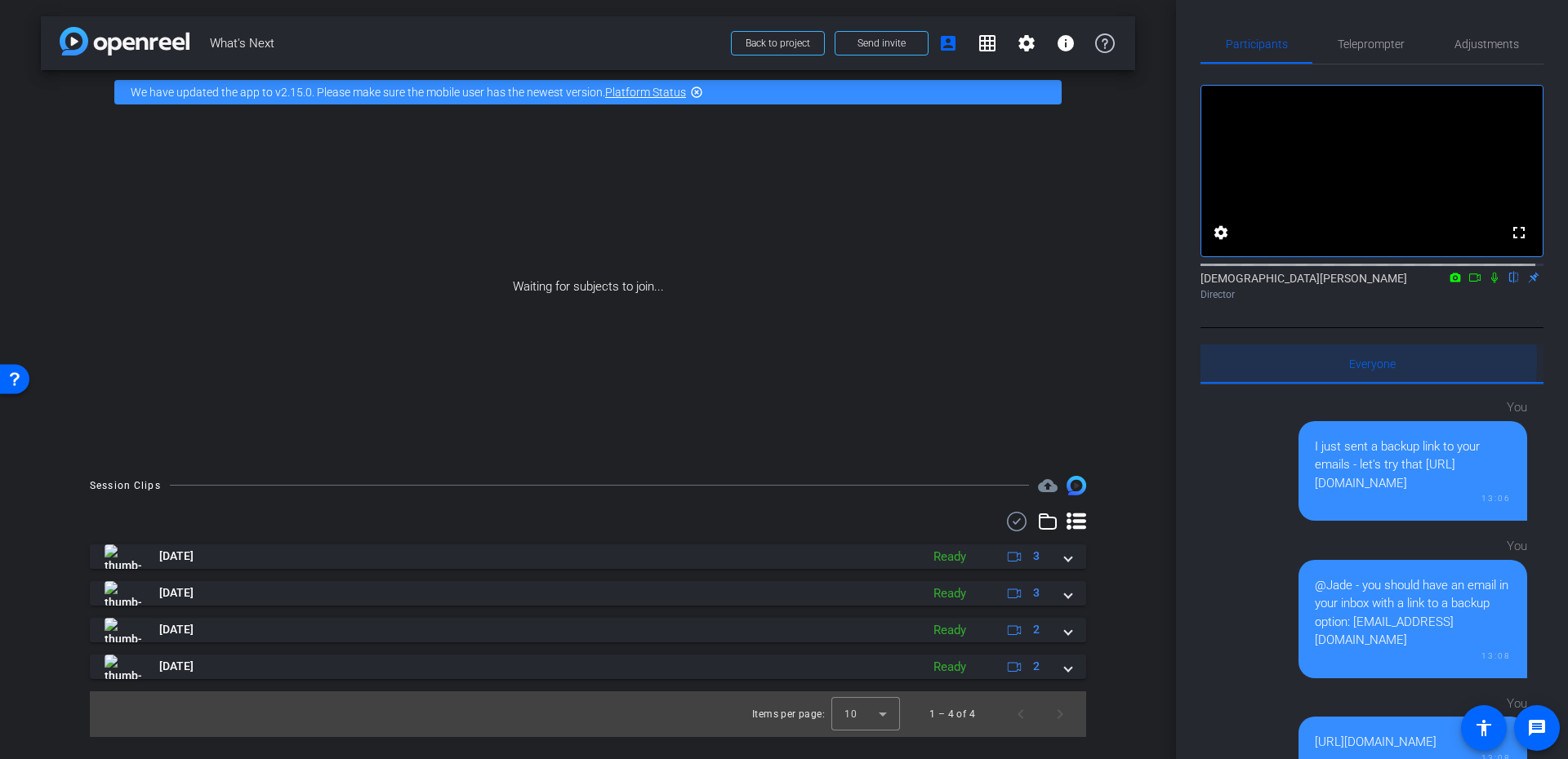
click at [1366, 370] on span "Everyone 0" at bounding box center [1372, 364] width 46 height 11
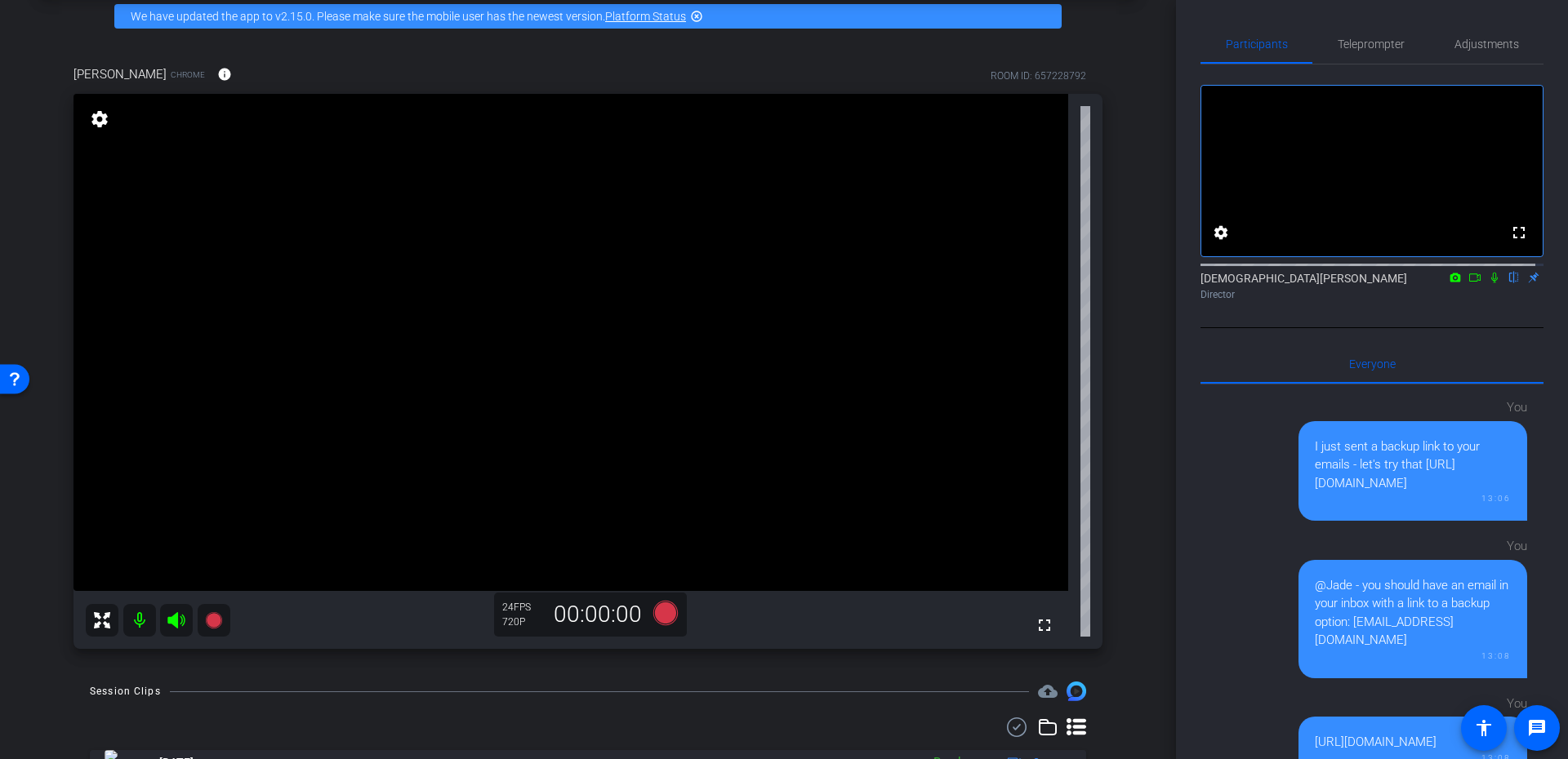
scroll to position [147, 0]
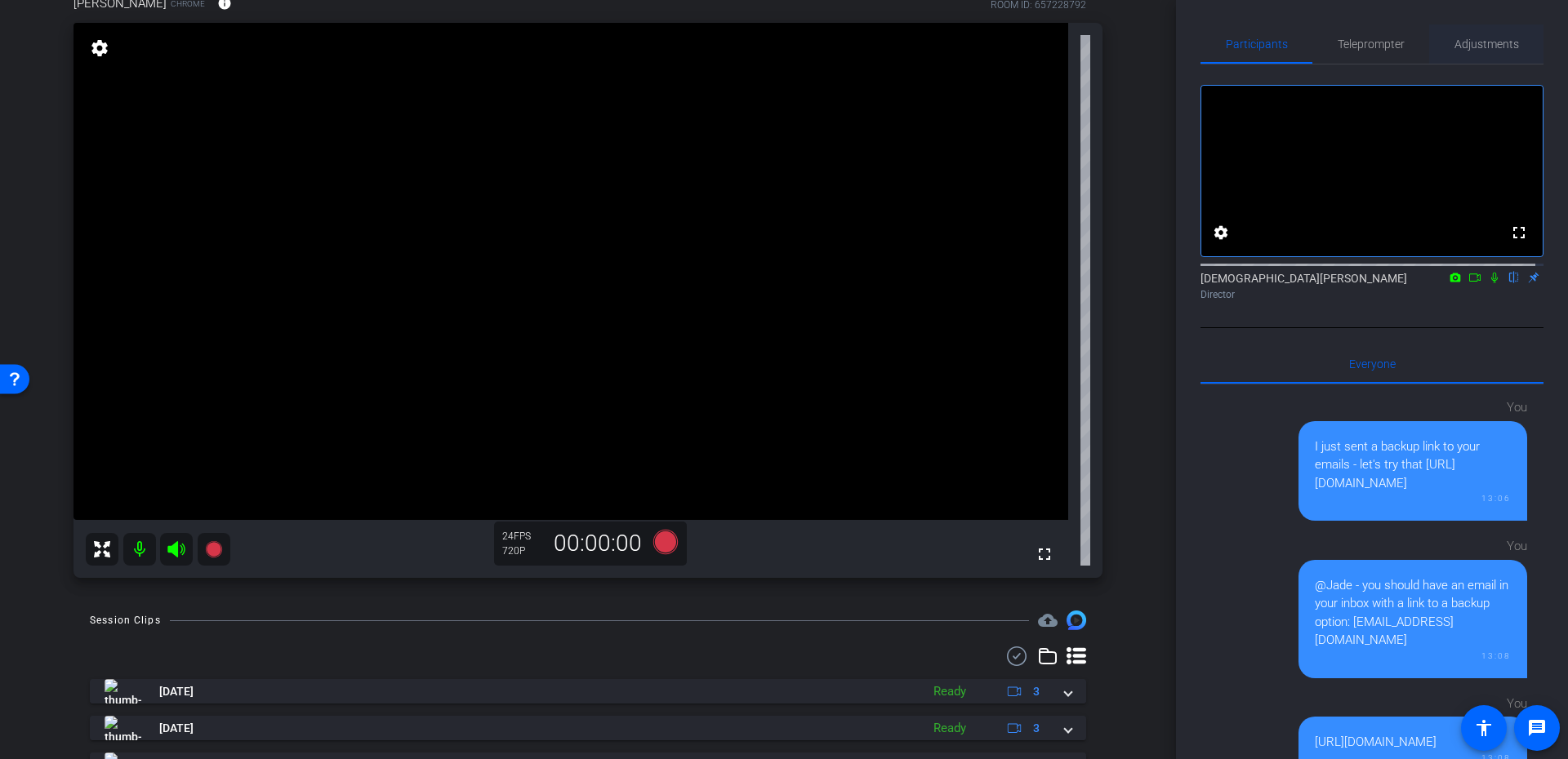
click at [1455, 40] on span "Adjustments" at bounding box center [1487, 44] width 64 height 11
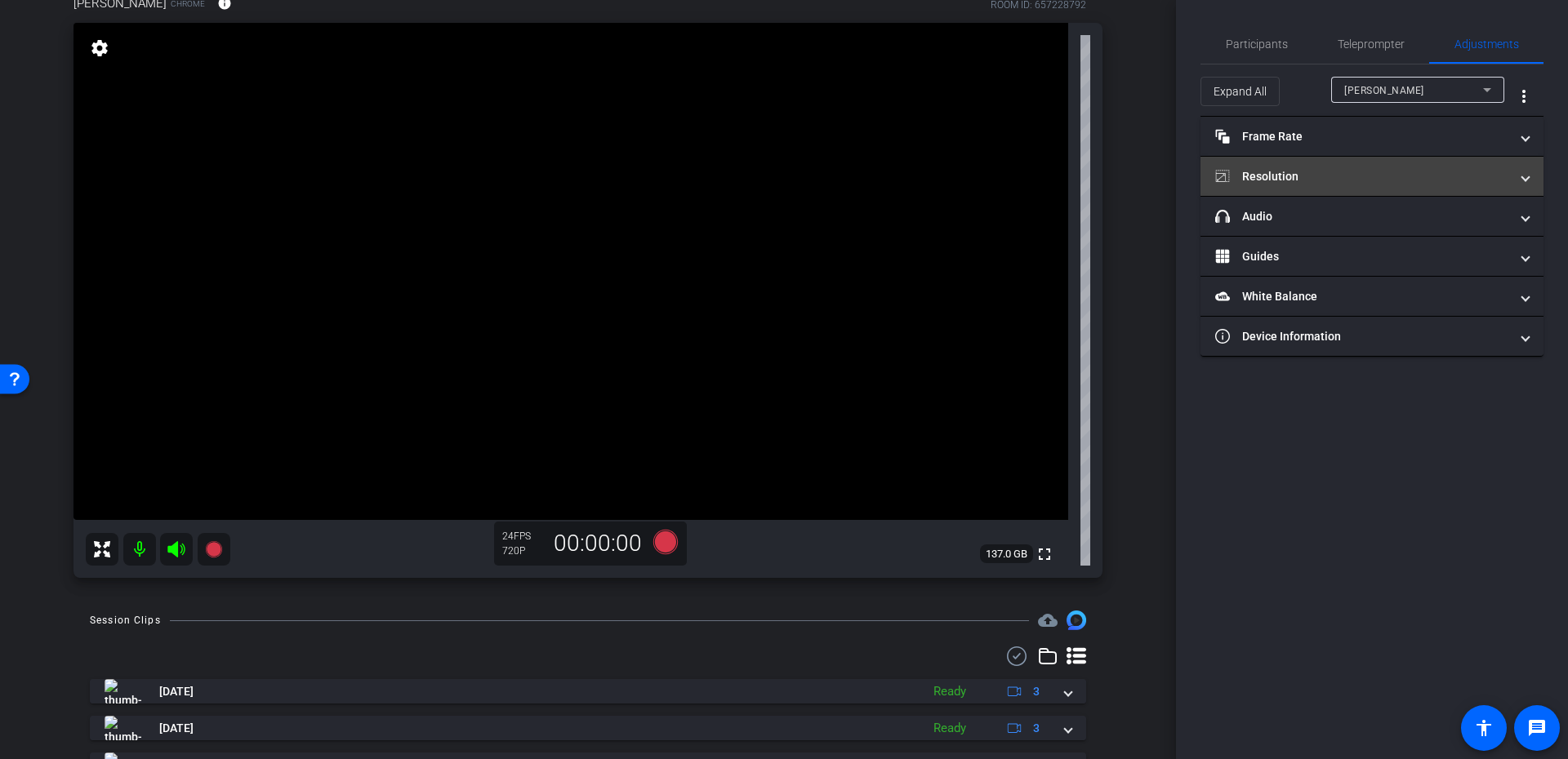
click at [1333, 186] on mat-expansion-panel-header "Resolution" at bounding box center [1373, 176] width 343 height 40
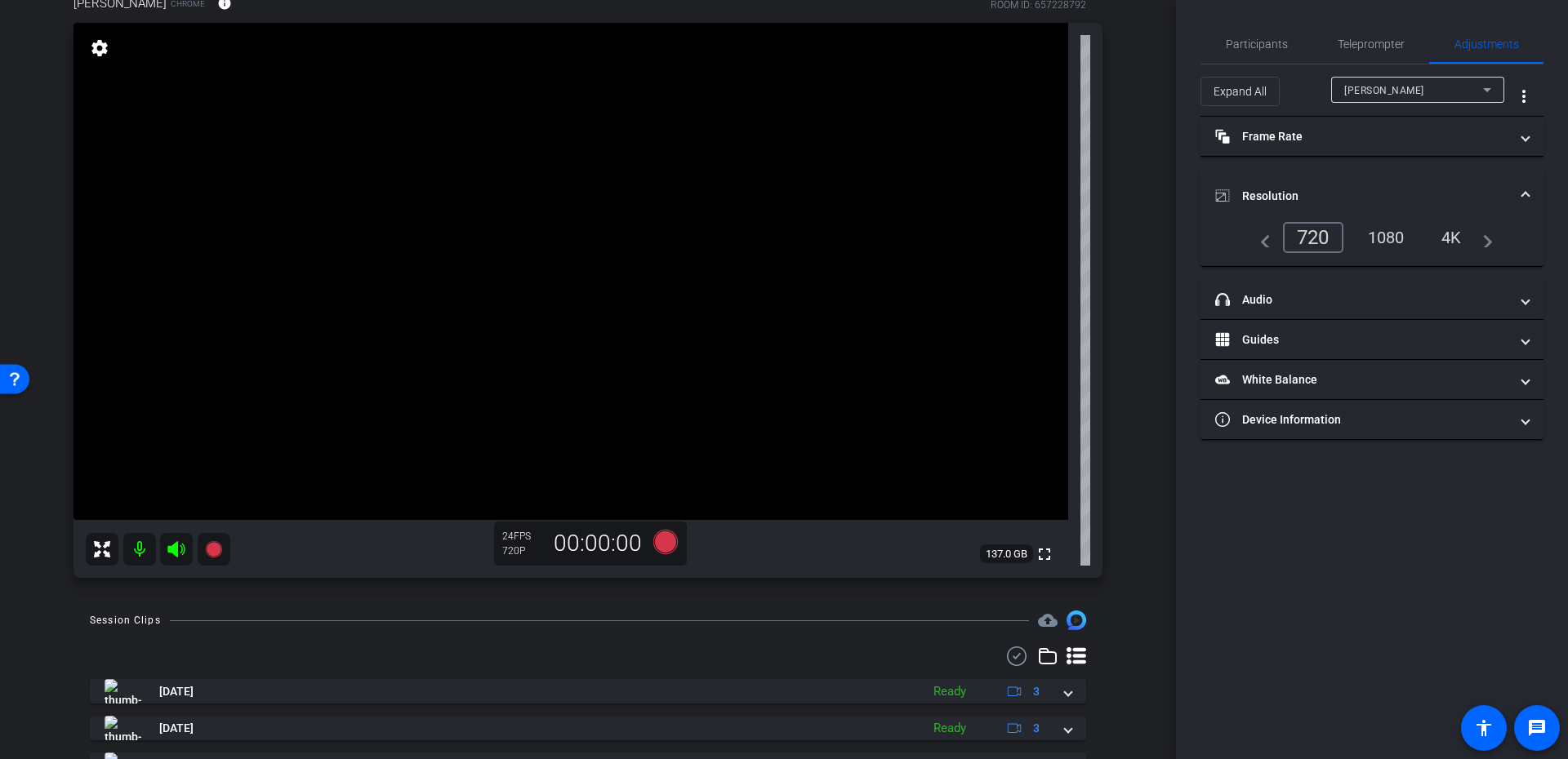
click at [1373, 228] on div "1080" at bounding box center [1386, 237] width 61 height 27
click at [1523, 196] on span at bounding box center [1526, 196] width 7 height 17
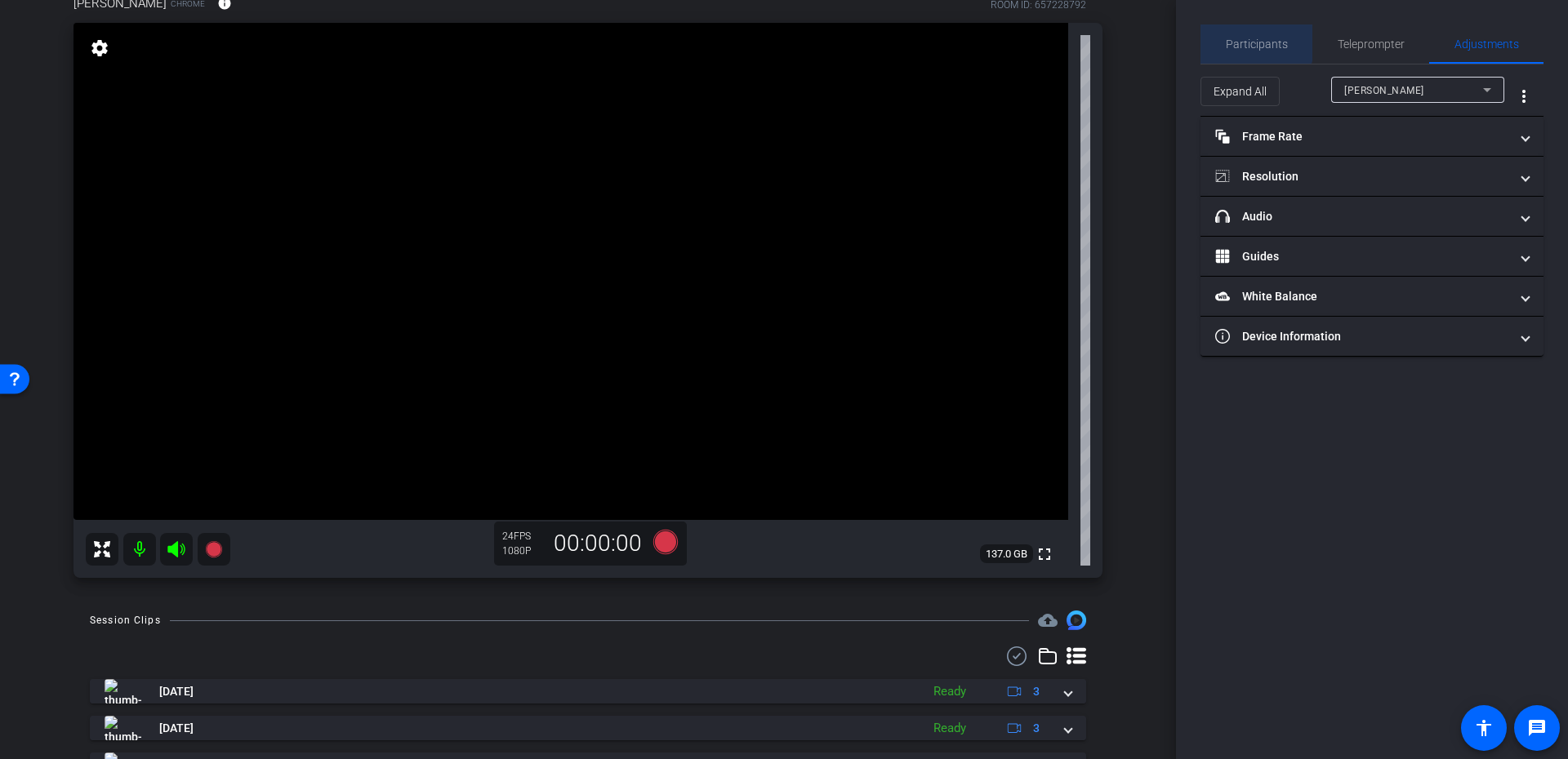
click at [1253, 33] on span "Participants" at bounding box center [1258, 44] width 62 height 40
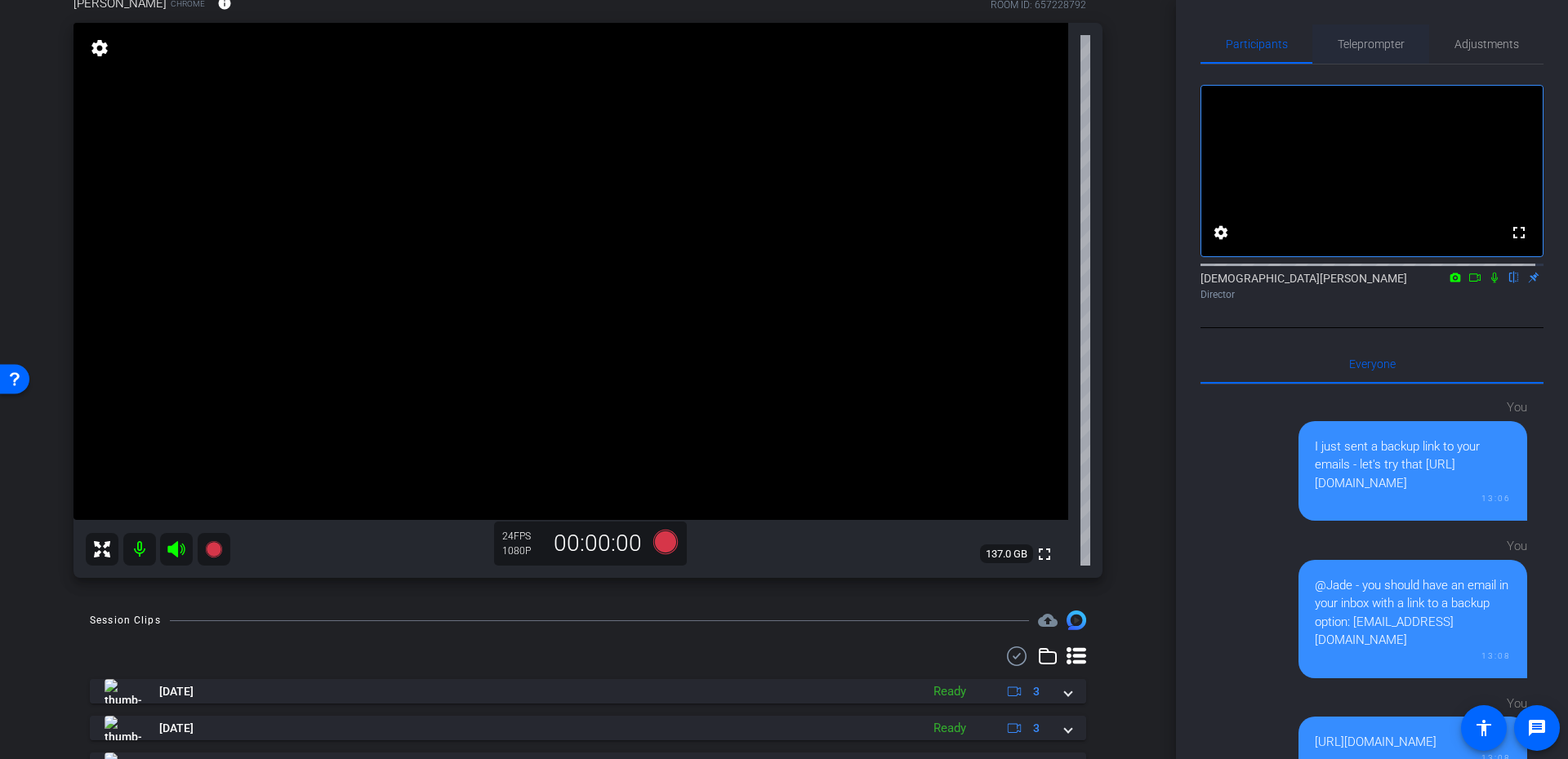
click at [1398, 51] on span "Teleprompter" at bounding box center [1371, 44] width 67 height 40
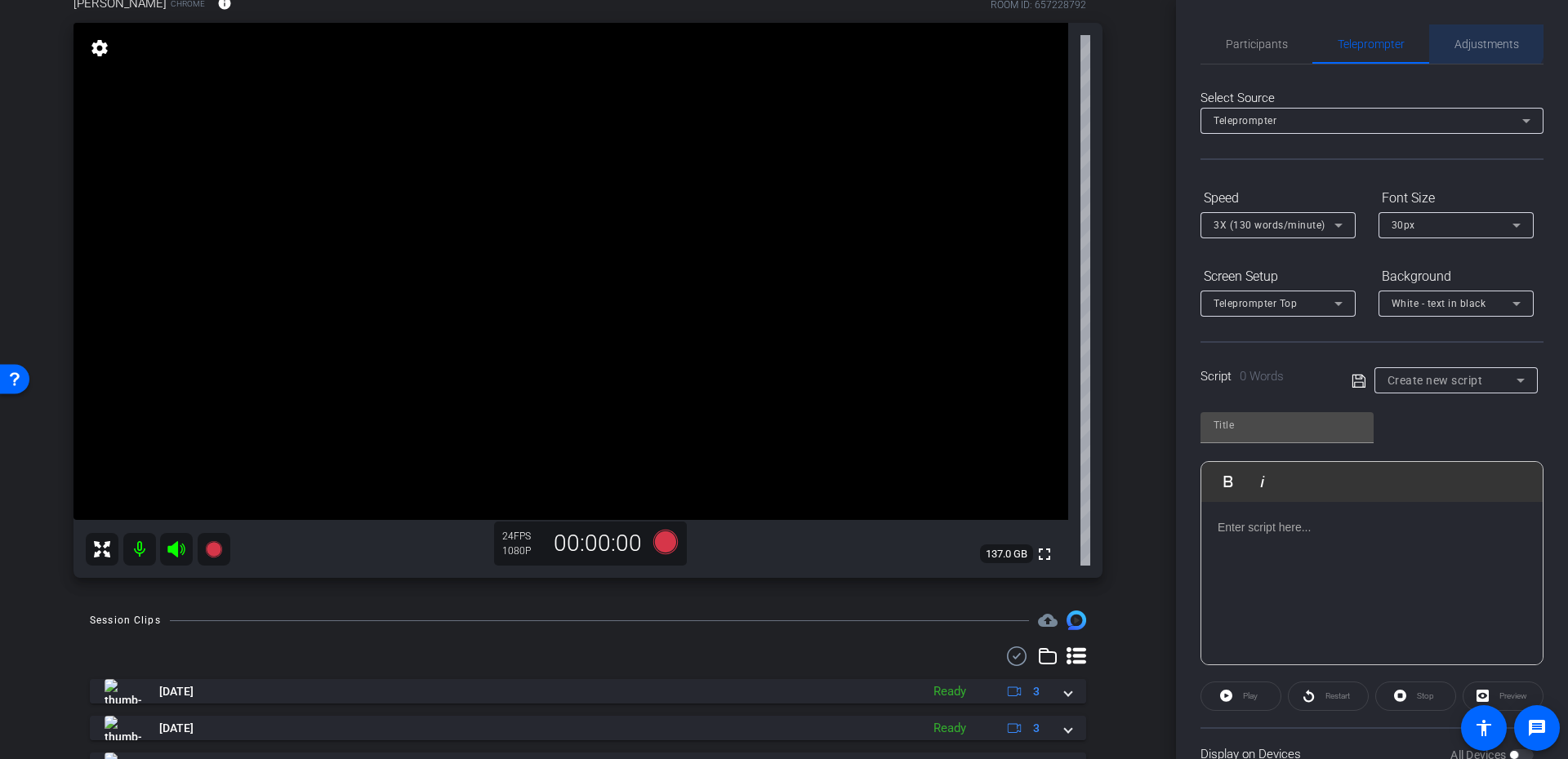
click at [1476, 32] on span "Adjustments" at bounding box center [1487, 44] width 64 height 40
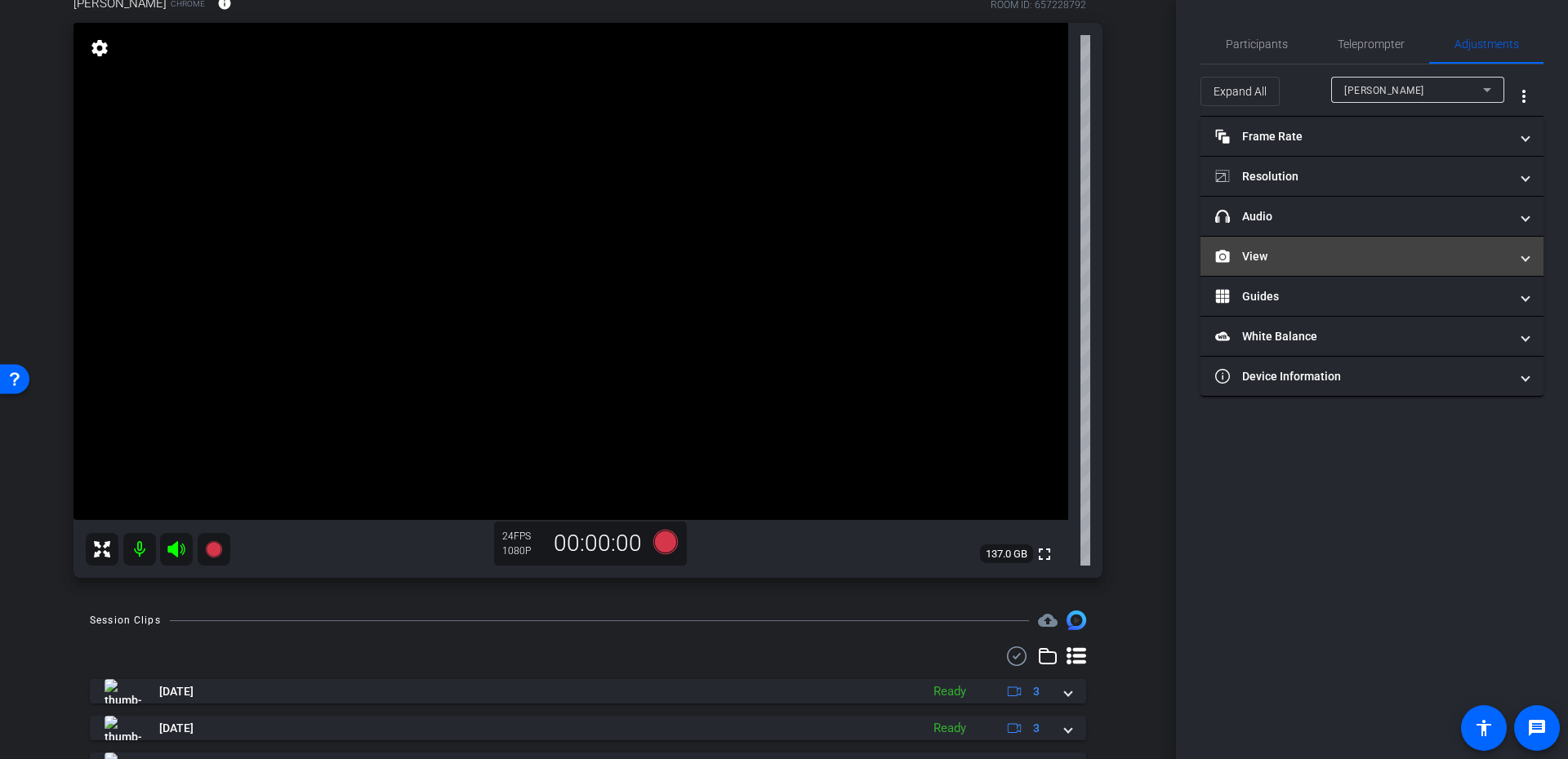
click at [1336, 237] on mat-expansion-panel-header "View" at bounding box center [1373, 256] width 343 height 40
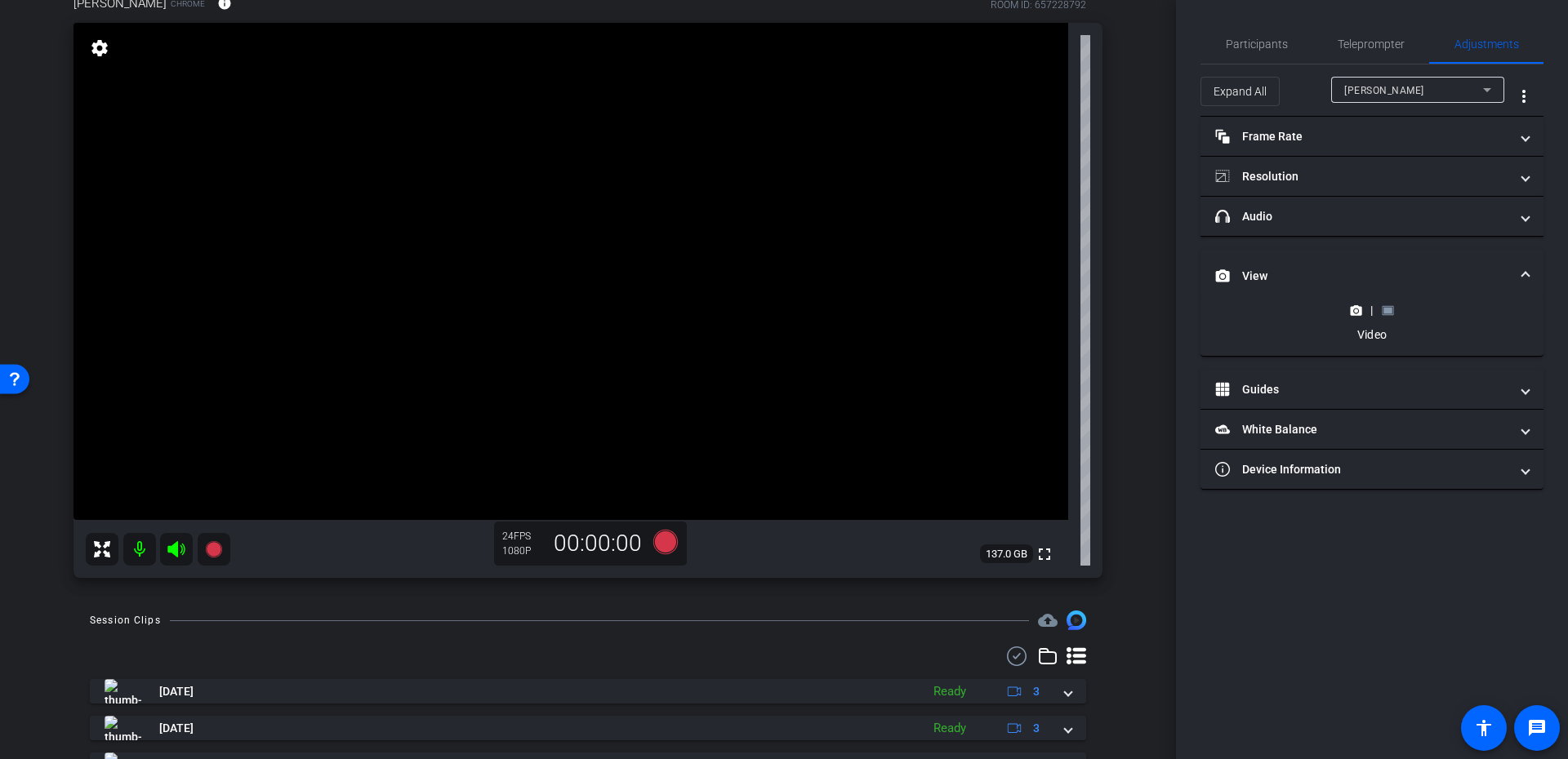
click at [1386, 312] on rect at bounding box center [1389, 310] width 9 height 7
click at [1352, 313] on mat-accordion "Frame Rate Frame Rate navigate_before 15 24 30 navigate_next Resolution navigat…" at bounding box center [1373, 304] width 343 height 373
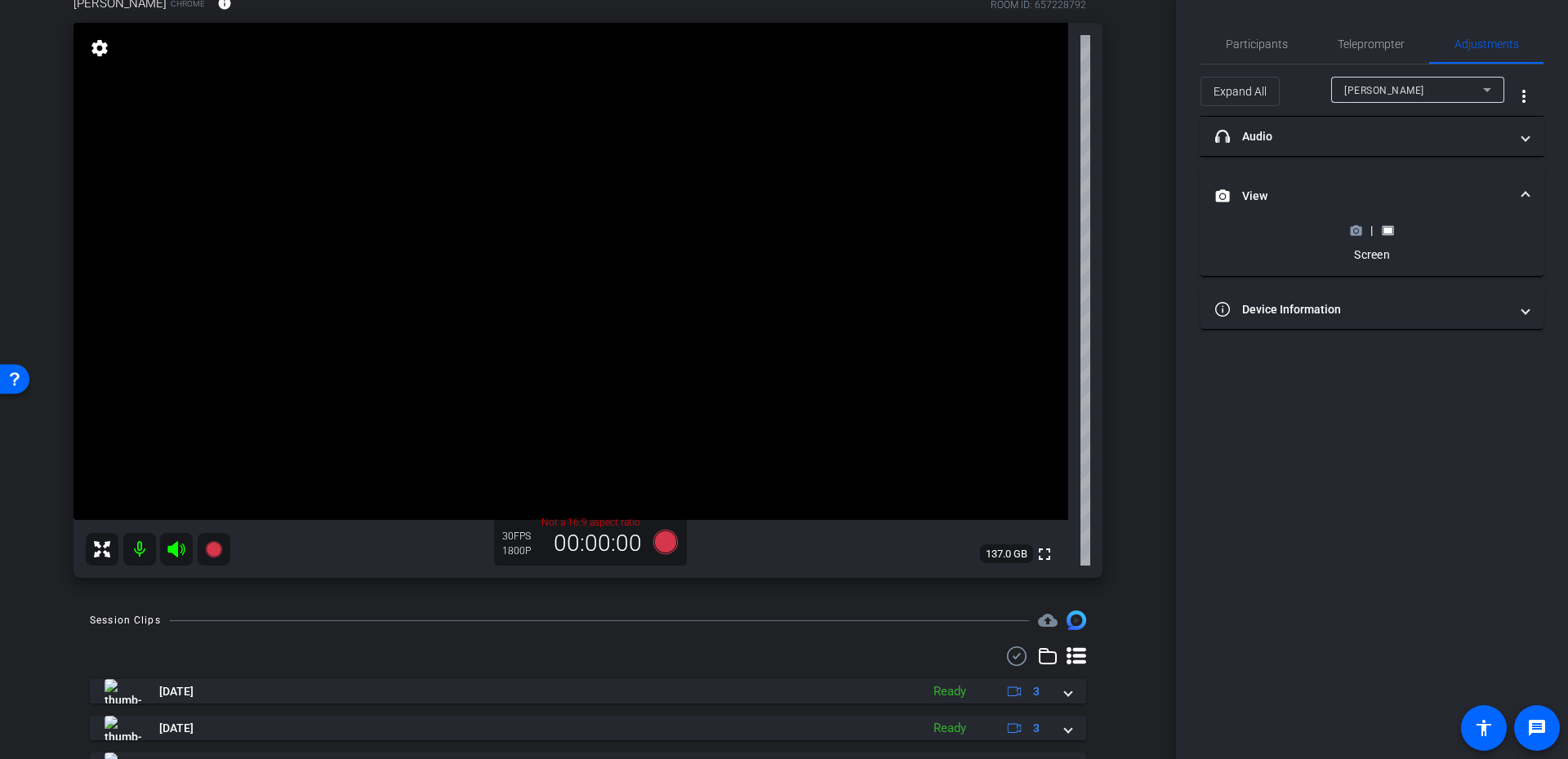
click at [1348, 224] on div "|" at bounding box center [1371, 229] width 59 height 16
click at [1357, 228] on circle at bounding box center [1356, 230] width 4 height 4
click at [1254, 43] on span "Participants" at bounding box center [1258, 44] width 62 height 11
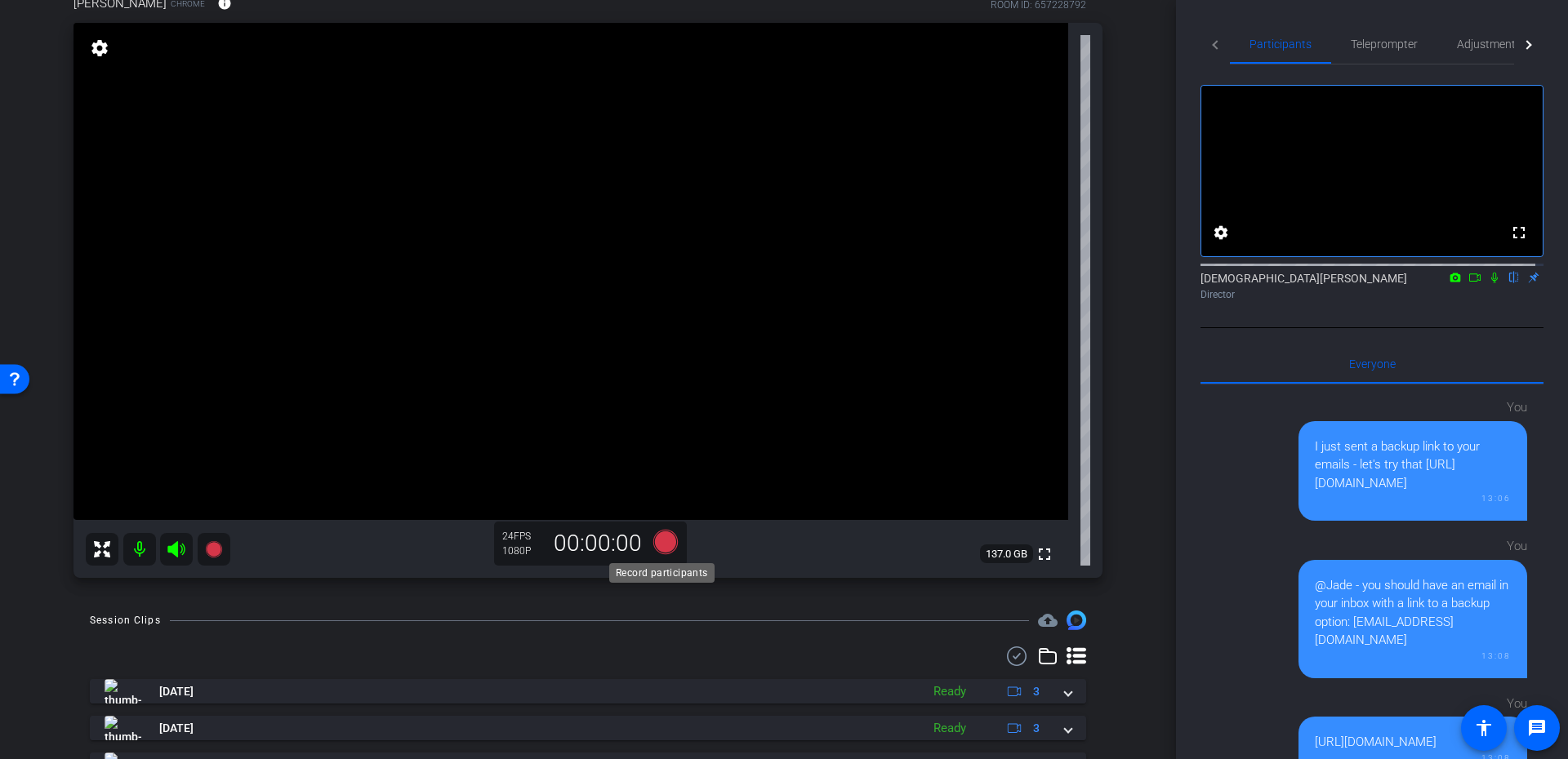
click at [660, 544] on icon at bounding box center [666, 542] width 25 height 25
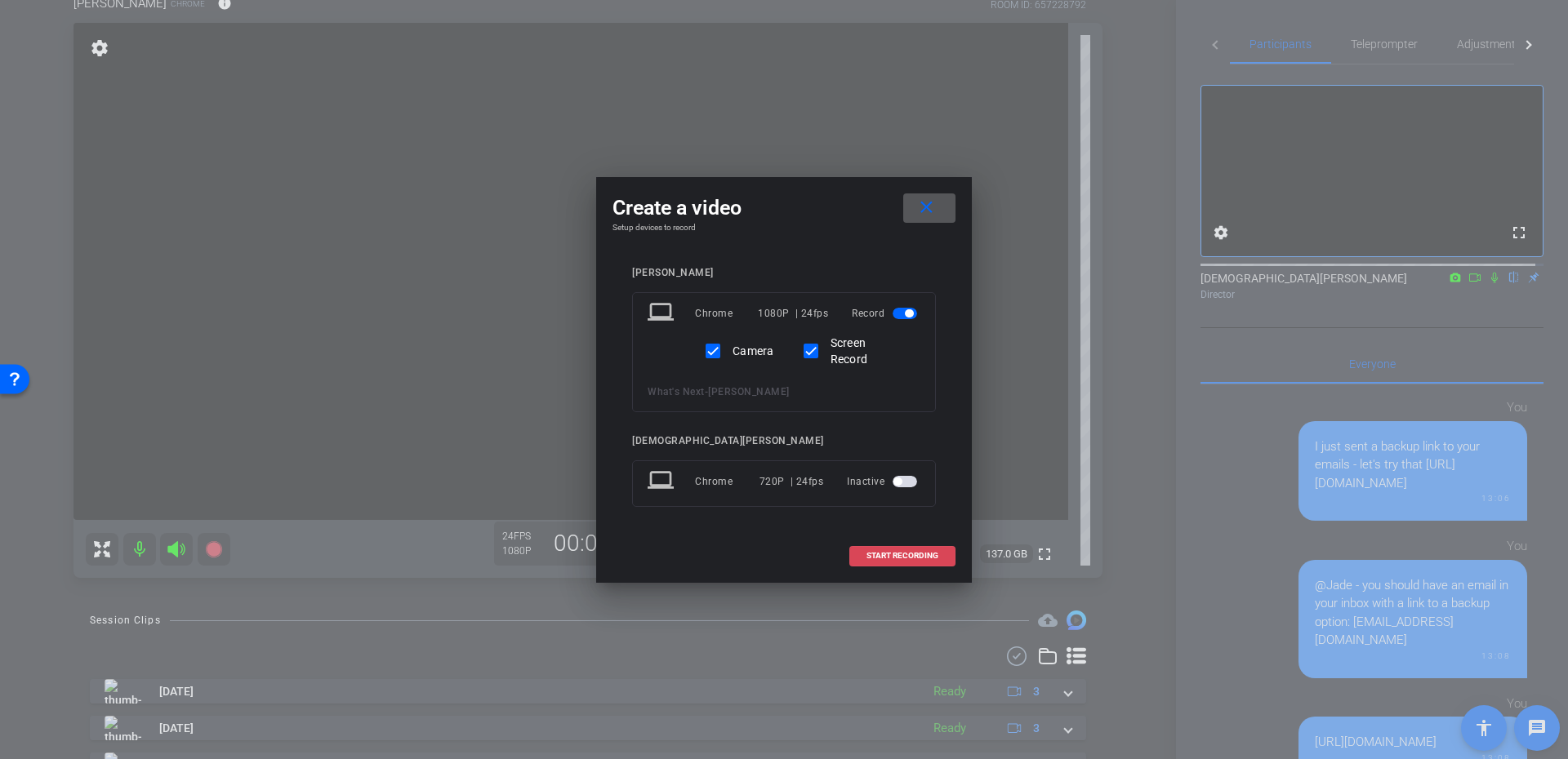
click at [886, 556] on span "START RECORDING" at bounding box center [903, 555] width 72 height 8
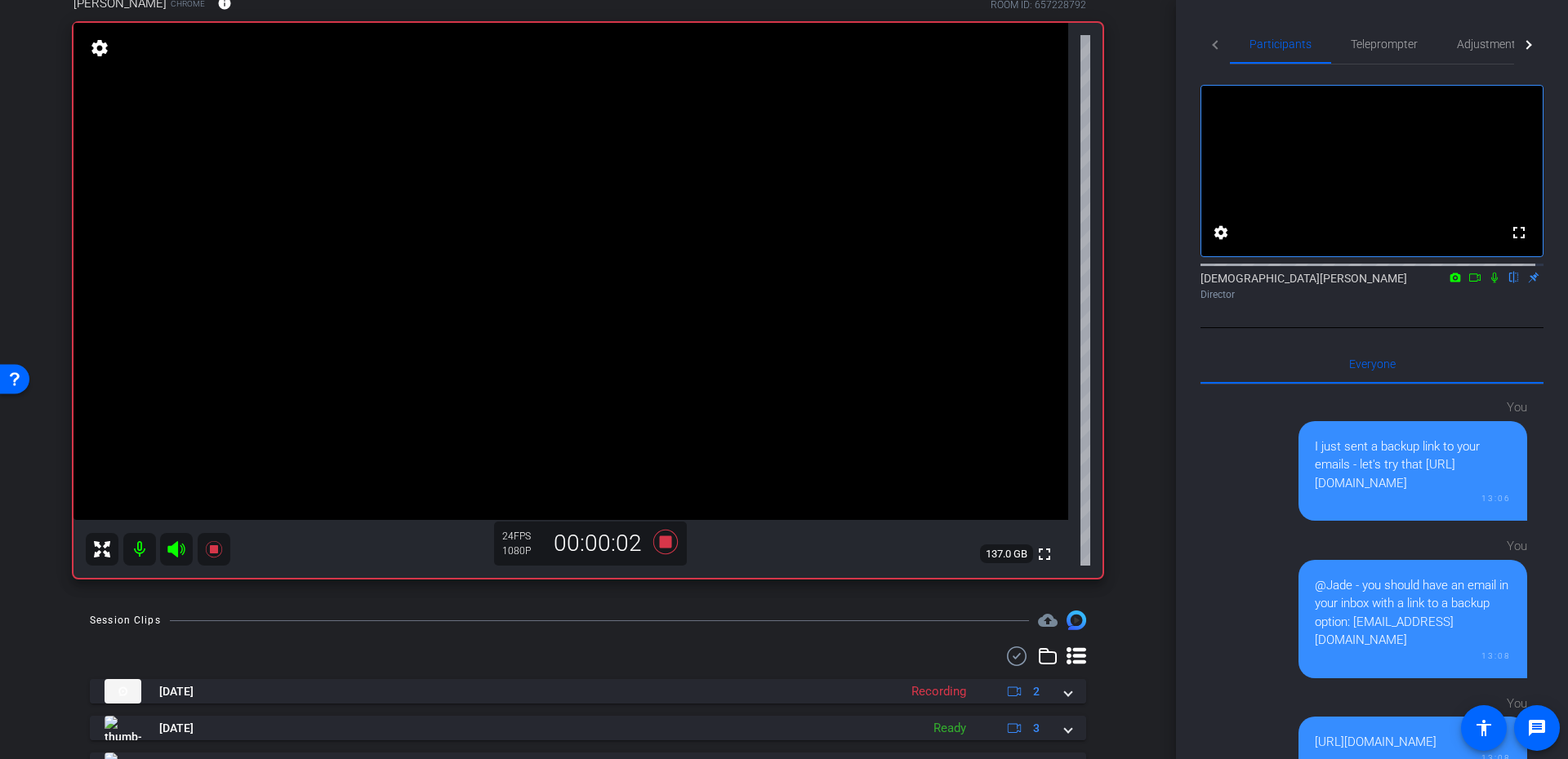
click at [1488, 283] on icon at bounding box center [1494, 277] width 13 height 11
click at [1469, 283] on icon at bounding box center [1476, 277] width 13 height 11
click at [1396, 41] on span "Teleprompter" at bounding box center [1384, 44] width 67 height 11
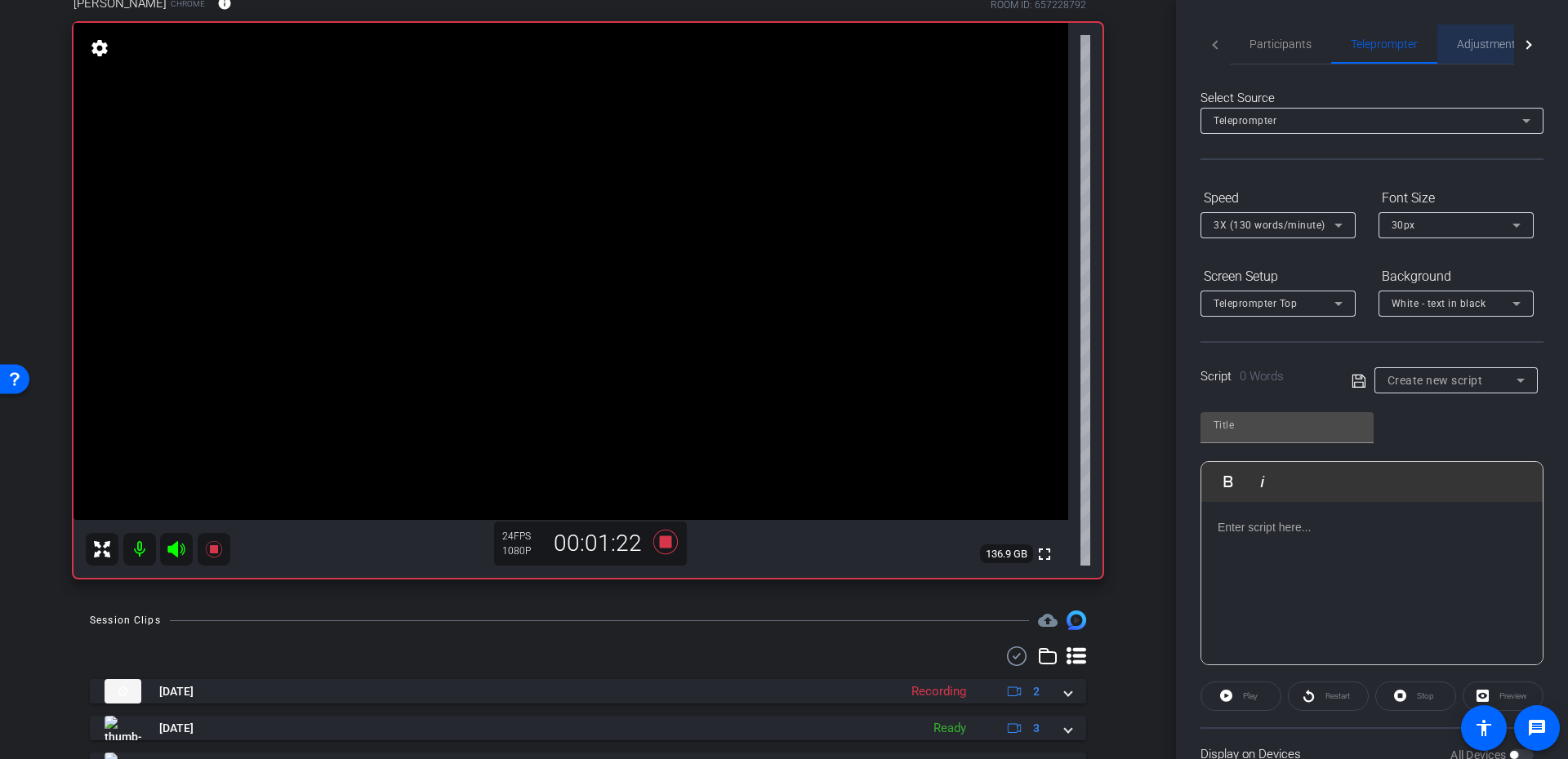
click at [1445, 38] on div "Adjustments" at bounding box center [1490, 44] width 104 height 40
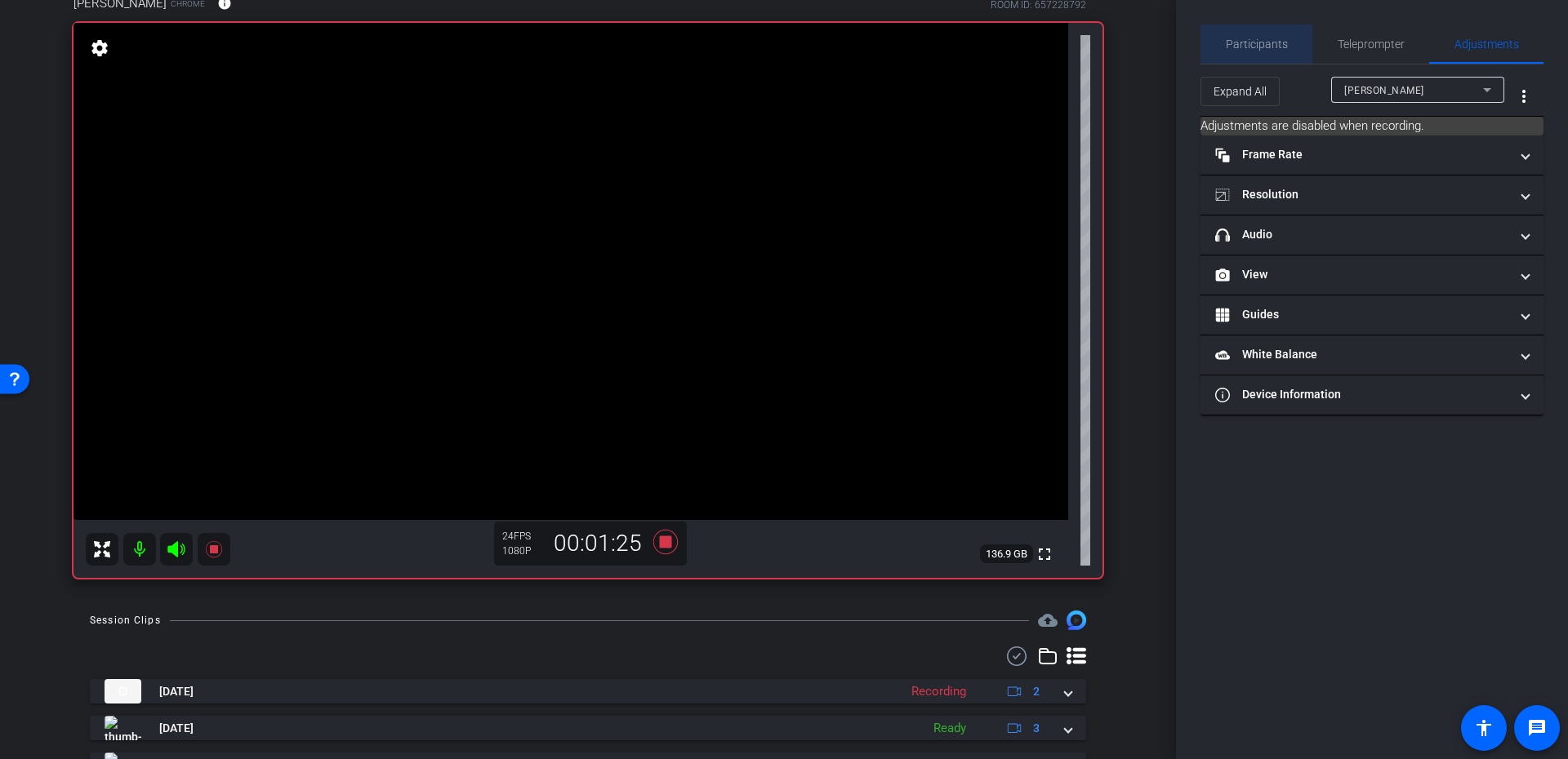
click at [1257, 39] on span "Participants" at bounding box center [1258, 44] width 62 height 11
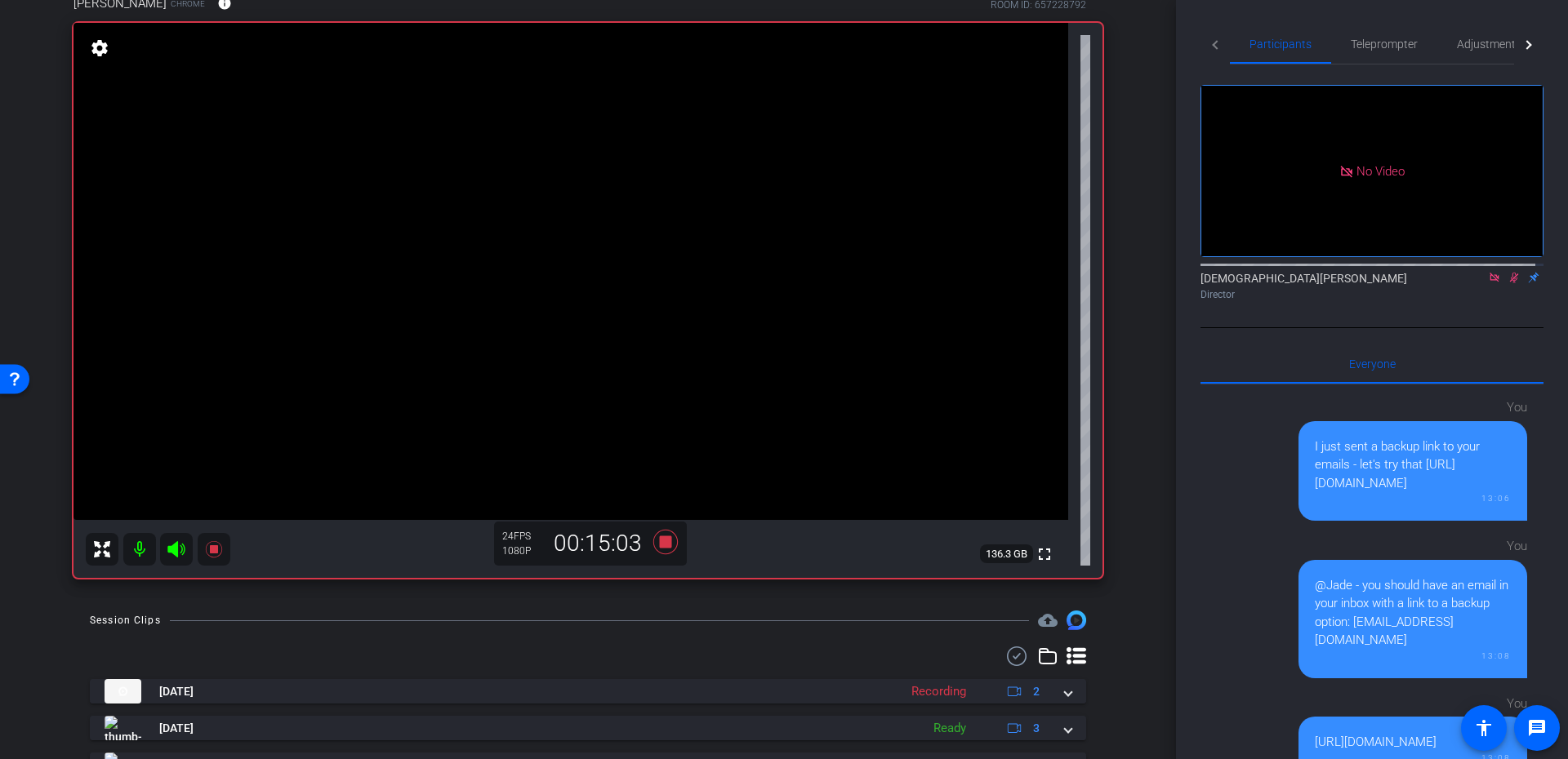
click at [1508, 272] on icon at bounding box center [1514, 277] width 13 height 11
click at [669, 539] on icon at bounding box center [666, 541] width 40 height 29
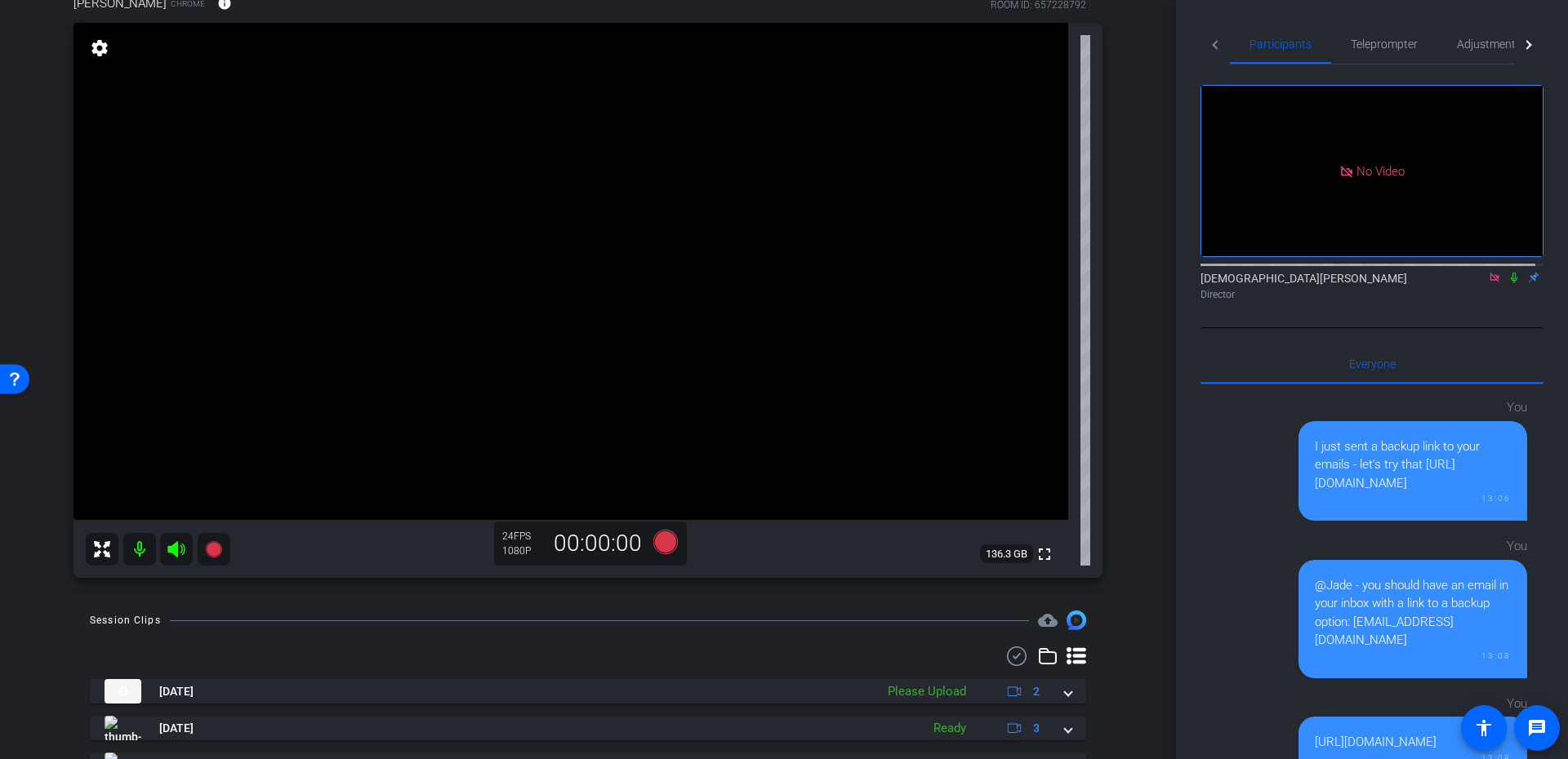
click at [1488, 272] on icon at bounding box center [1494, 277] width 13 height 11
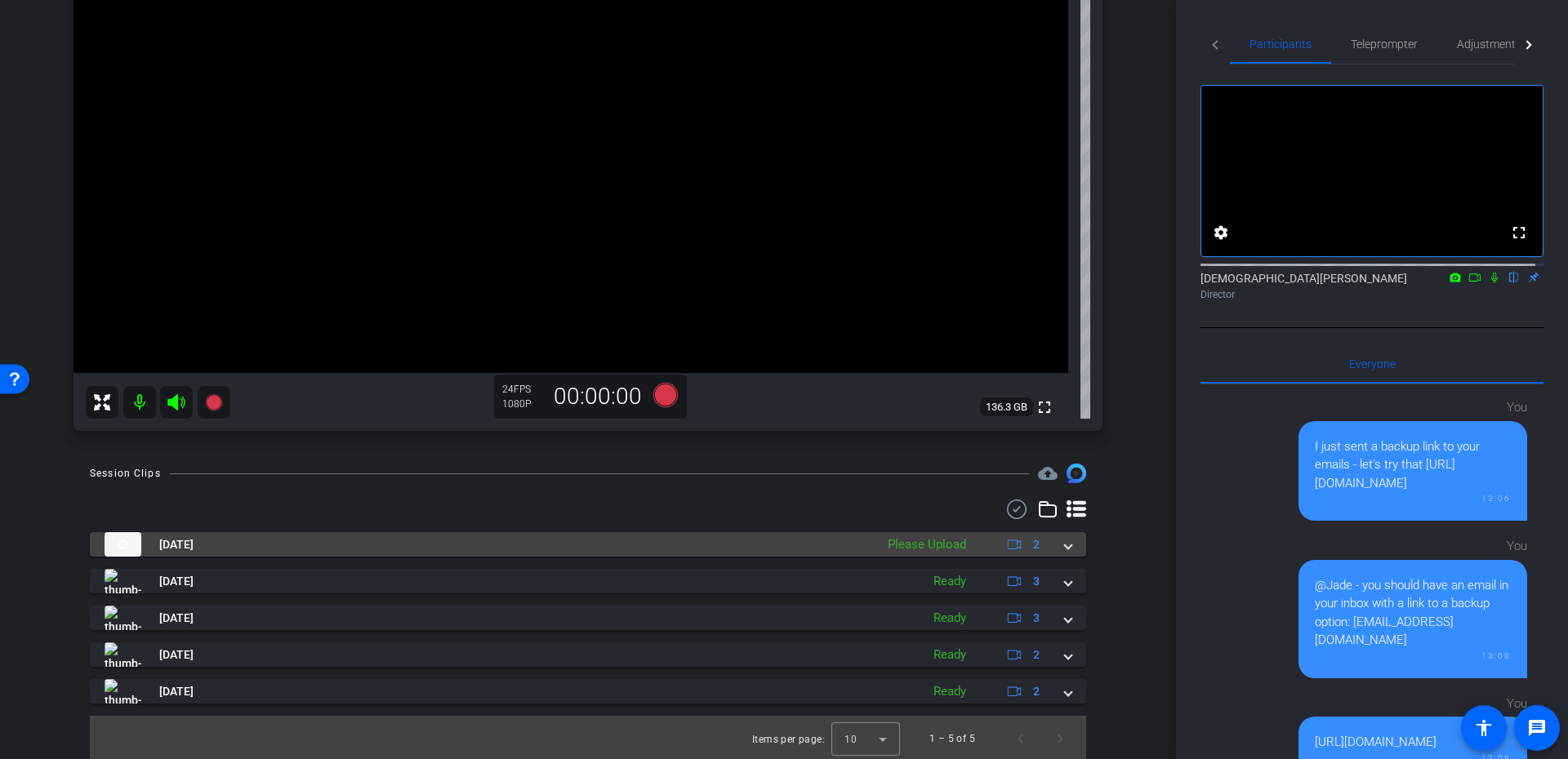
click at [1050, 551] on div "[DATE] Please Upload 2" at bounding box center [585, 544] width 960 height 25
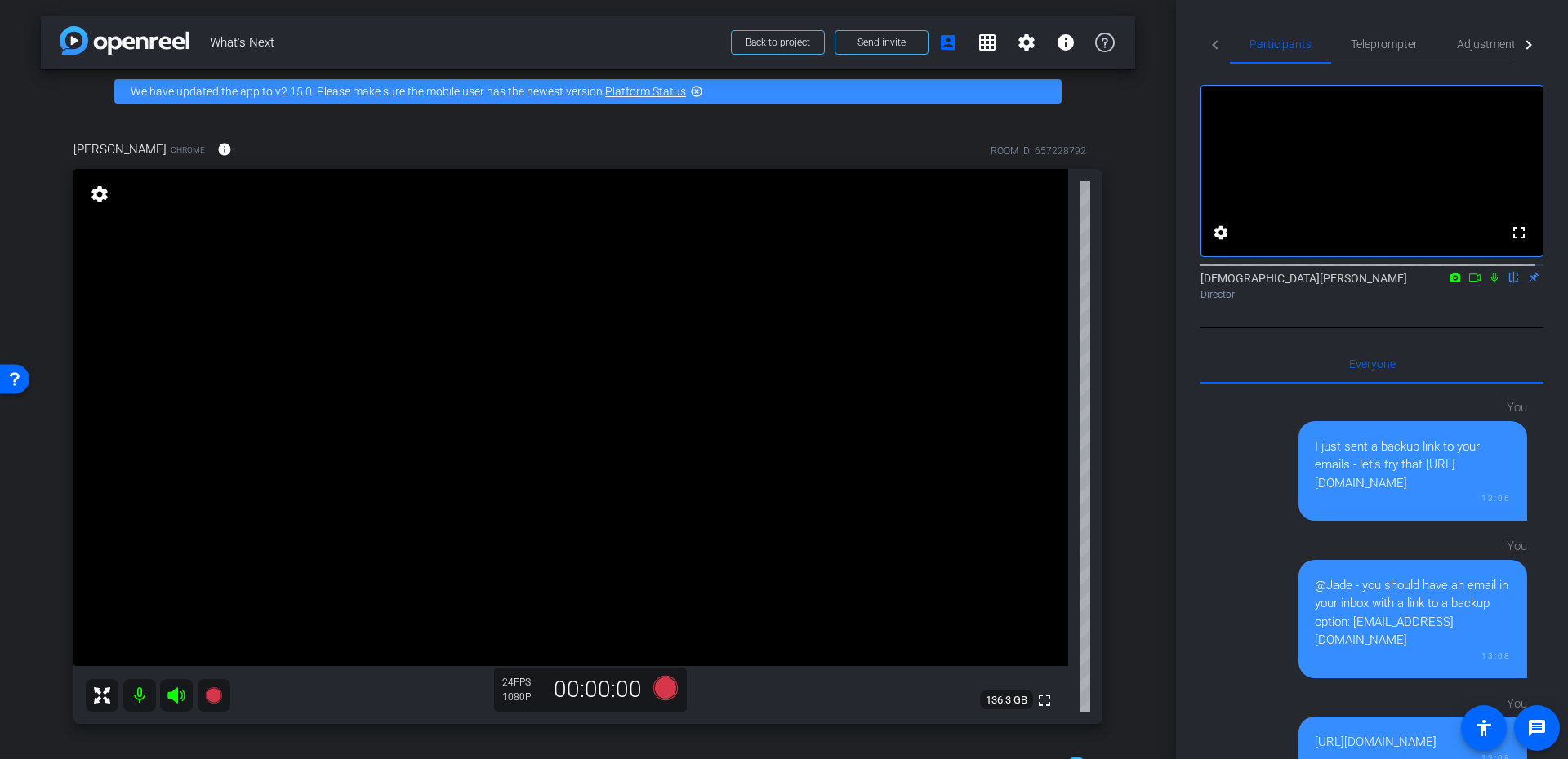
scroll to position [0, 0]
